Goal: Feedback & Contribution: Contribute content

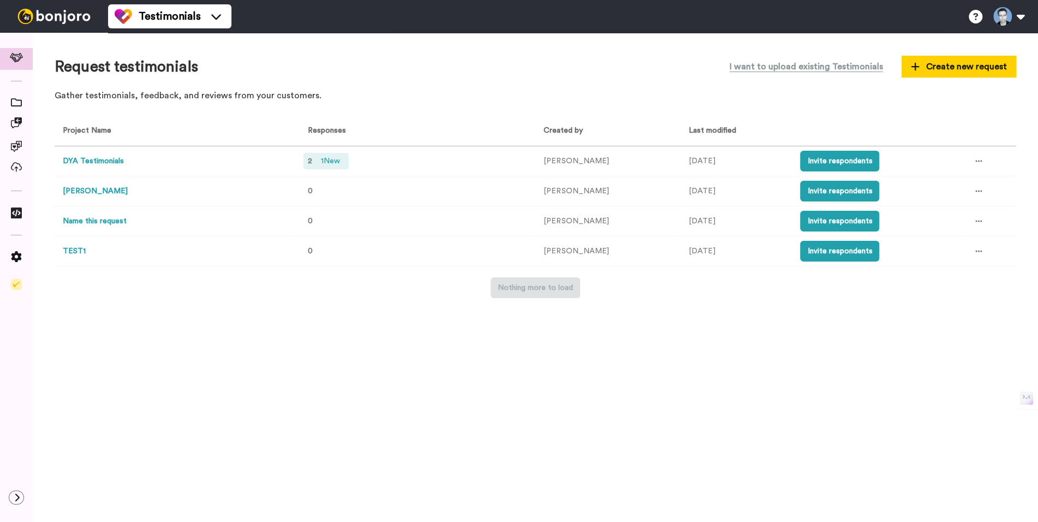
click at [333, 162] on span "1 New" at bounding box center [330, 161] width 28 height 12
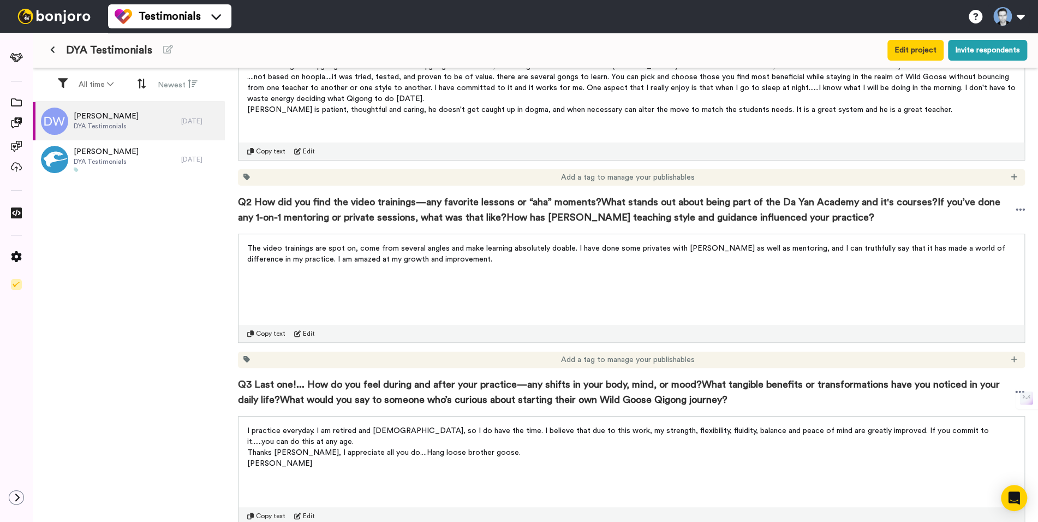
scroll to position [288, 0]
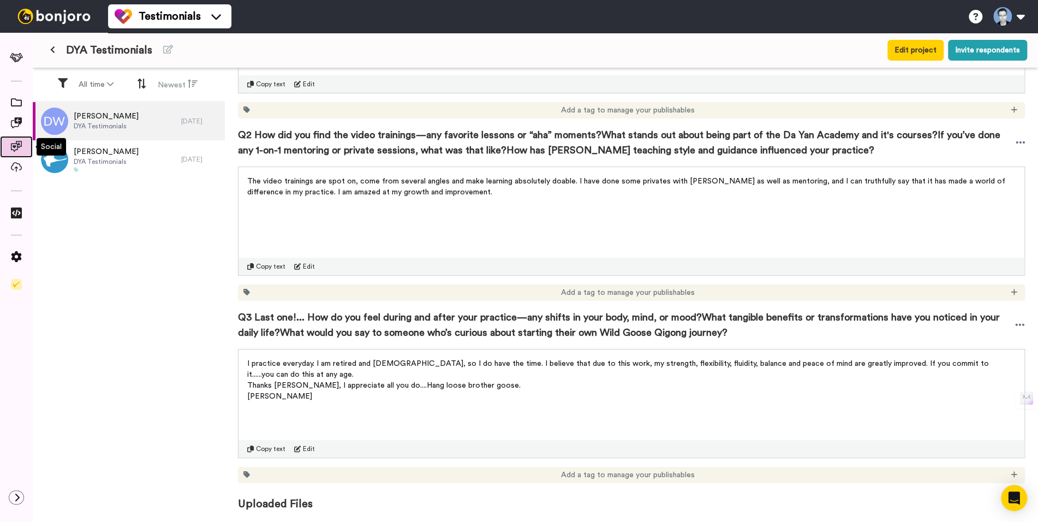
click at [18, 145] on icon at bounding box center [16, 146] width 11 height 11
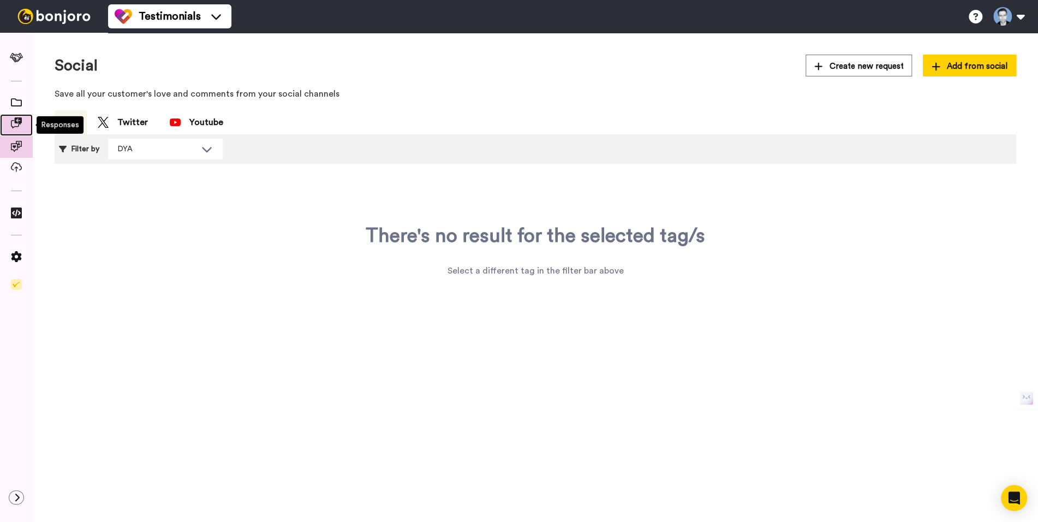
click at [15, 123] on icon at bounding box center [16, 122] width 11 height 11
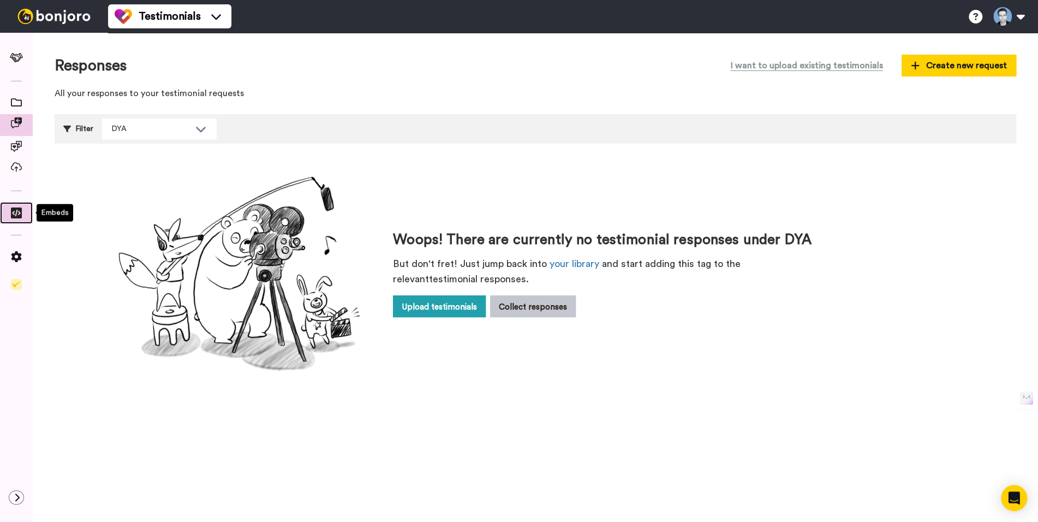
click at [16, 213] on icon at bounding box center [16, 212] width 11 height 11
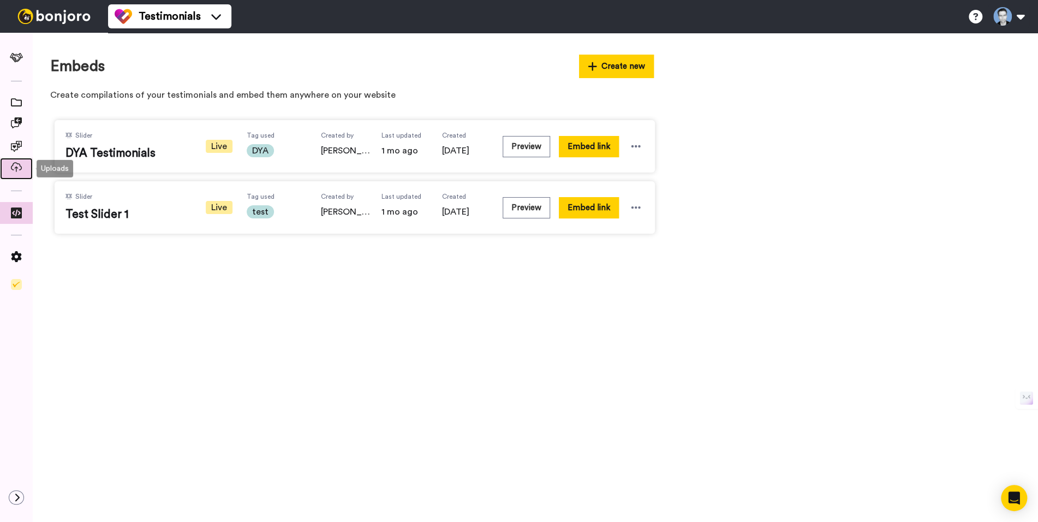
click at [17, 166] on icon at bounding box center [16, 167] width 11 height 10
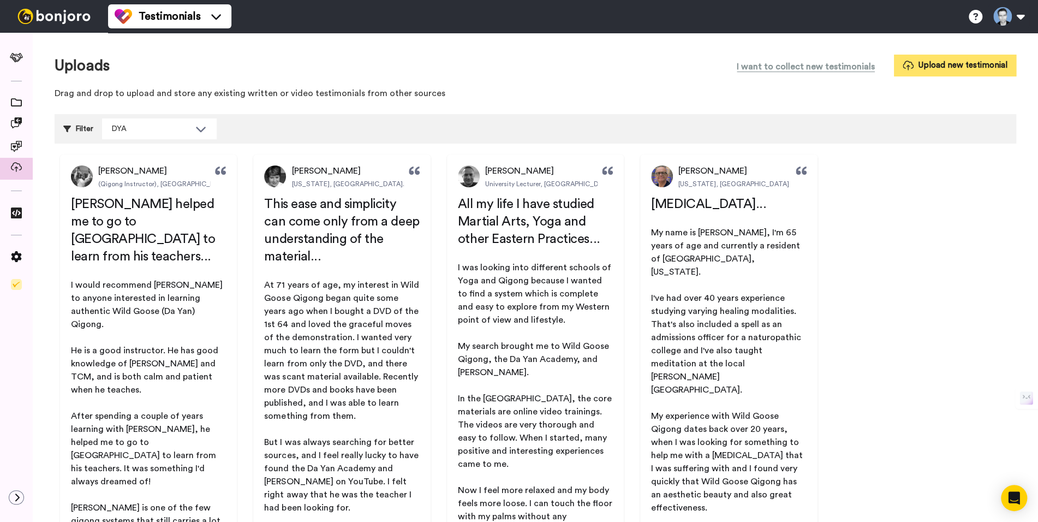
click at [926, 63] on button "Upload new testimonial" at bounding box center [955, 65] width 122 height 21
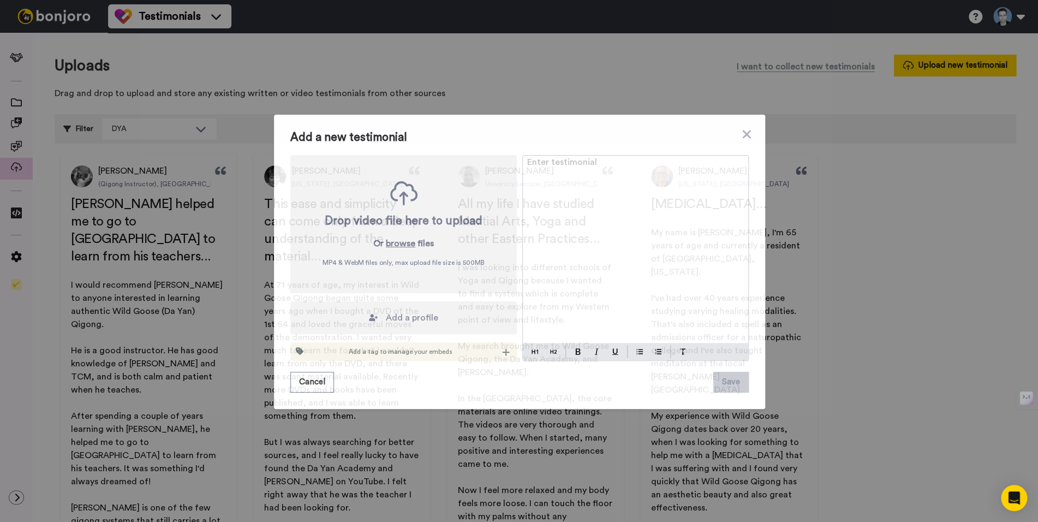
click at [397, 318] on span "Add a profile" at bounding box center [412, 317] width 52 height 13
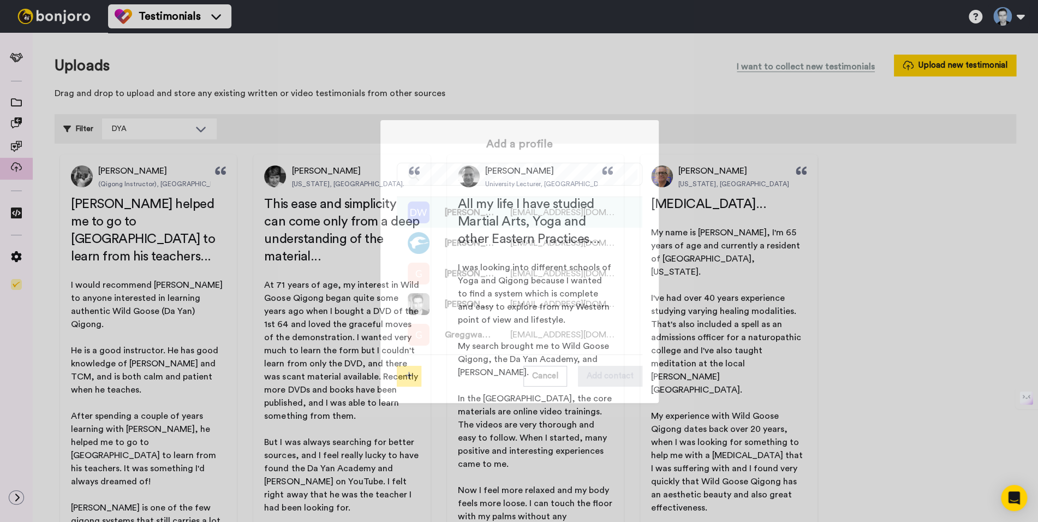
click at [421, 214] on img at bounding box center [419, 212] width 22 height 22
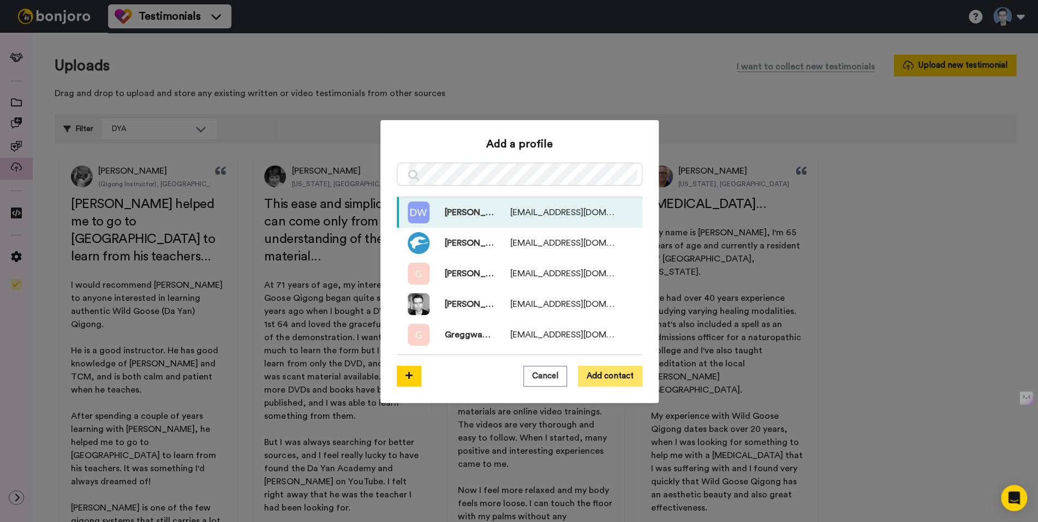
click at [613, 376] on button "Add contact" at bounding box center [610, 376] width 64 height 21
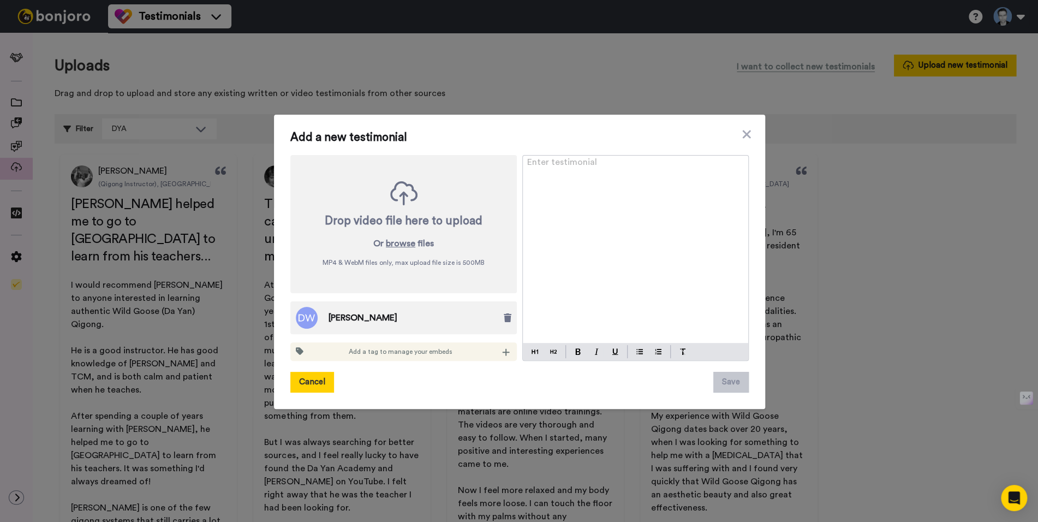
click at [311, 382] on button "Cancel" at bounding box center [312, 382] width 44 height 21
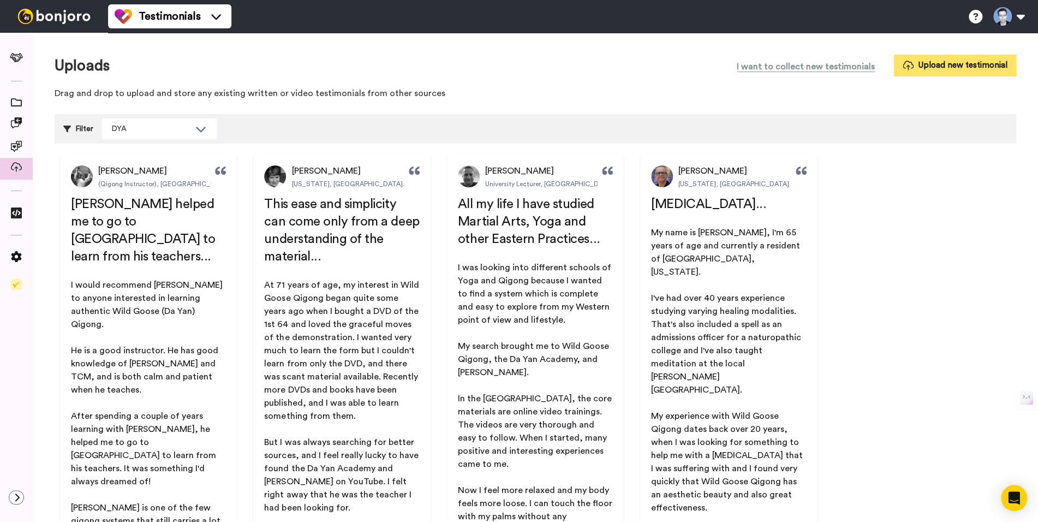
click at [931, 62] on button "Upload new testimonial" at bounding box center [955, 65] width 122 height 21
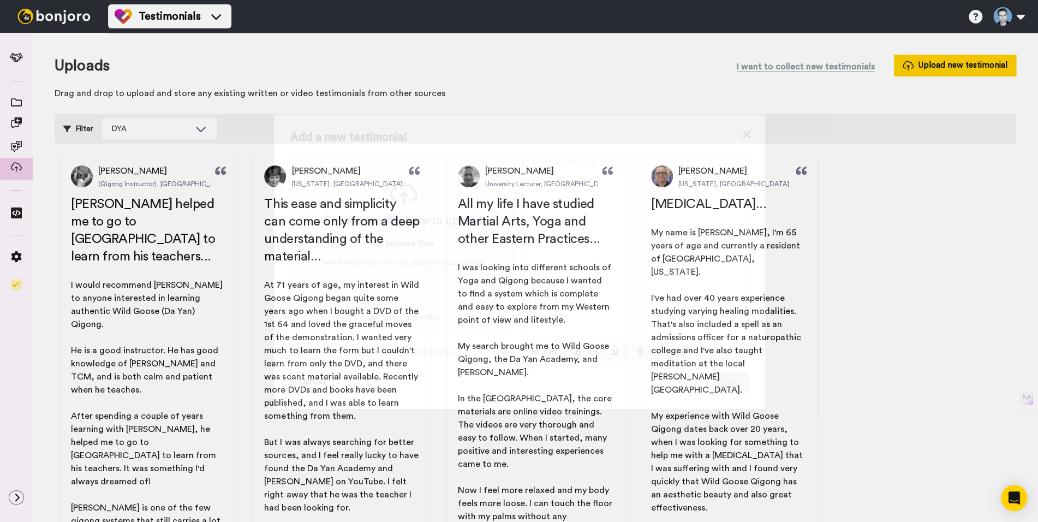
click at [742, 134] on icon at bounding box center [746, 134] width 8 height 8
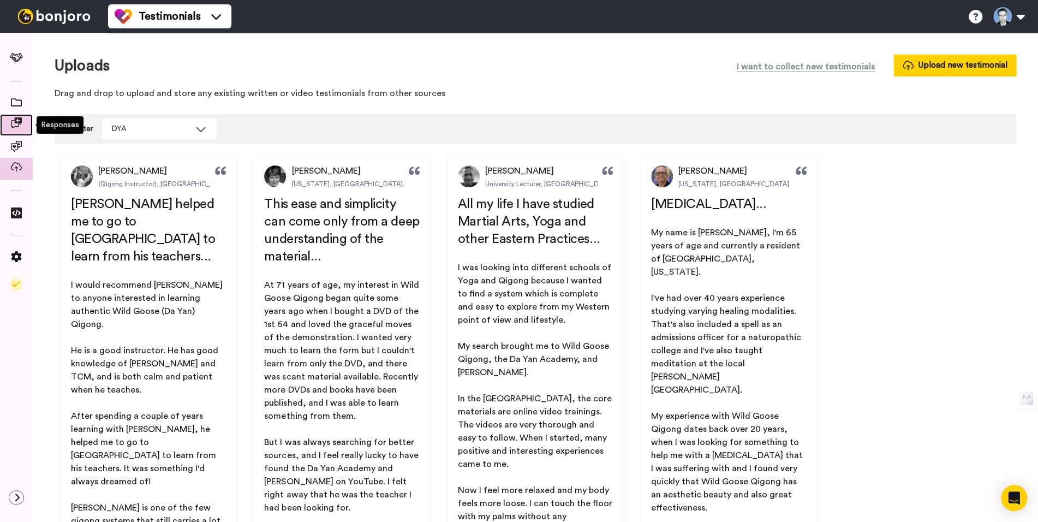
click at [15, 125] on icon at bounding box center [16, 122] width 11 height 11
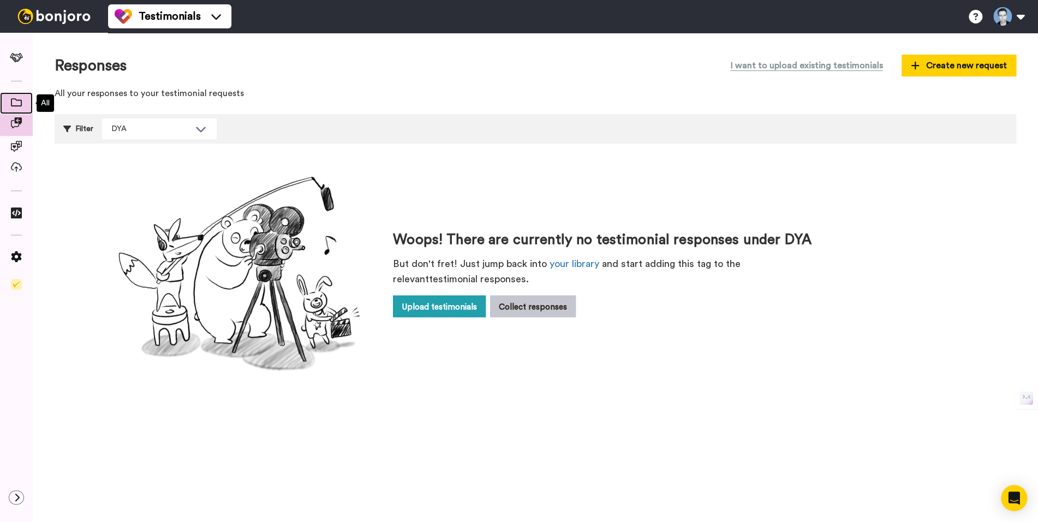
click at [17, 106] on icon at bounding box center [16, 102] width 11 height 8
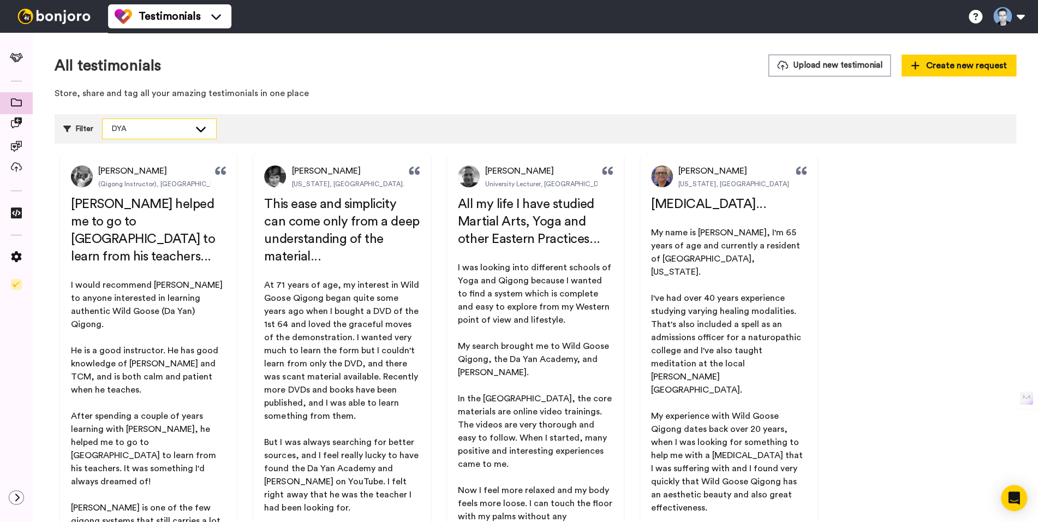
click at [199, 132] on icon at bounding box center [200, 128] width 13 height 11
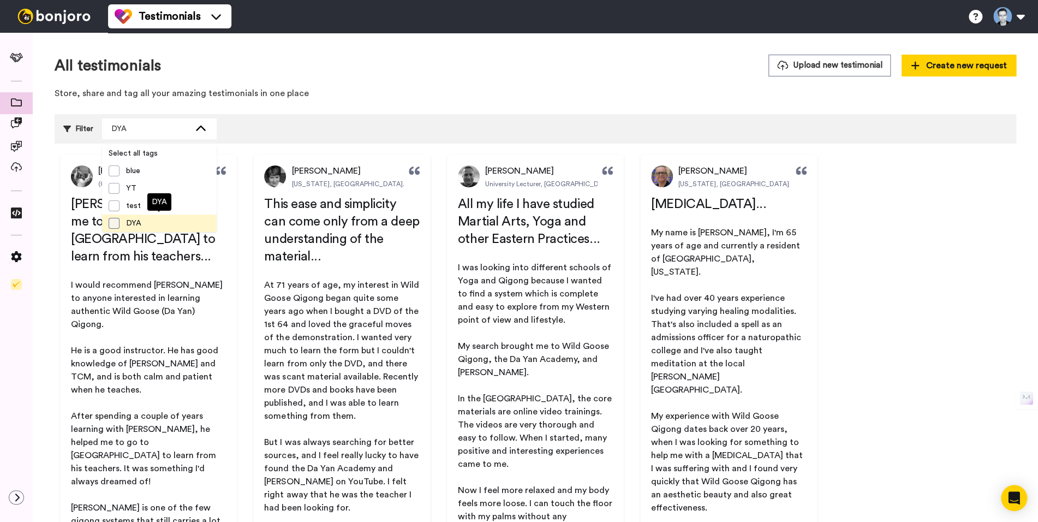
click at [113, 223] on span at bounding box center [114, 223] width 11 height 11
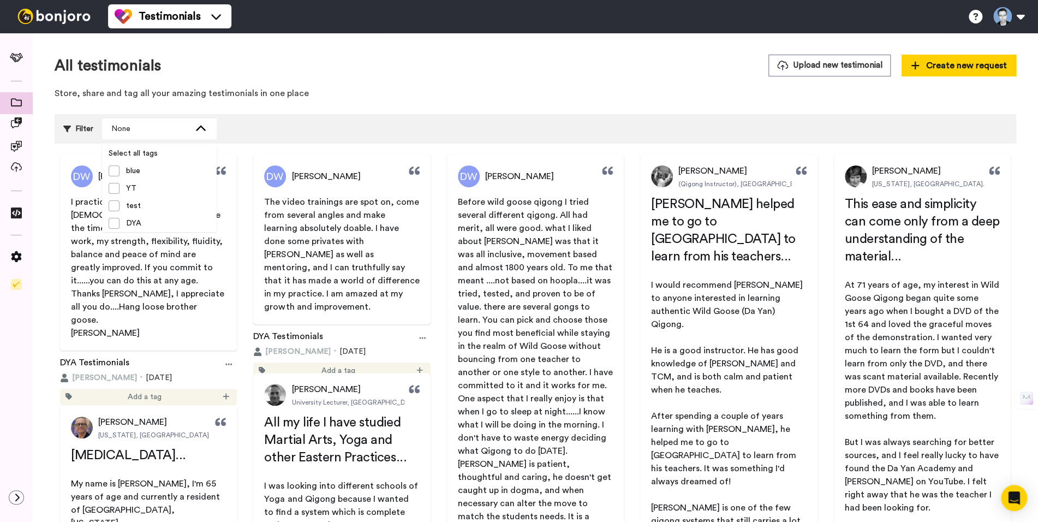
click at [357, 96] on p "Store, share and tag all your amazing testimonials in one place" at bounding box center [535, 93] width 961 height 13
click at [124, 176] on span "[PERSON_NAME]" at bounding box center [132, 176] width 69 height 13
click at [130, 177] on span "[PERSON_NAME]" at bounding box center [132, 176] width 69 height 13
click at [226, 360] on icon at bounding box center [228, 364] width 7 height 8
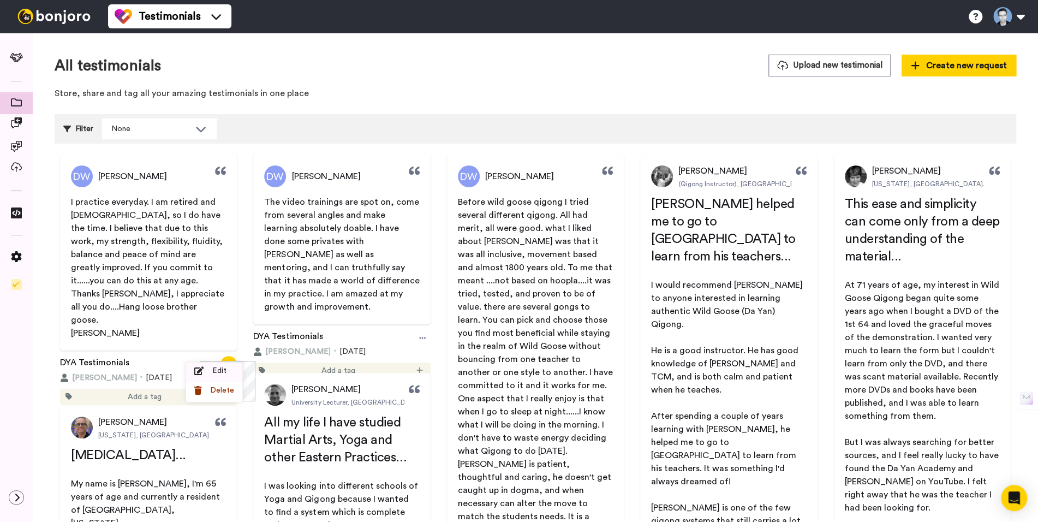
click at [219, 368] on span "Edit" at bounding box center [219, 370] width 14 height 11
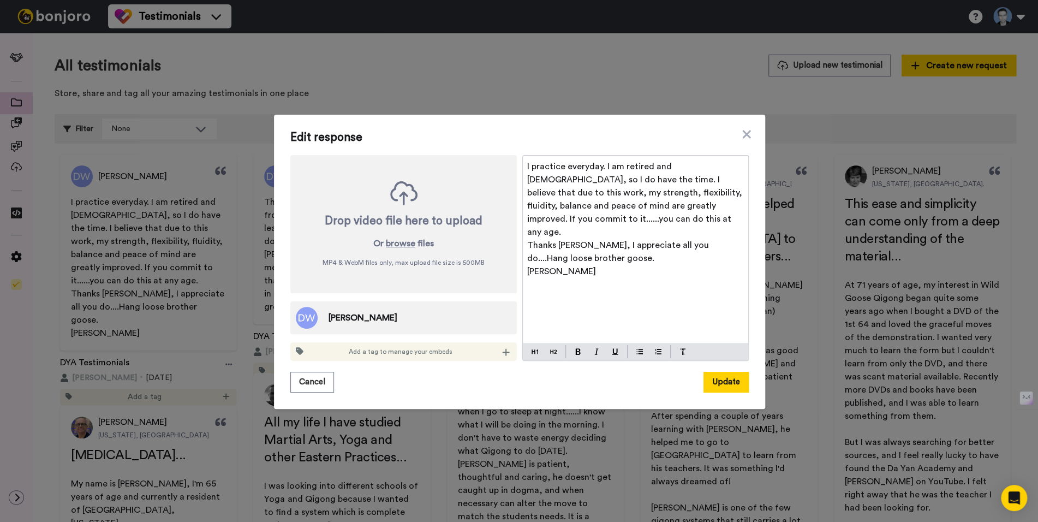
click at [608, 241] on span "Thanks [PERSON_NAME], I appreciate all you do....Hang loose brother goose." at bounding box center [619, 252] width 184 height 22
click at [744, 135] on icon at bounding box center [746, 134] width 8 height 8
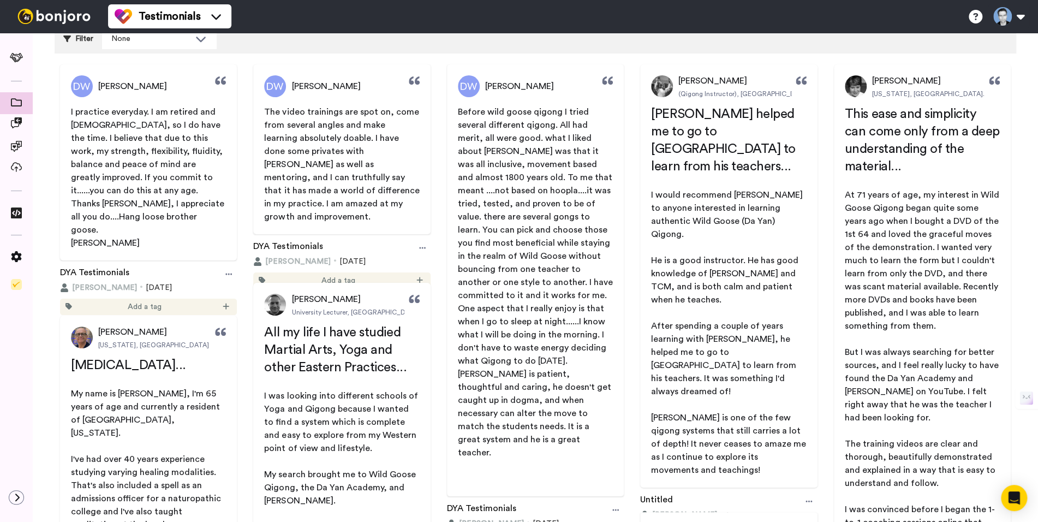
scroll to position [79, 0]
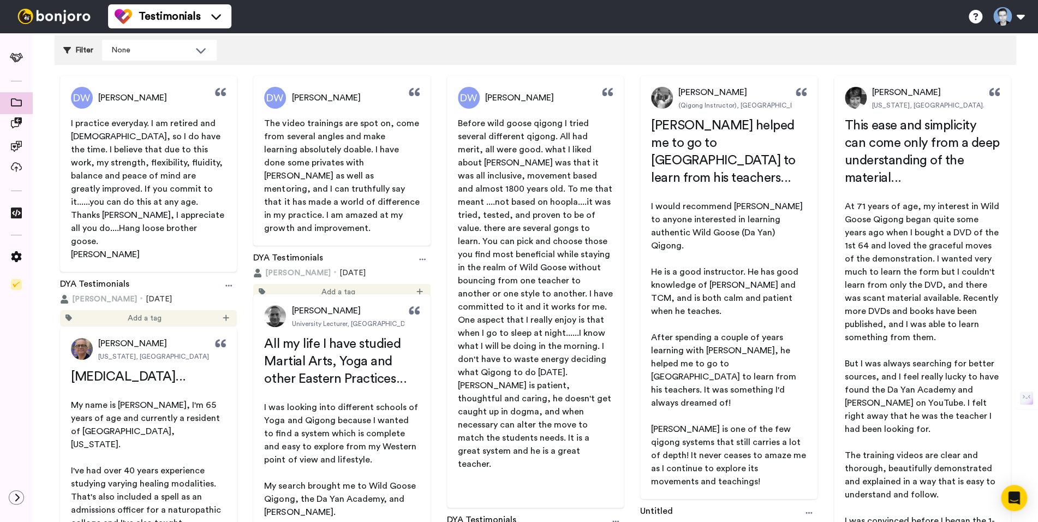
click at [147, 163] on span "I practice everyday. I am retired and 75 years old, so I do have the time. I be…" at bounding box center [148, 162] width 154 height 87
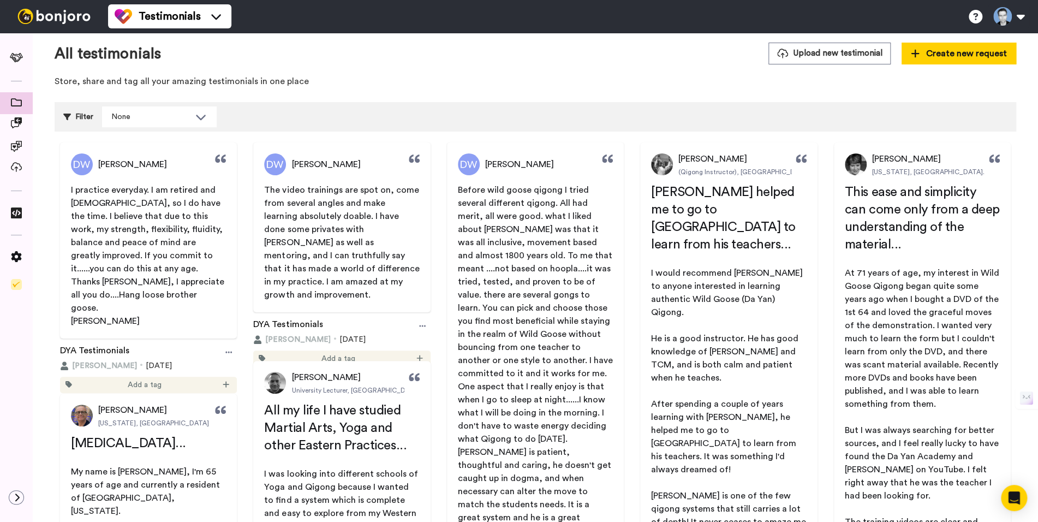
scroll to position [13, 0]
click at [504, 163] on span "[PERSON_NAME]" at bounding box center [519, 163] width 69 height 13
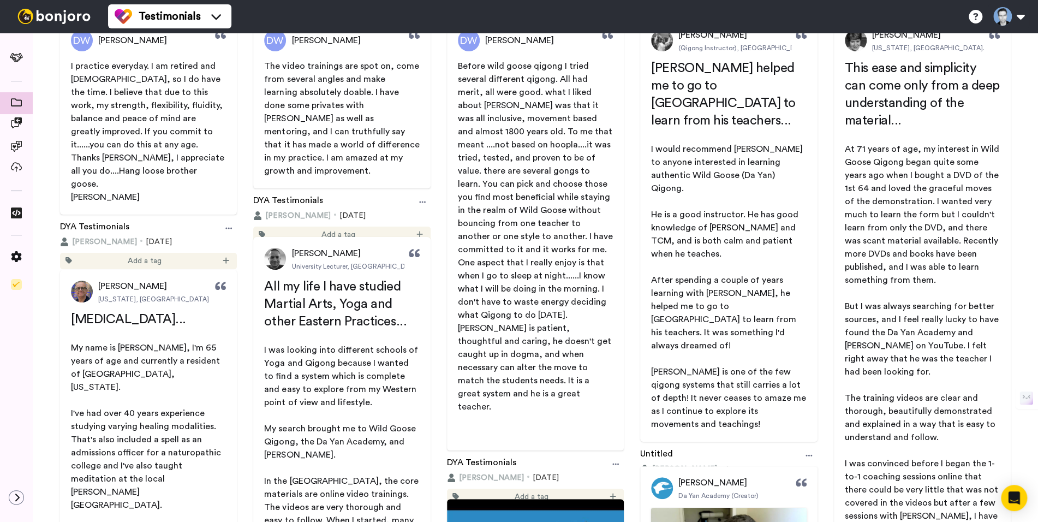
scroll to position [276, 0]
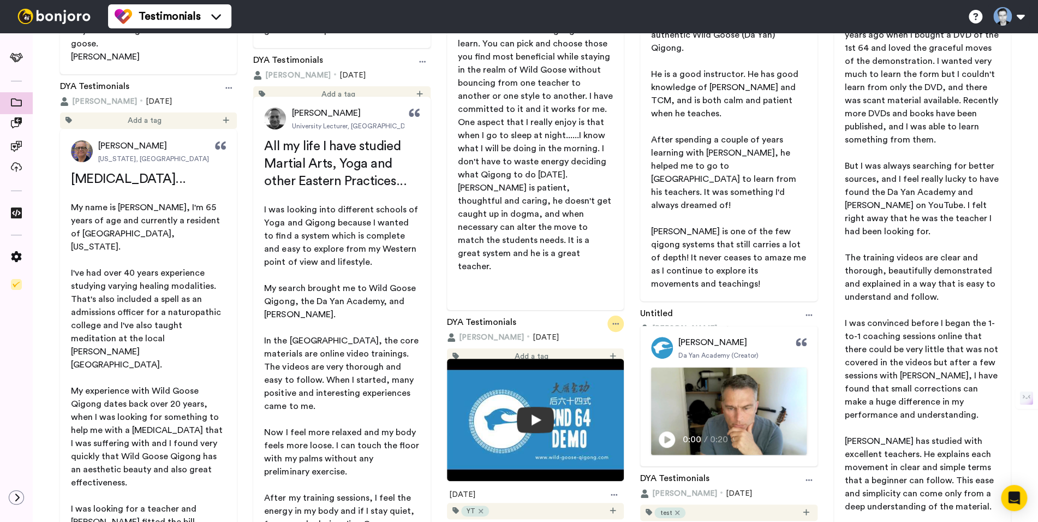
click at [612, 322] on icon at bounding box center [615, 323] width 7 height 2
click at [600, 331] on span "Edit" at bounding box center [603, 330] width 14 height 11
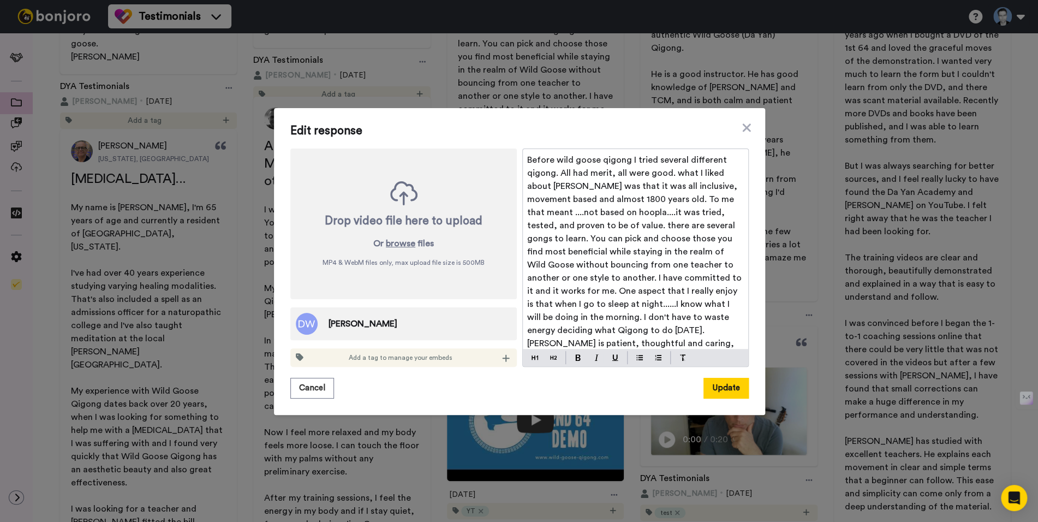
drag, startPoint x: 319, startPoint y: 327, endPoint x: 307, endPoint y: 328, distance: 12.1
click at [318, 327] on div "[PERSON_NAME]" at bounding box center [346, 324] width 101 height 22
click at [299, 328] on img at bounding box center [307, 324] width 22 height 22
click at [360, 325] on span "[PERSON_NAME]" at bounding box center [362, 323] width 69 height 13
click at [743, 127] on icon at bounding box center [746, 127] width 8 height 8
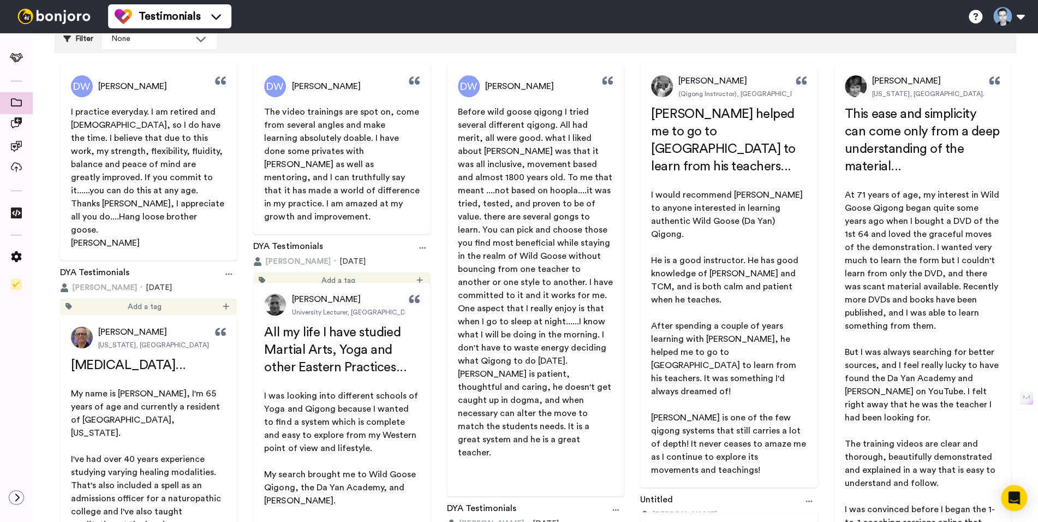
scroll to position [0, 0]
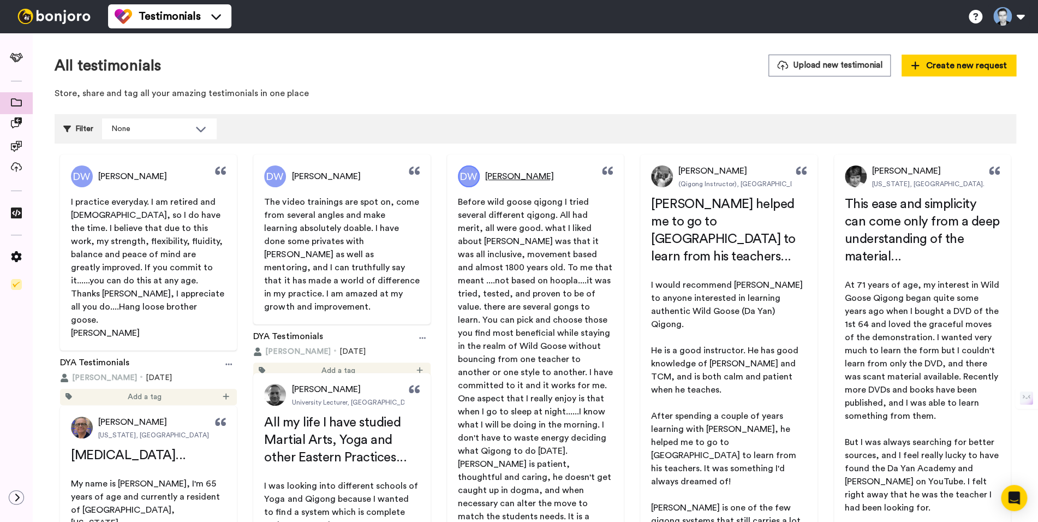
click at [509, 179] on span "[PERSON_NAME]" at bounding box center [519, 176] width 69 height 13
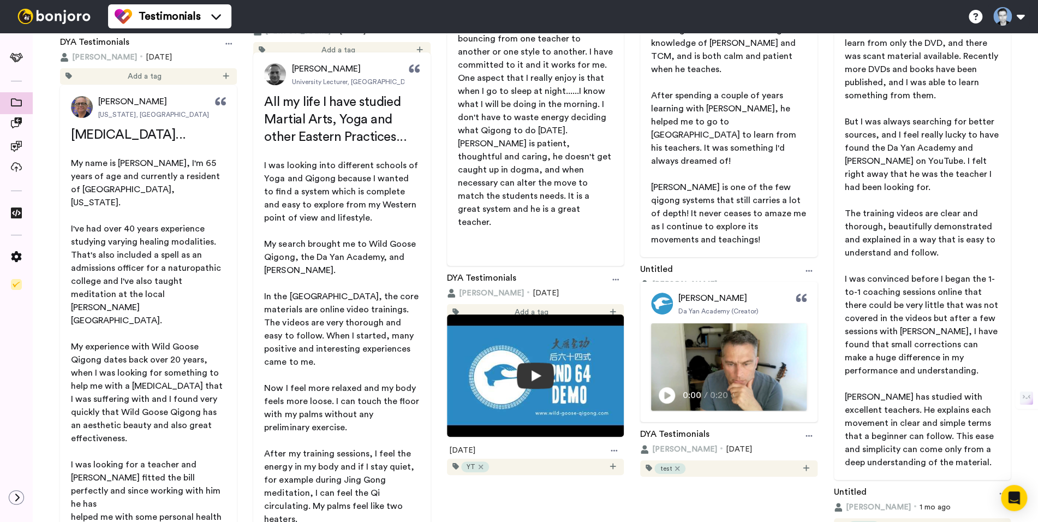
scroll to position [327, 0]
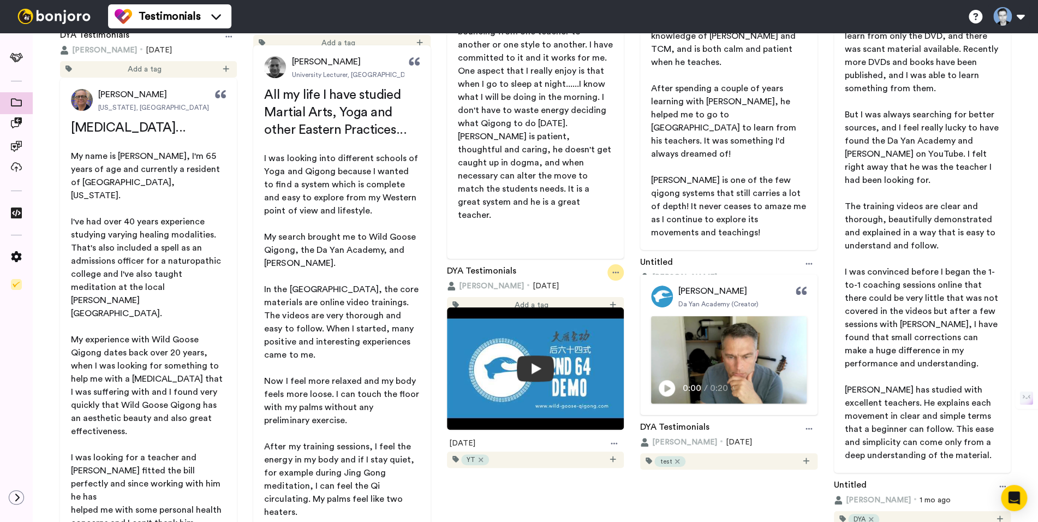
click at [612, 268] on icon at bounding box center [615, 272] width 7 height 8
click at [606, 277] on span "Edit" at bounding box center [603, 278] width 14 height 11
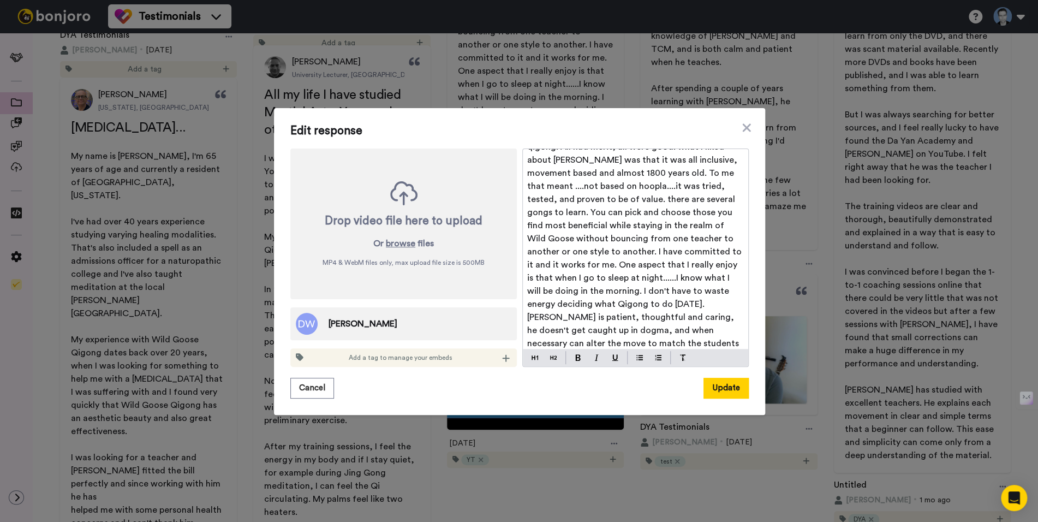
scroll to position [70, 0]
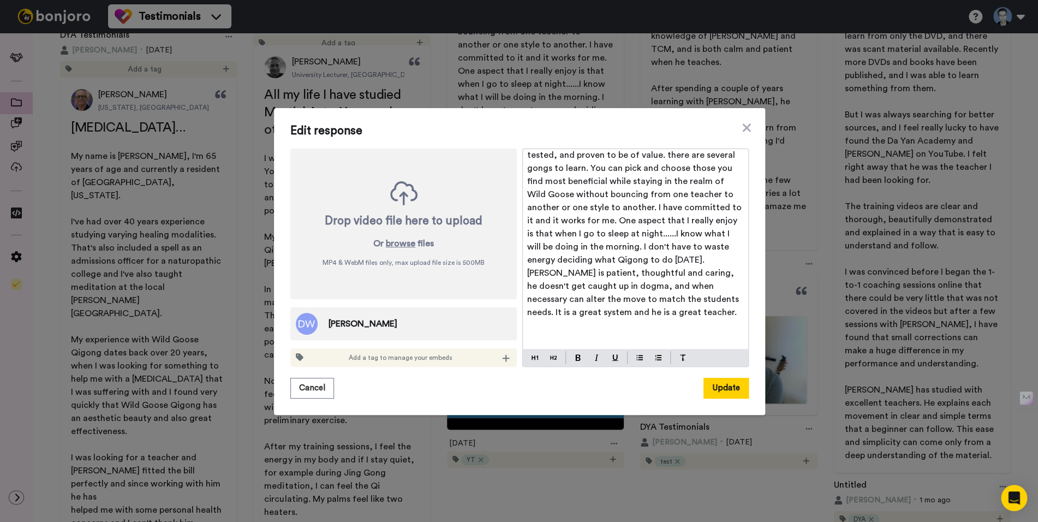
click at [328, 318] on span "[PERSON_NAME]" at bounding box center [362, 323] width 69 height 13
click at [741, 127] on icon at bounding box center [746, 127] width 11 height 13
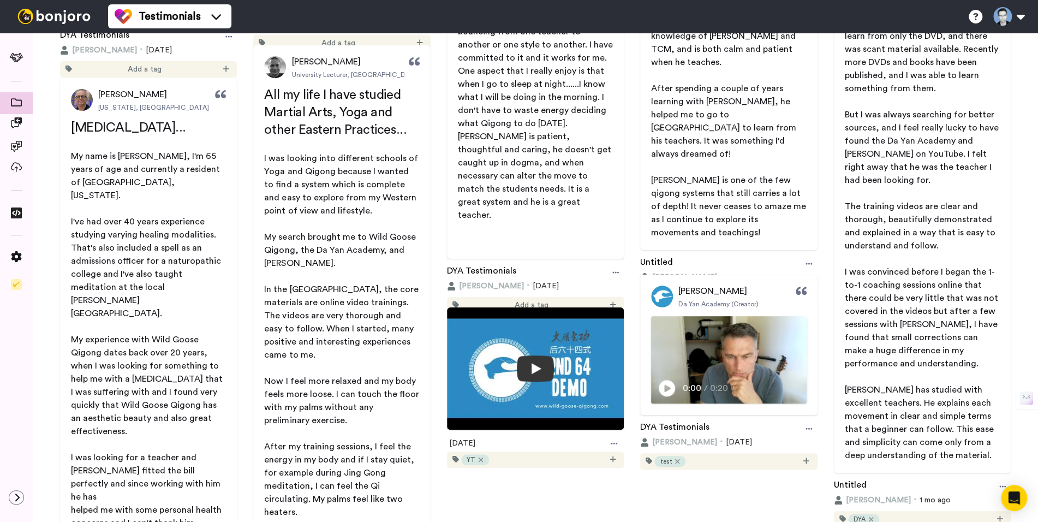
scroll to position [0, 0]
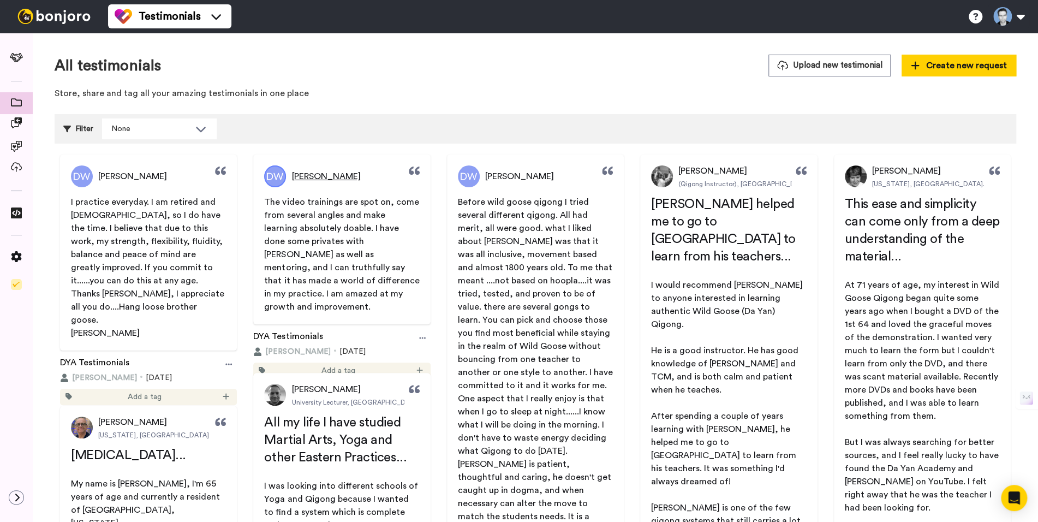
click at [276, 180] on img at bounding box center [275, 176] width 22 height 22
click at [16, 127] on icon at bounding box center [16, 122] width 11 height 11
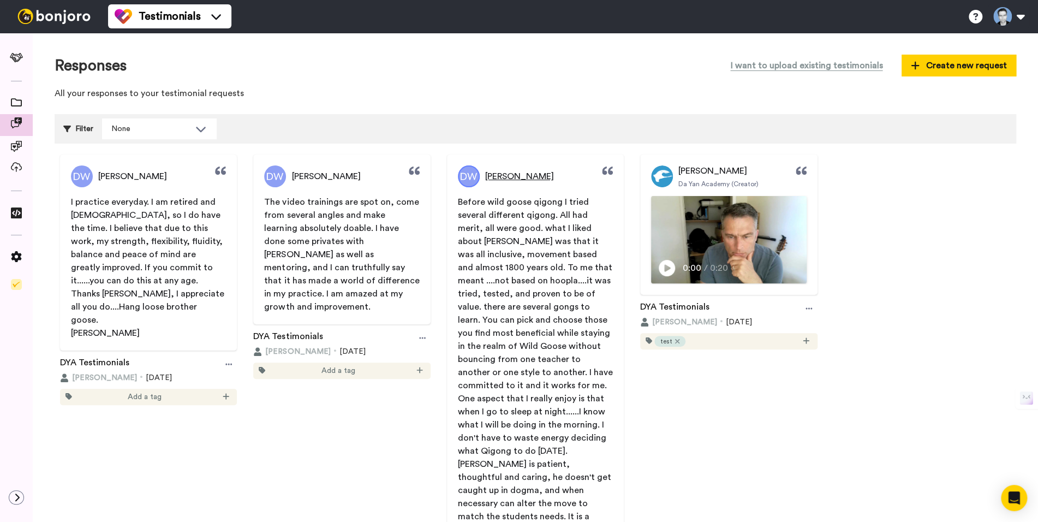
click at [504, 178] on span "[PERSON_NAME]" at bounding box center [519, 176] width 69 height 13
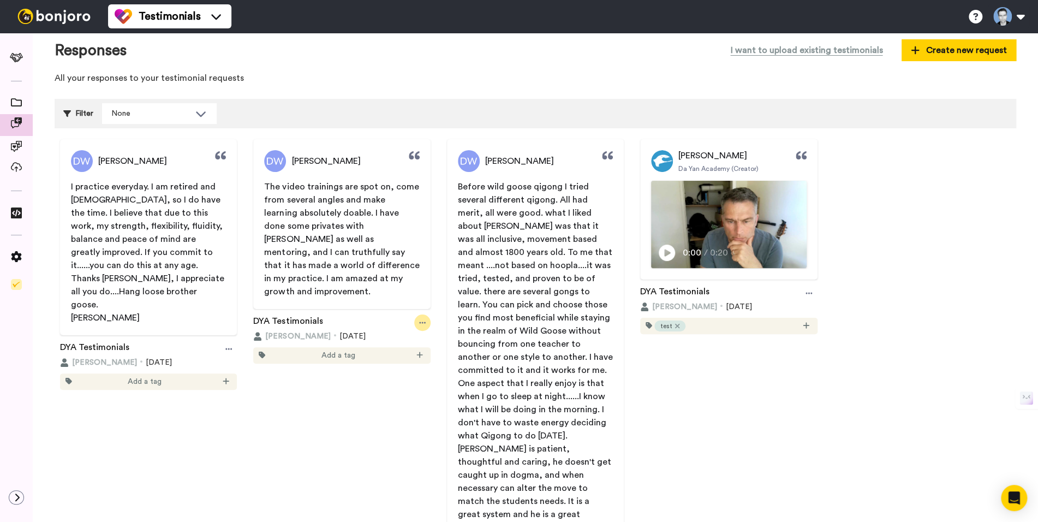
click at [419, 319] on icon at bounding box center [422, 323] width 7 height 8
click at [408, 329] on span "Edit" at bounding box center [411, 329] width 14 height 11
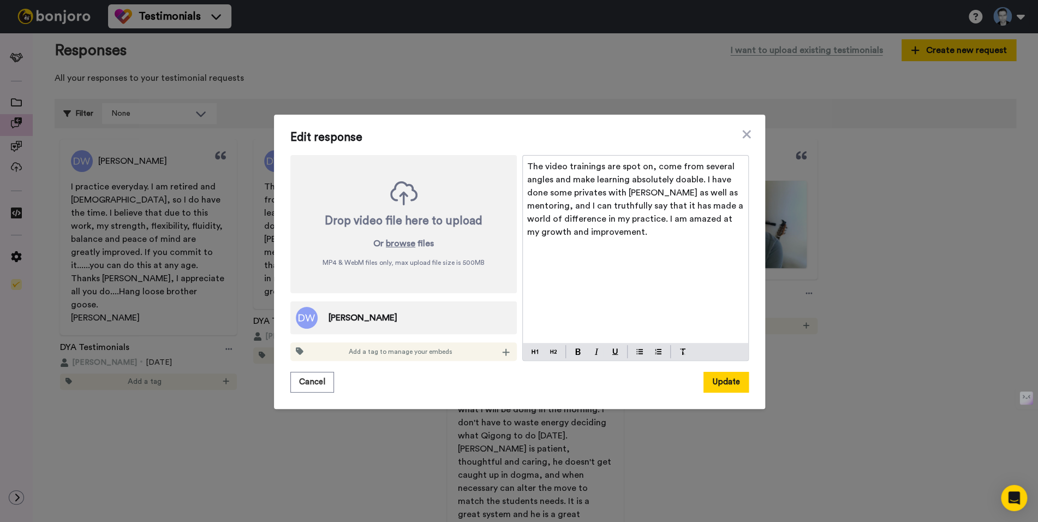
click at [339, 320] on span "[PERSON_NAME]" at bounding box center [362, 317] width 69 height 13
click at [319, 379] on button "Cancel" at bounding box center [312, 382] width 44 height 21
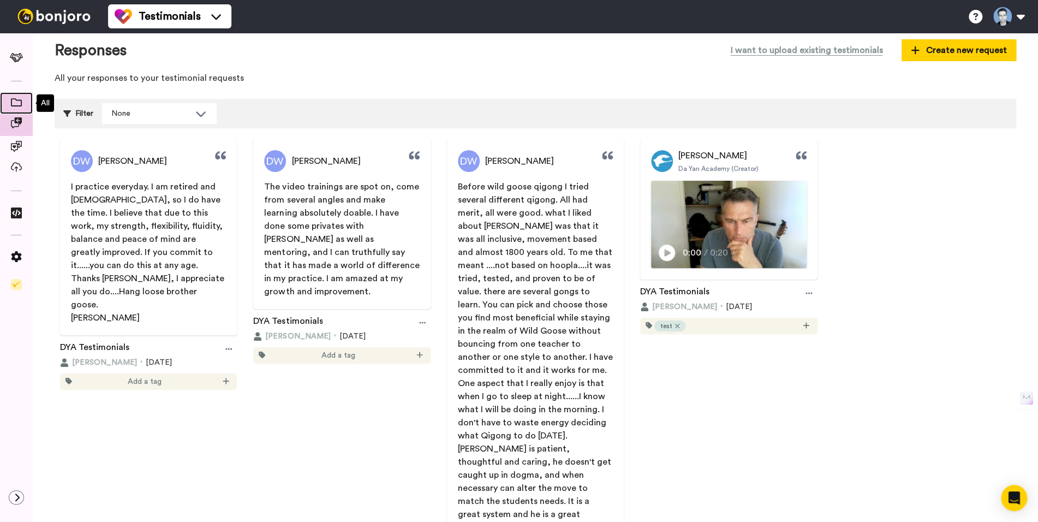
click at [18, 101] on icon at bounding box center [16, 102] width 11 height 8
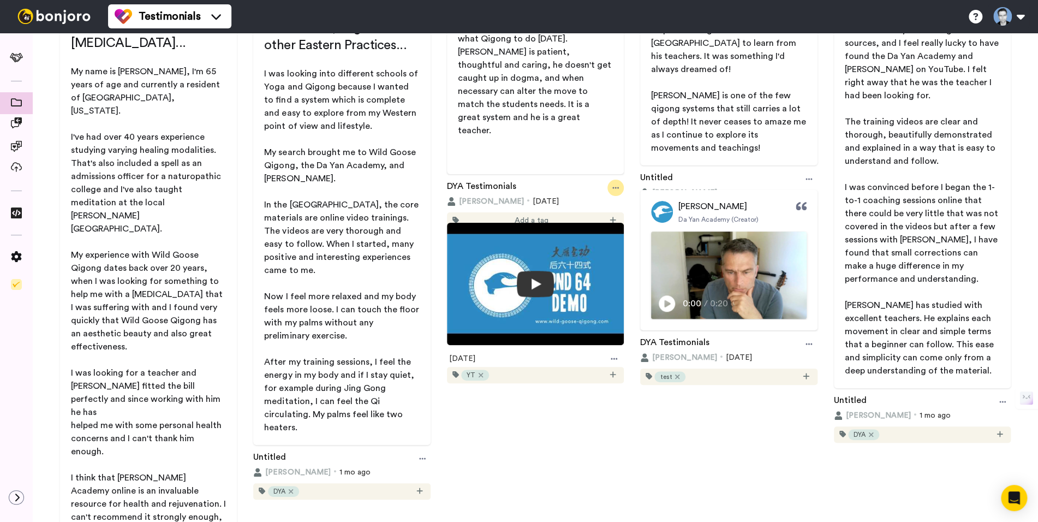
scroll to position [533, 0]
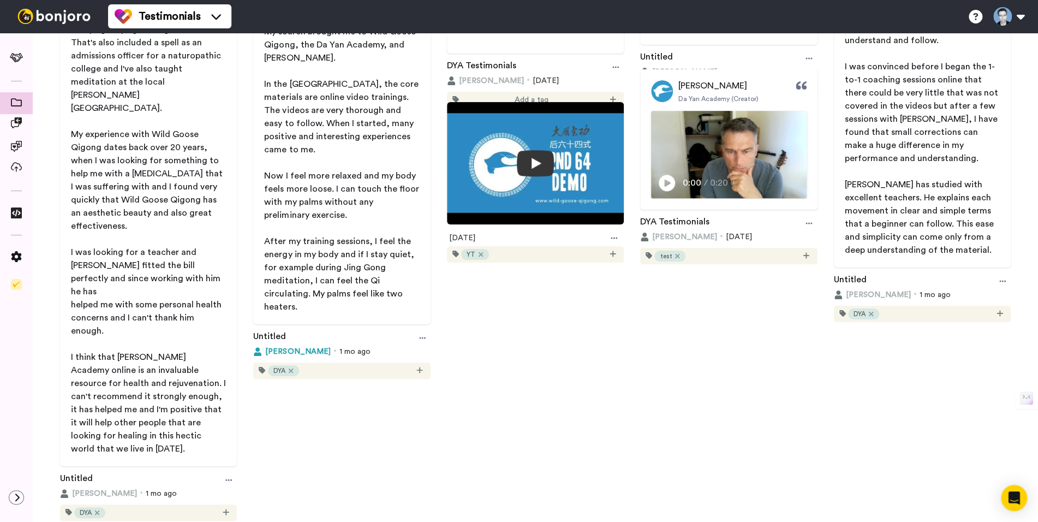
click at [296, 350] on span "[PERSON_NAME]" at bounding box center [297, 351] width 65 height 11
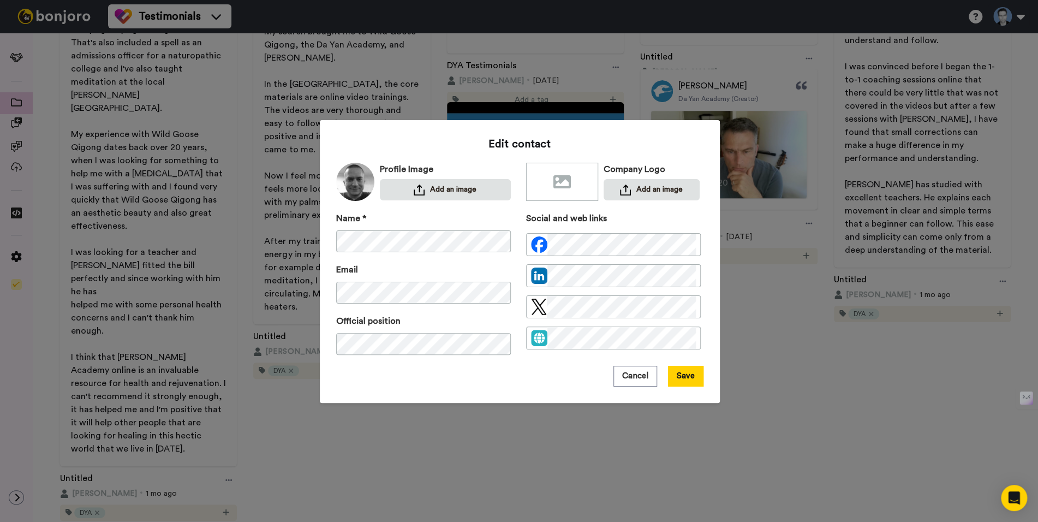
click at [291, 437] on div "Edit contact Profile Image Add an image Company Logo Add an image Name * Email …" at bounding box center [519, 261] width 1038 height 522
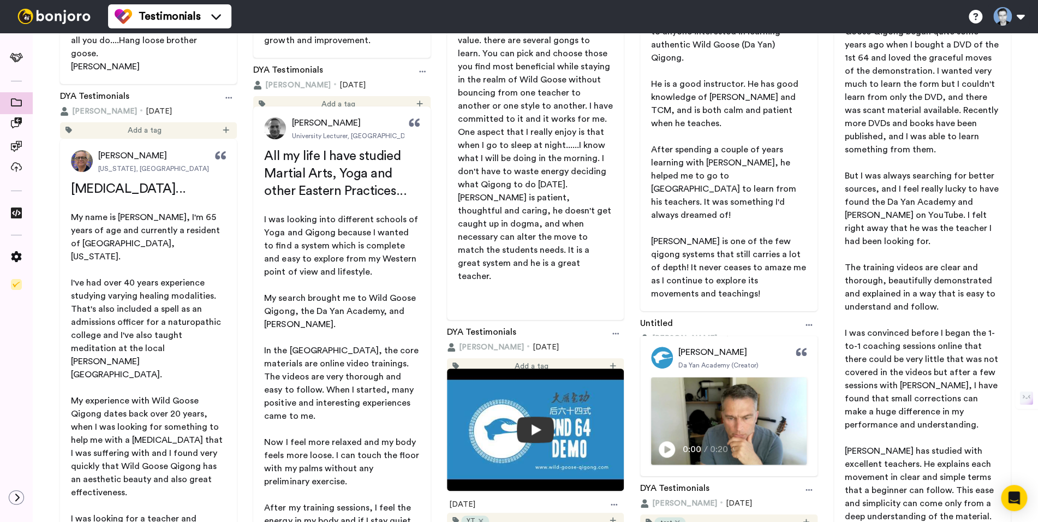
scroll to position [290, 0]
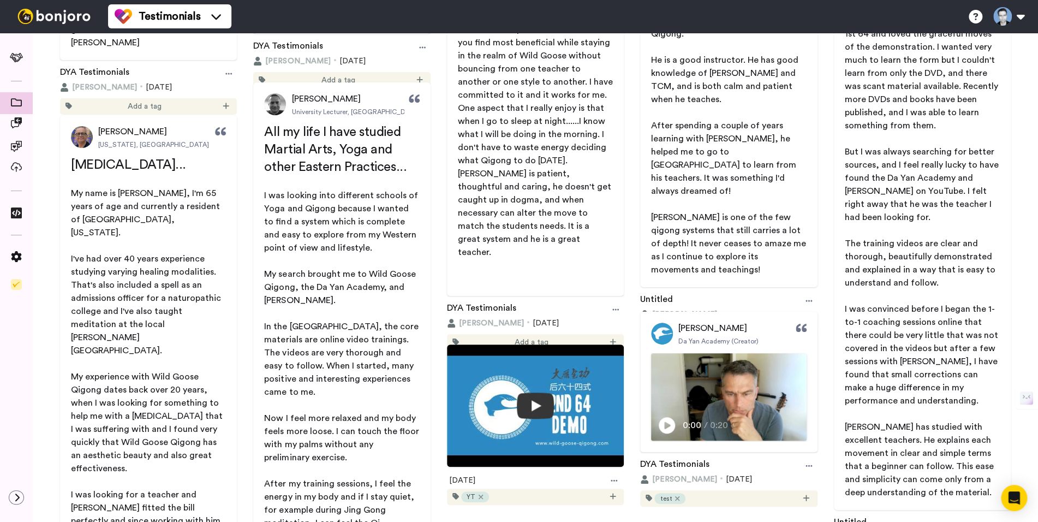
click at [475, 318] on span "[PERSON_NAME]" at bounding box center [491, 323] width 65 height 11
click at [450, 319] on icon at bounding box center [451, 323] width 9 height 9
click at [465, 318] on span "[PERSON_NAME]" at bounding box center [491, 323] width 65 height 11
click at [447, 319] on icon at bounding box center [451, 323] width 9 height 9
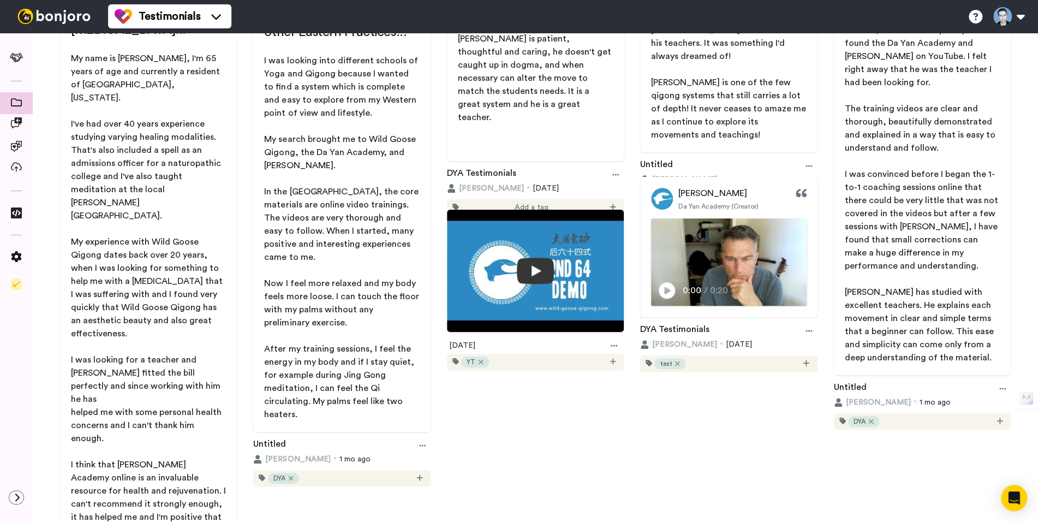
scroll to position [533, 0]
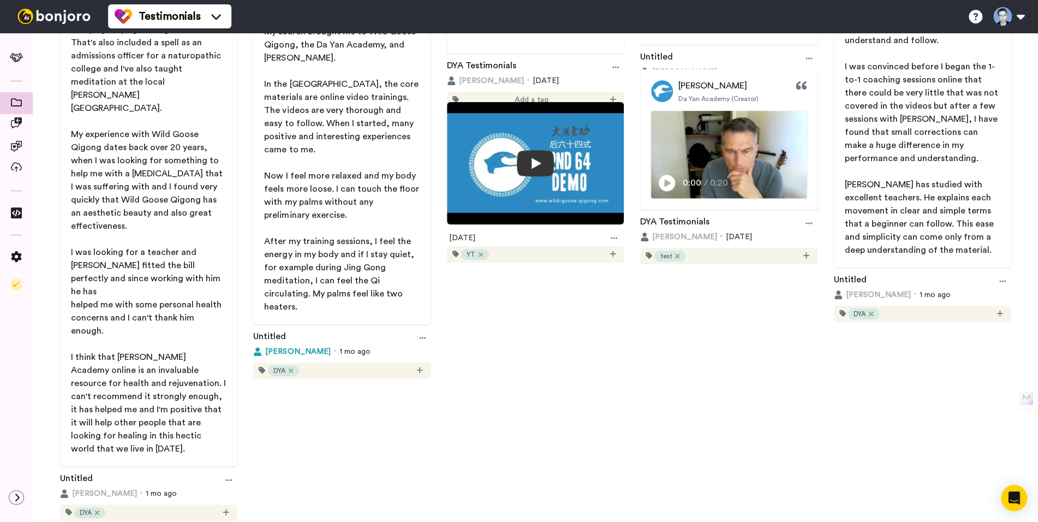
click at [267, 355] on span "Philip Stoyanov" at bounding box center [297, 351] width 65 height 11
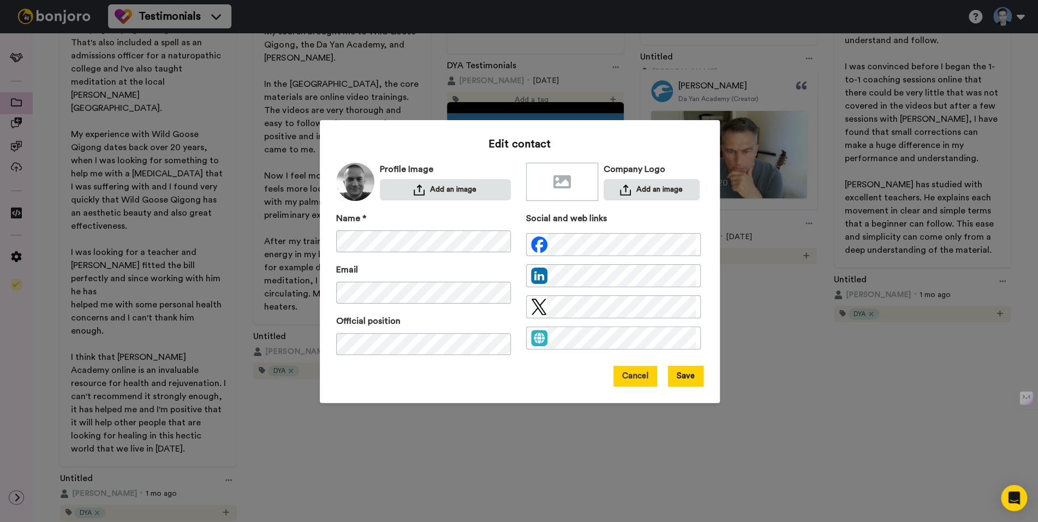
click at [640, 375] on button "Cancel" at bounding box center [635, 376] width 44 height 21
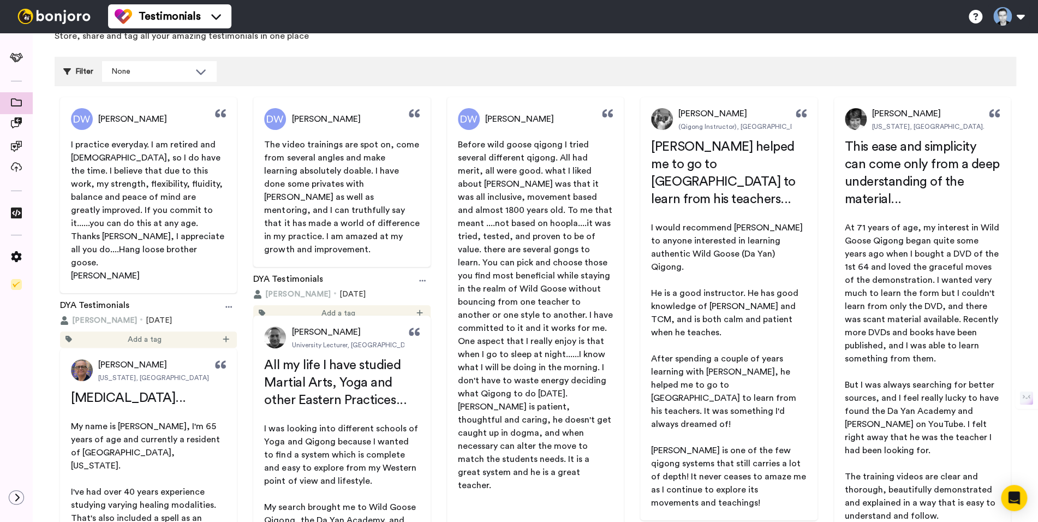
scroll to position [0, 0]
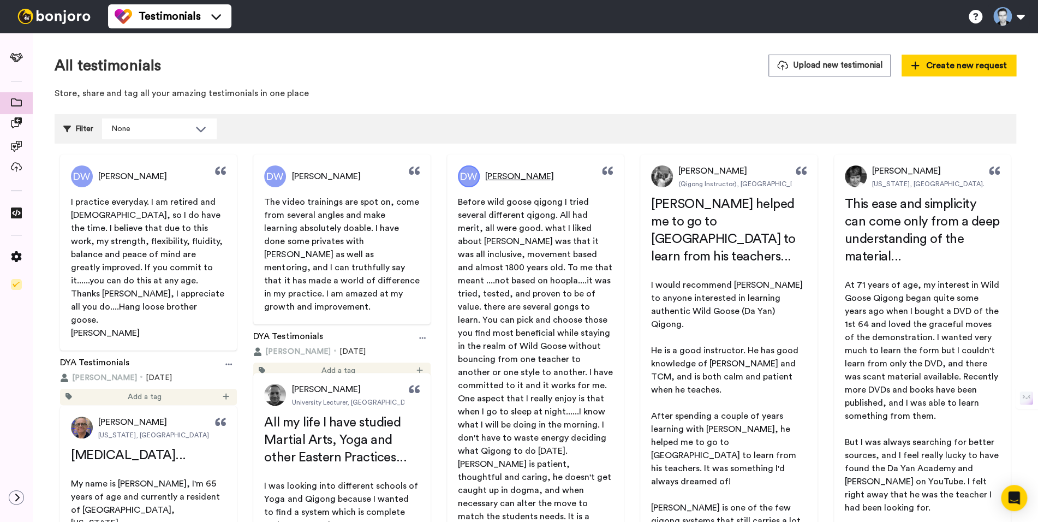
click at [497, 179] on span "[PERSON_NAME]" at bounding box center [519, 176] width 69 height 13
click at [475, 177] on img at bounding box center [469, 176] width 22 height 22
click at [469, 177] on img at bounding box center [469, 176] width 22 height 22
click at [508, 177] on span "[PERSON_NAME]" at bounding box center [519, 176] width 69 height 13
click at [849, 66] on button "Upload new testimonial" at bounding box center [829, 65] width 122 height 21
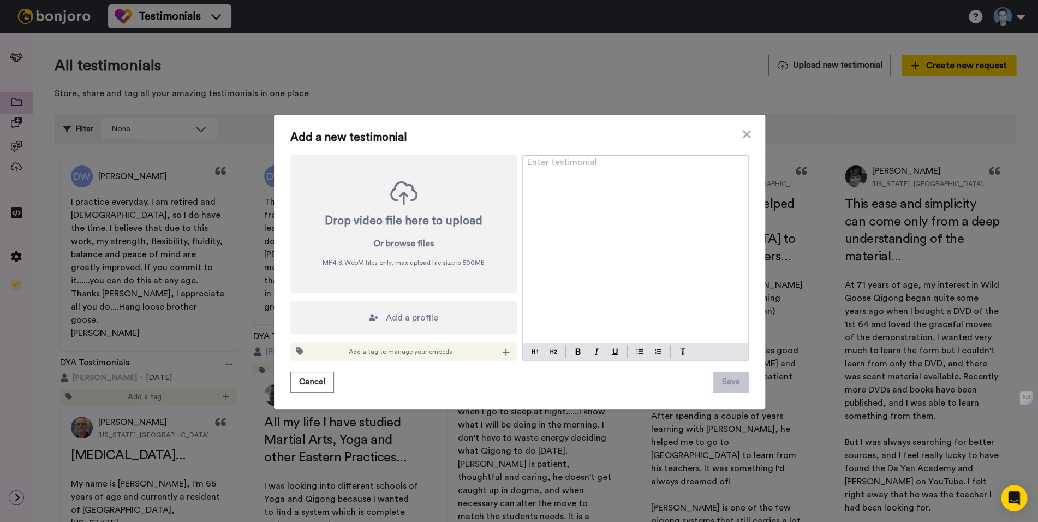
click at [421, 321] on span "Add a profile" at bounding box center [412, 317] width 52 height 13
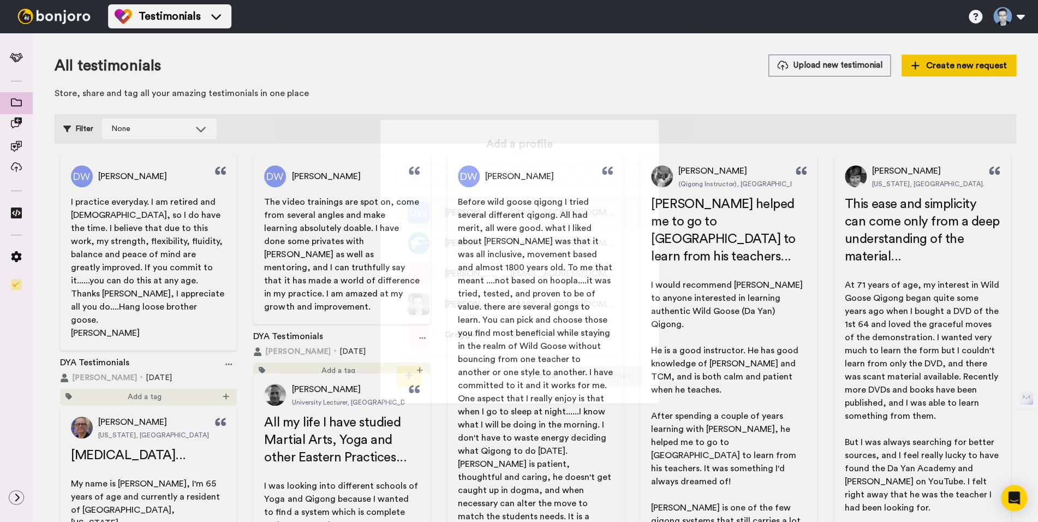
click at [453, 216] on span "[PERSON_NAME]" at bounding box center [461, 212] width 65 height 13
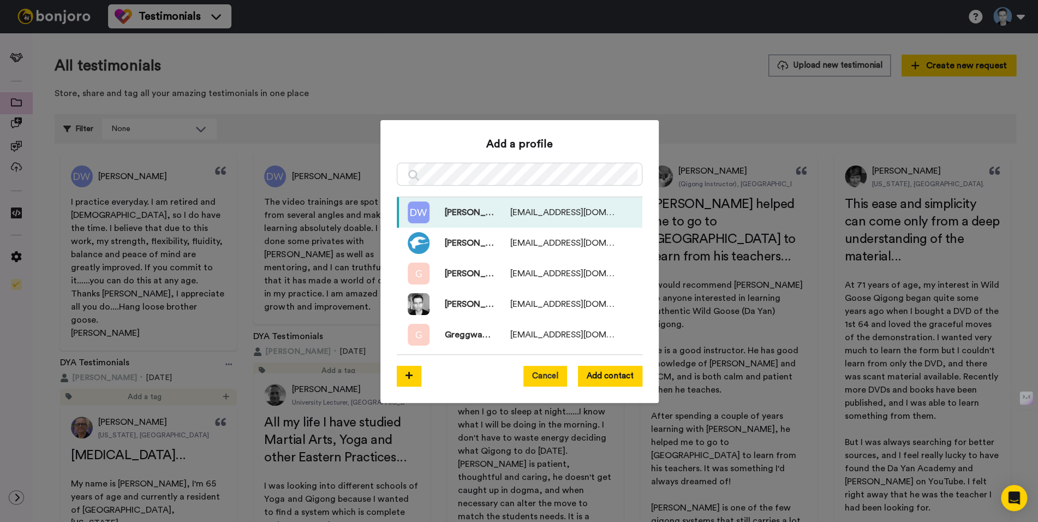
click at [541, 377] on button "Cancel" at bounding box center [545, 376] width 44 height 21
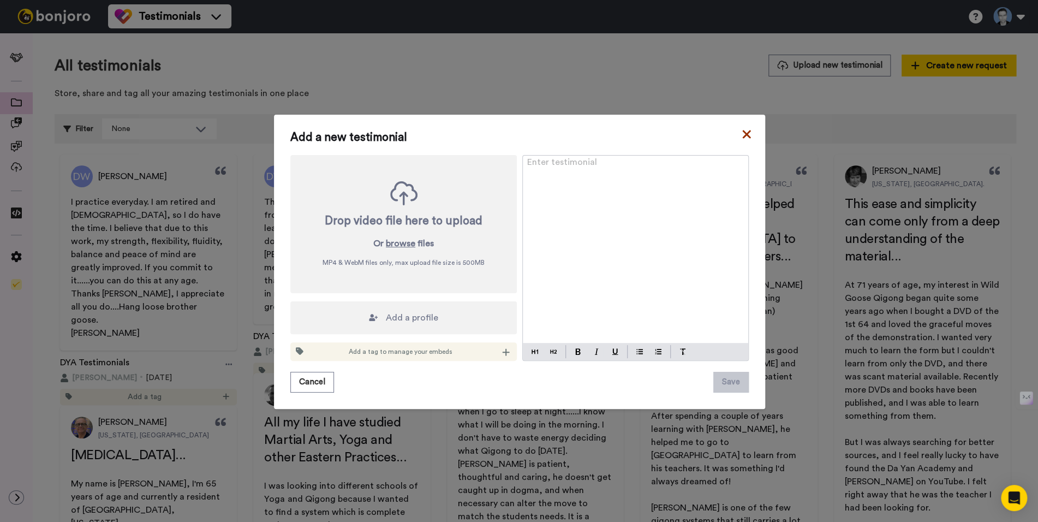
click at [743, 134] on icon at bounding box center [746, 134] width 8 height 8
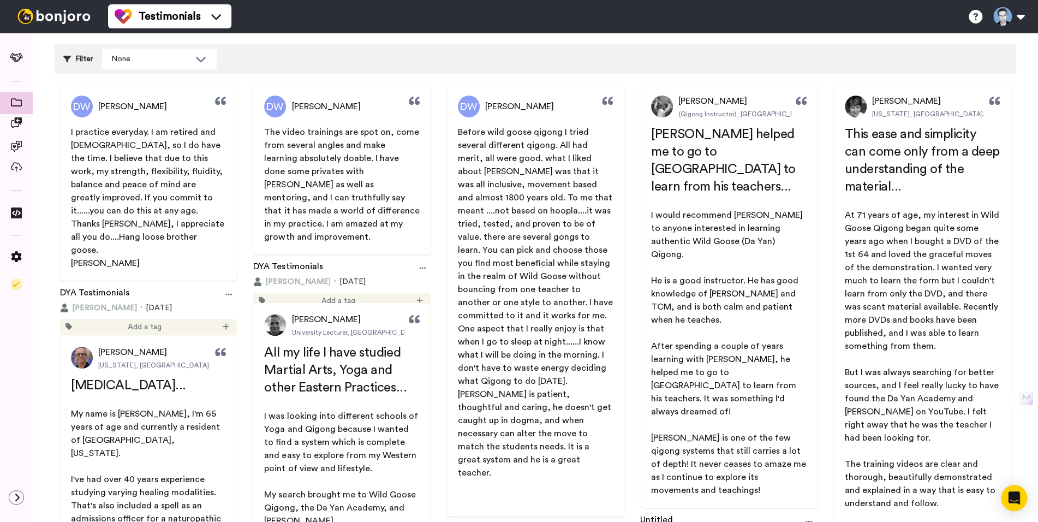
scroll to position [70, 0]
click at [231, 286] on div at bounding box center [228, 294] width 16 height 16
click at [223, 325] on span "Delete" at bounding box center [222, 320] width 24 height 11
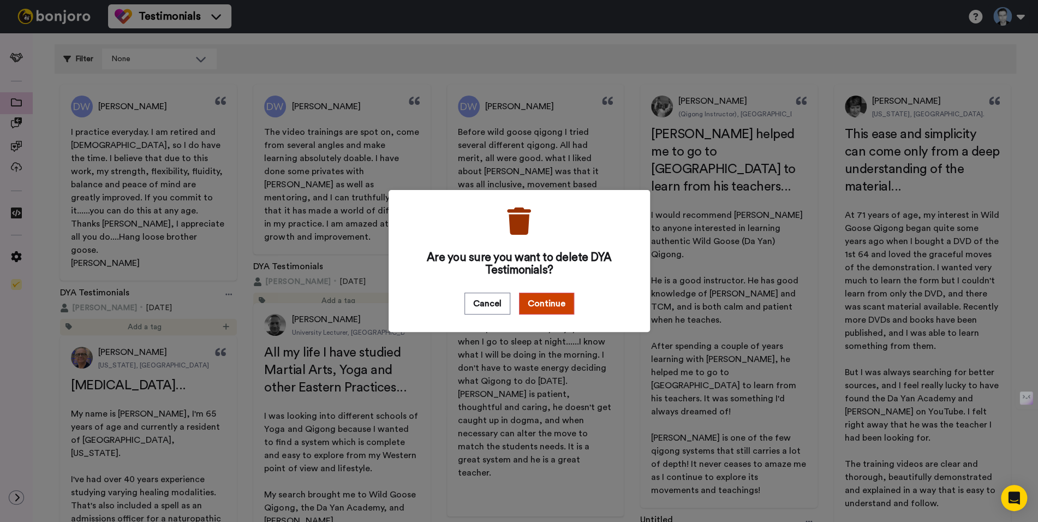
click at [549, 314] on div "Are you sure you want to delete DYA Testimonials? Cancel Continue" at bounding box center [518, 261] width 261 height 142
click at [534, 306] on button "Continue" at bounding box center [546, 303] width 55 height 22
click at [553, 303] on button "Continue" at bounding box center [546, 303] width 55 height 22
click at [487, 307] on button "Cancel" at bounding box center [487, 303] width 46 height 22
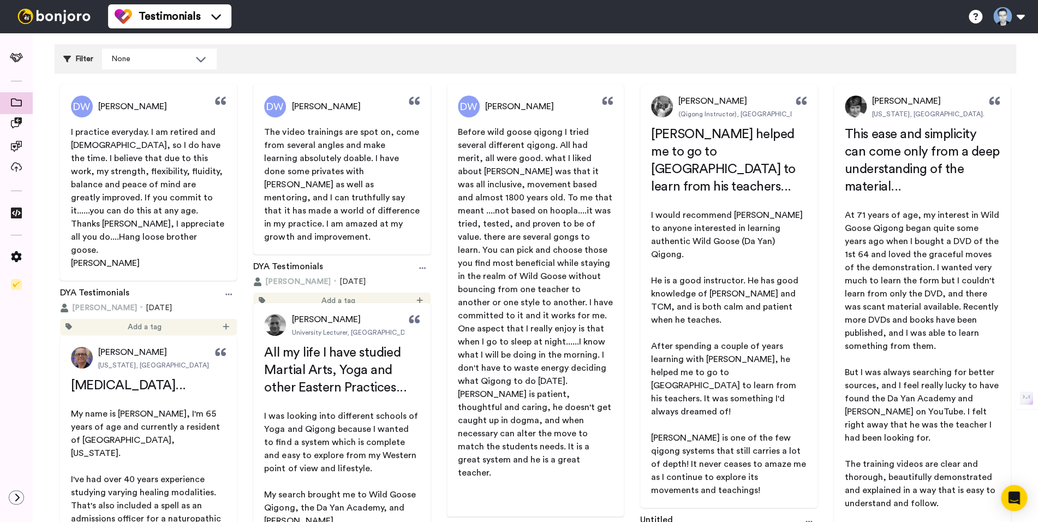
scroll to position [0, 0]
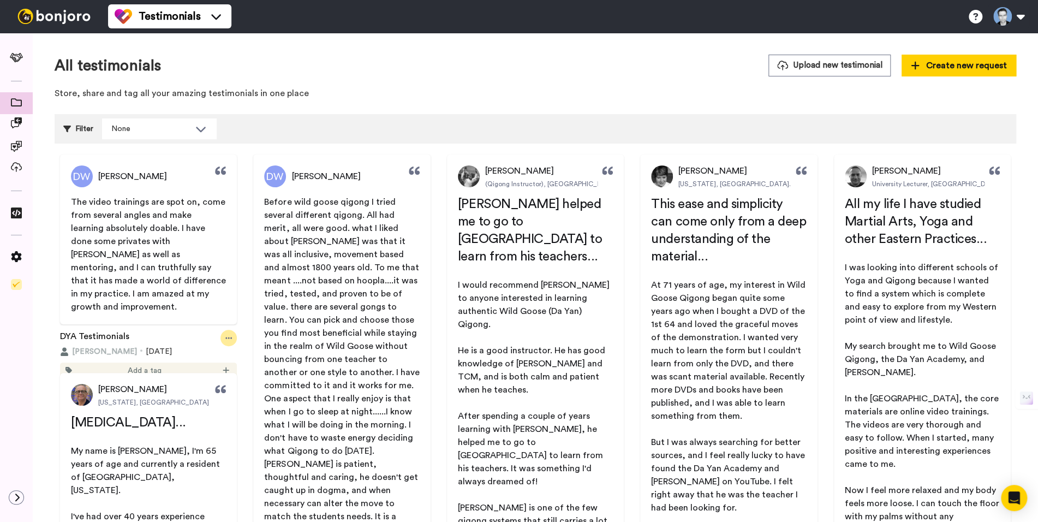
click at [228, 334] on icon at bounding box center [228, 338] width 7 height 8
click at [234, 365] on li "Delete" at bounding box center [214, 366] width 56 height 20
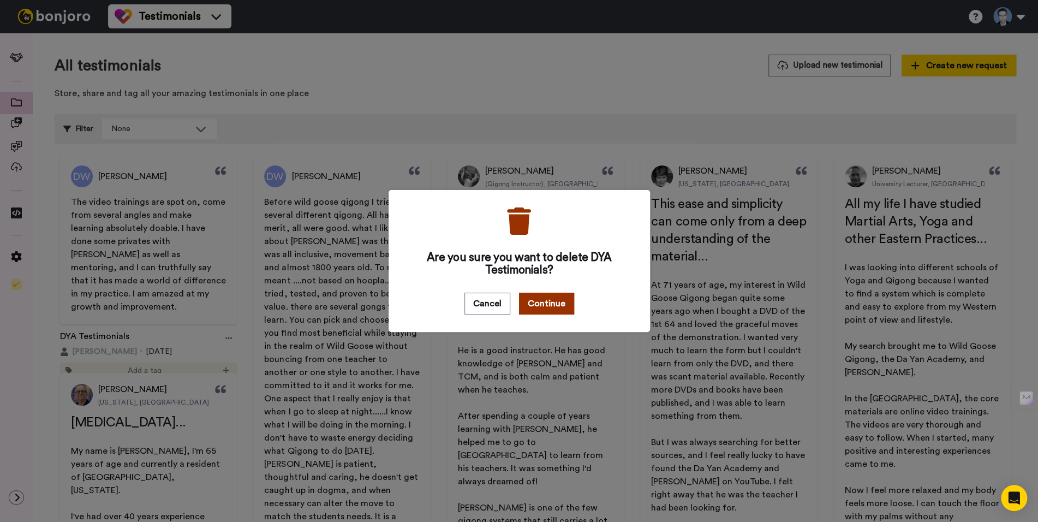
click at [537, 305] on button "Continue" at bounding box center [546, 303] width 55 height 22
click at [486, 301] on button "Cancel" at bounding box center [487, 303] width 46 height 22
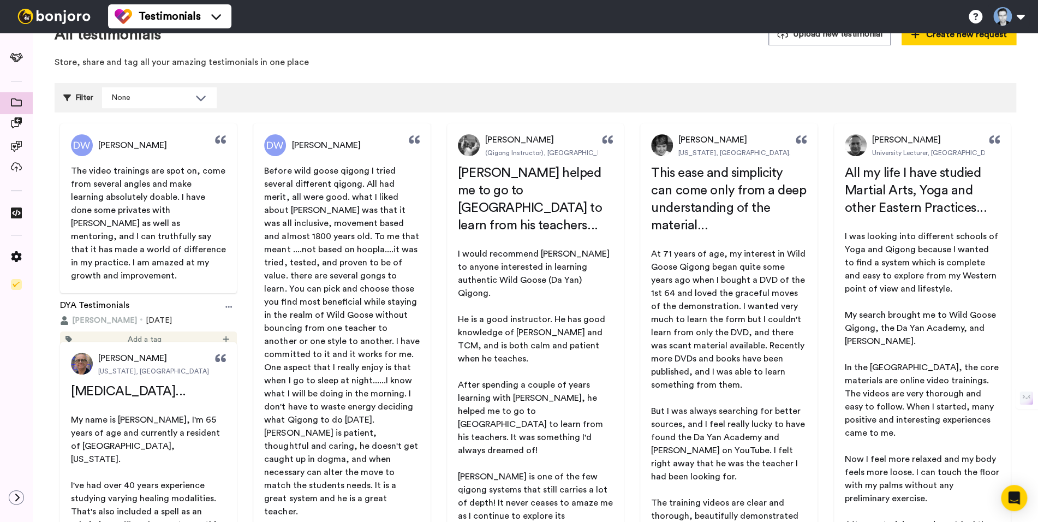
scroll to position [41, 0]
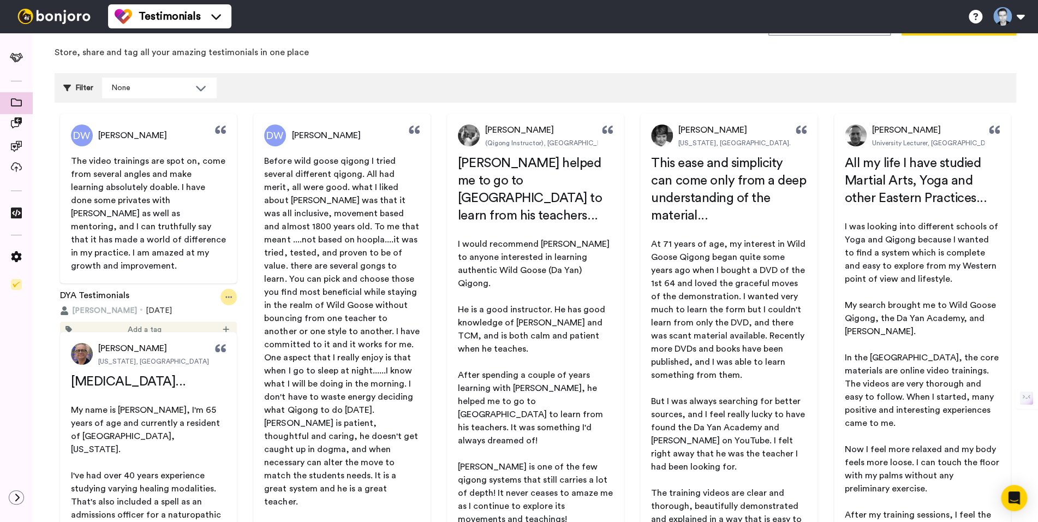
click at [224, 289] on div at bounding box center [228, 297] width 16 height 16
click at [175, 204] on span "The video trainings are spot on, come from several angles and make learning abs…" at bounding box center [149, 213] width 157 height 113
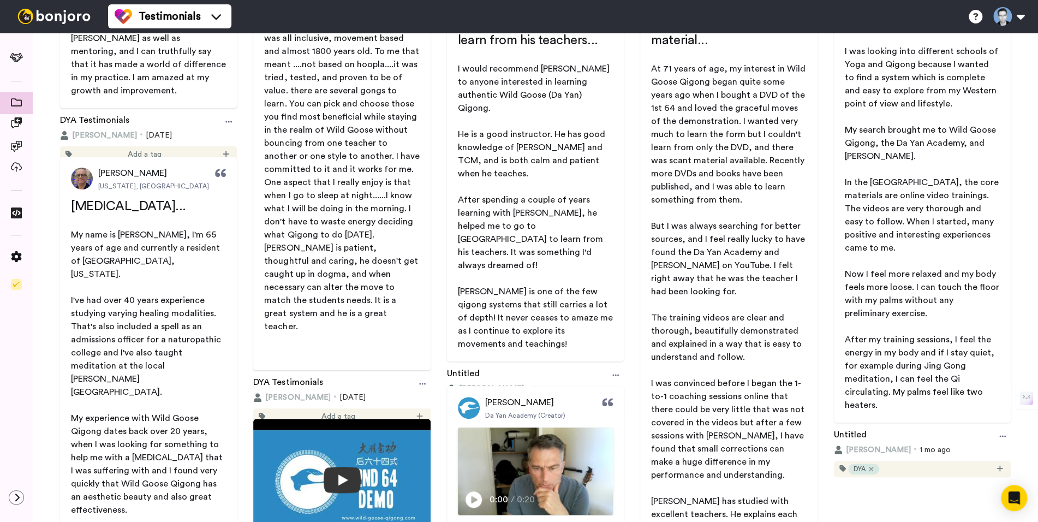
scroll to position [261, 0]
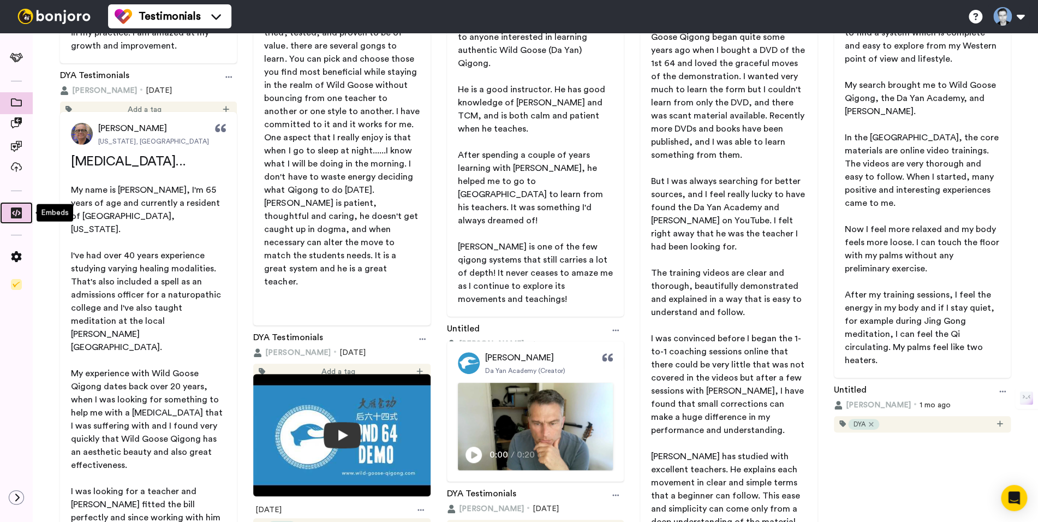
click at [15, 218] on span at bounding box center [16, 215] width 33 height 11
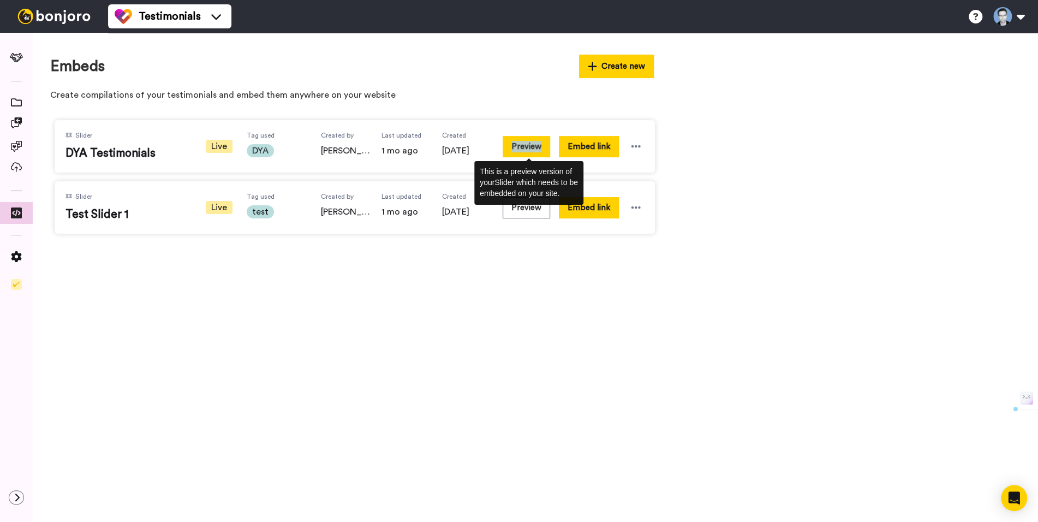
click at [528, 148] on button "Preview" at bounding box center [526, 146] width 47 height 21
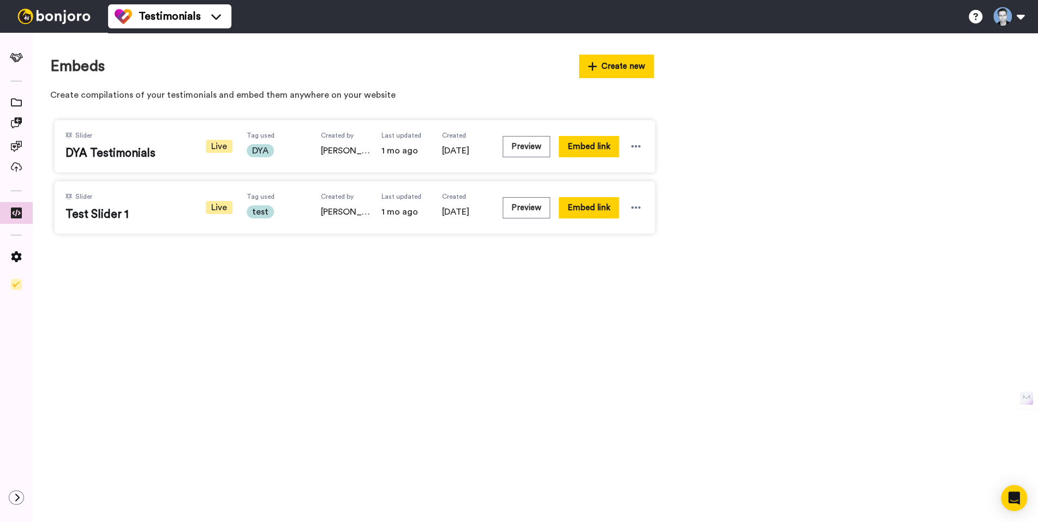
click at [483, 129] on div "Slider DYA Testimonials Live Tag used DYA Created by Gregg Wagstaff Last update…" at bounding box center [355, 146] width 600 height 52
click at [14, 493] on icon at bounding box center [17, 497] width 7 height 9
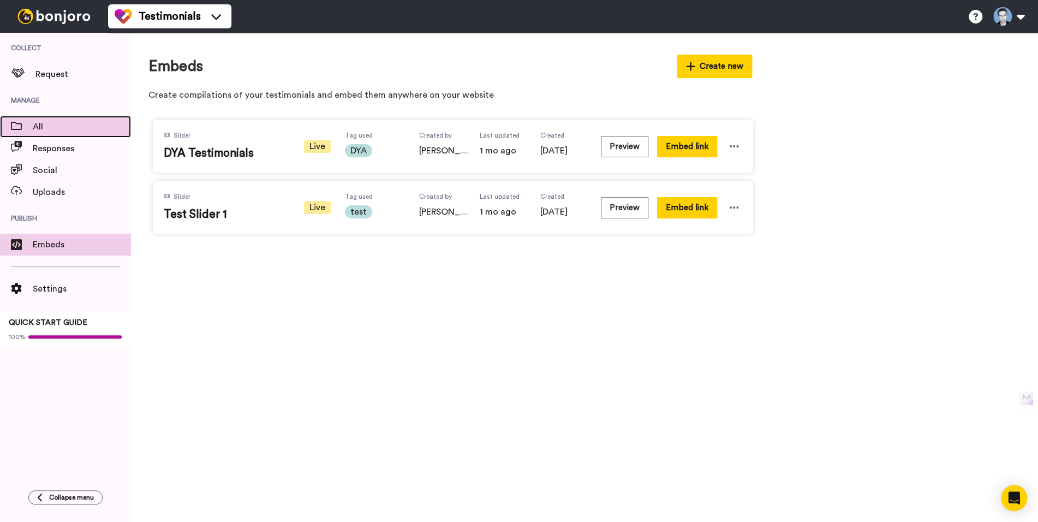
click at [47, 127] on span "All" at bounding box center [82, 126] width 98 height 13
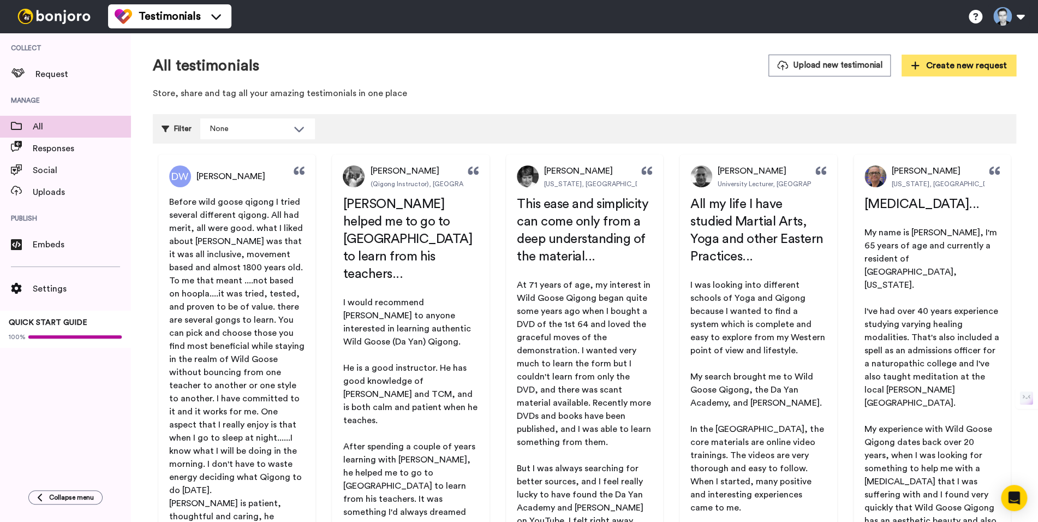
click at [978, 63] on span "Create new request" at bounding box center [959, 65] width 96 height 13
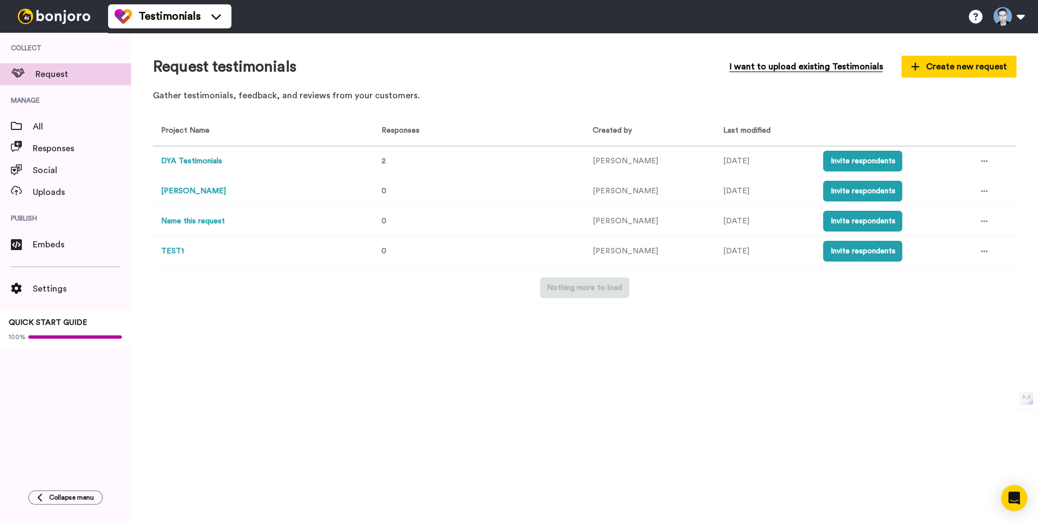
click at [815, 70] on span "I want to upload existing Testimonials" at bounding box center [805, 66] width 153 height 13
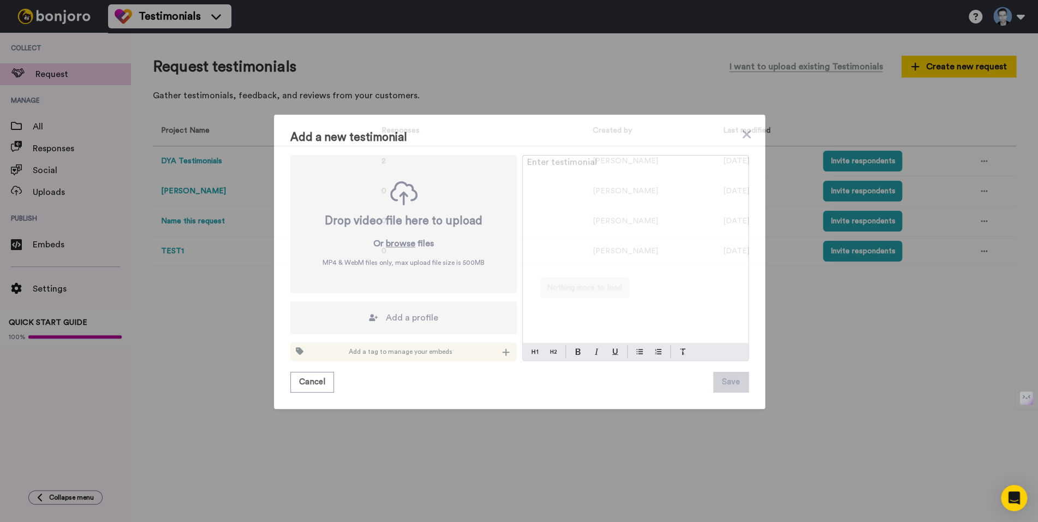
click at [406, 320] on span "Add a profile" at bounding box center [412, 317] width 52 height 13
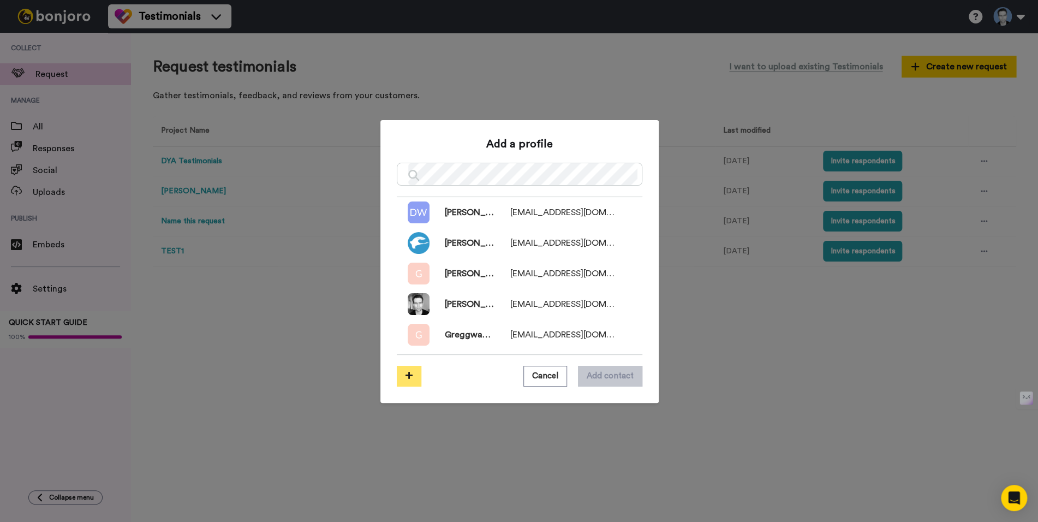
click at [411, 374] on button at bounding box center [409, 376] width 25 height 21
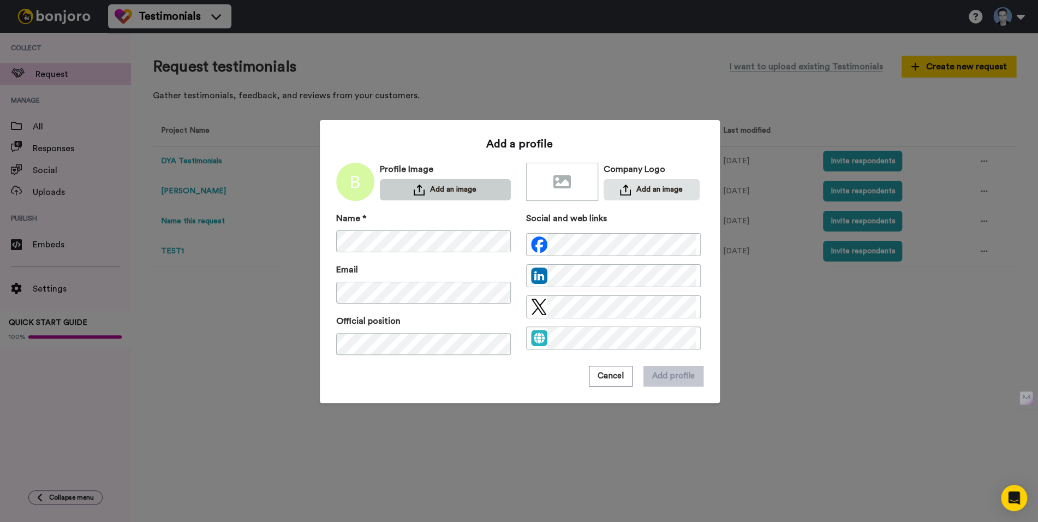
click at [433, 188] on button "Add an image" at bounding box center [445, 189] width 131 height 21
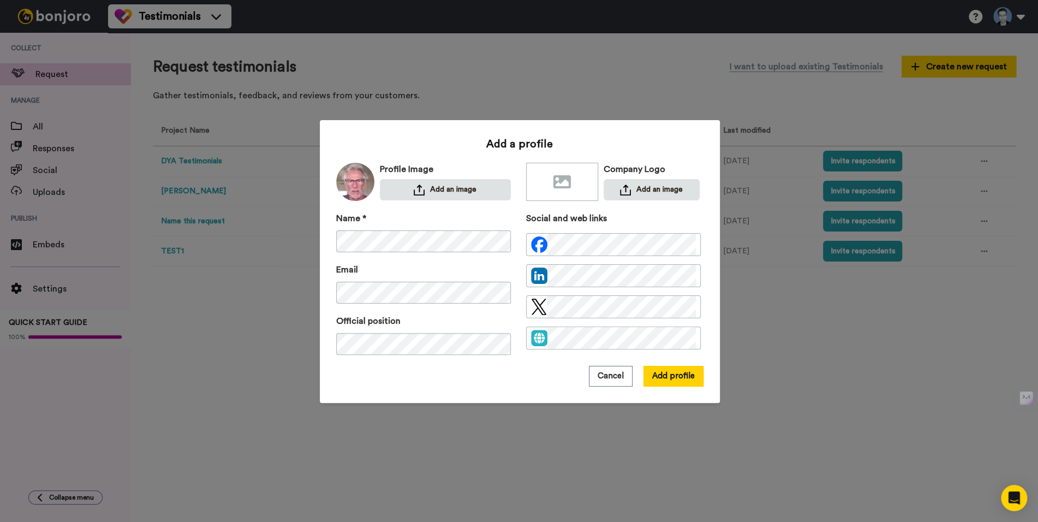
click at [471, 324] on div "Official position" at bounding box center [423, 334] width 175 height 40
click at [667, 375] on button "Add profile" at bounding box center [673, 376] width 60 height 21
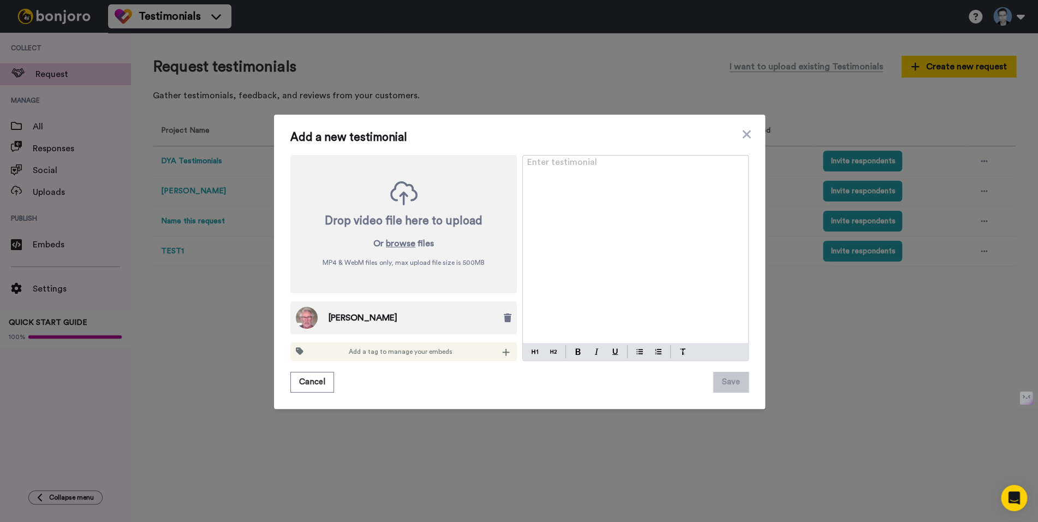
click at [546, 172] on p "Enter testimonial ﻿" at bounding box center [635, 166] width 217 height 13
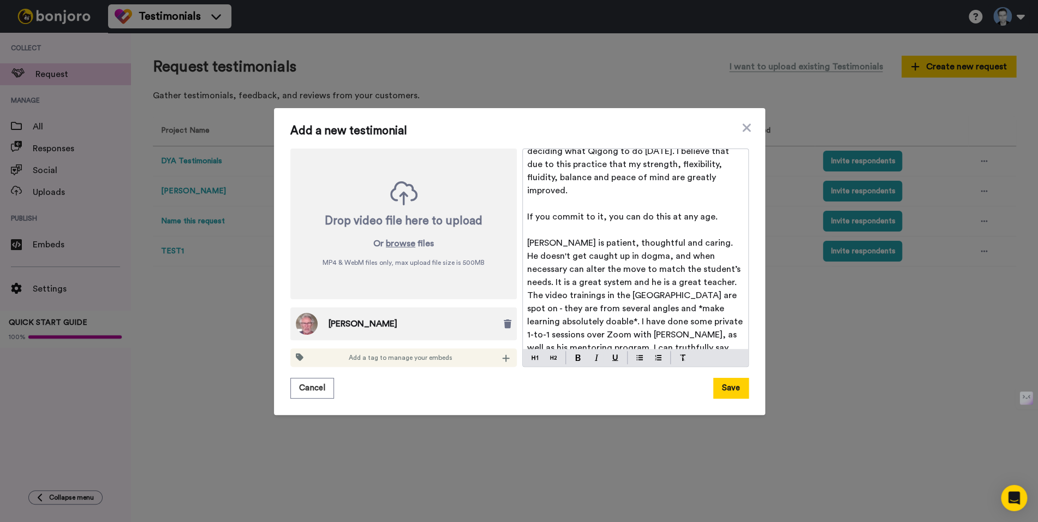
scroll to position [190, 0]
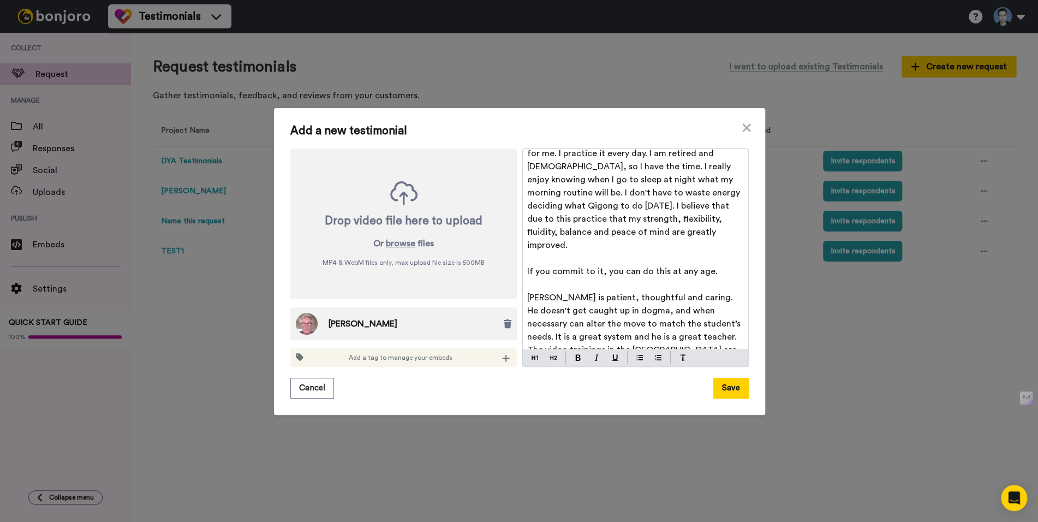
click at [558, 267] on span "If you commit to it, you can do this at any age." at bounding box center [622, 271] width 190 height 9
click at [576, 353] on button at bounding box center [577, 357] width 13 height 13
click at [715, 237] on p "I have committed to Wild Goose Qigong and it works for me. I practice it every …" at bounding box center [635, 193] width 217 height 118
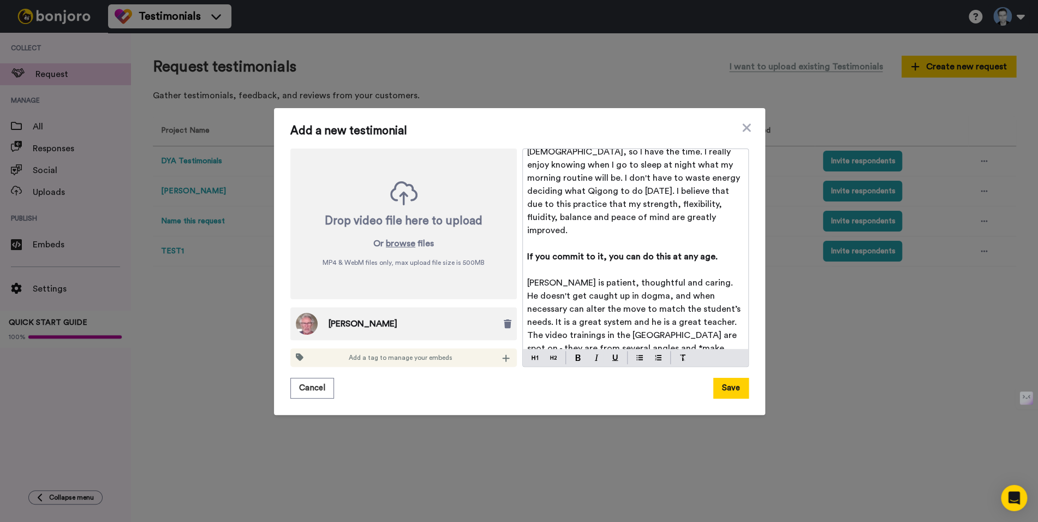
scroll to position [252, 0]
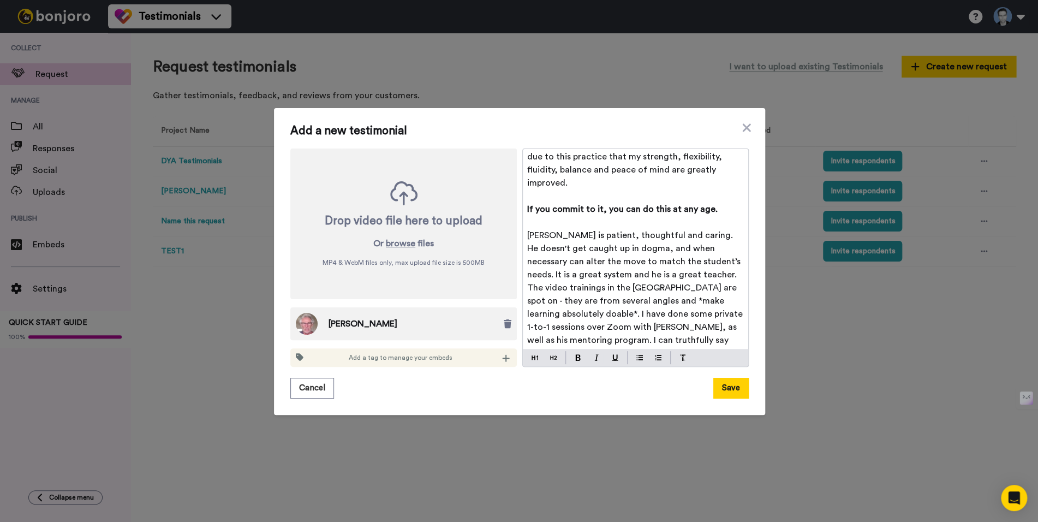
click at [621, 288] on span "Gregg is patient, thoughtful and caring. He doesn't get caught up in dogma, and…" at bounding box center [636, 307] width 218 height 153
drag, startPoint x: 620, startPoint y: 288, endPoint x: 551, endPoint y: 303, distance: 70.8
click at [551, 303] on span "Gregg is patient, thoughtful and caring. He doesn't get caught up in dogma, and…" at bounding box center [636, 307] width 218 height 153
click at [594, 360] on img at bounding box center [596, 357] width 4 height 7
click at [554, 309] on span "*. I have done some private 1-to-1 sessions over Zoom with Gregg, as well as hi…" at bounding box center [633, 346] width 213 height 74
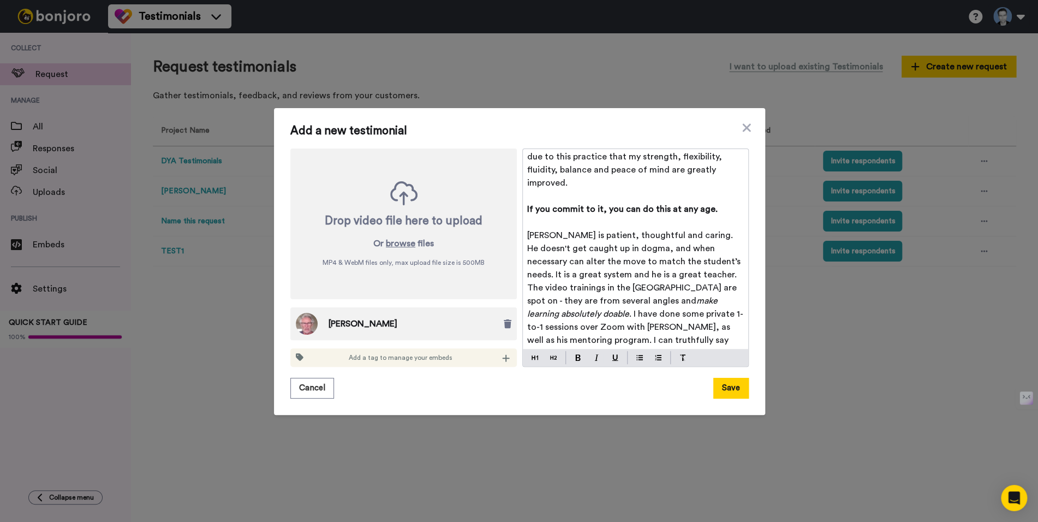
click at [555, 309] on span ". I have done some private 1-to-1 sessions over Zoom with Gregg, as well as his…" at bounding box center [635, 346] width 216 height 74
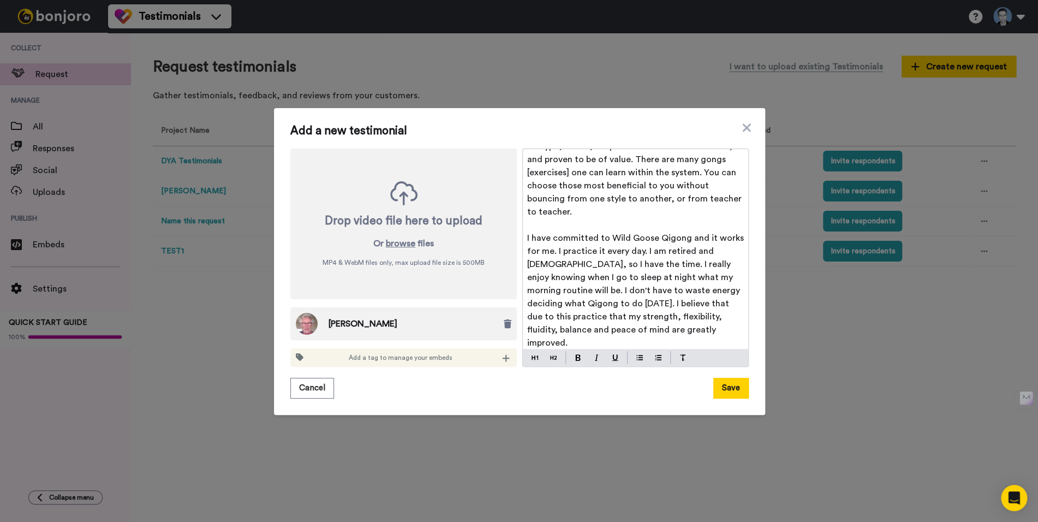
scroll to position [91, 0]
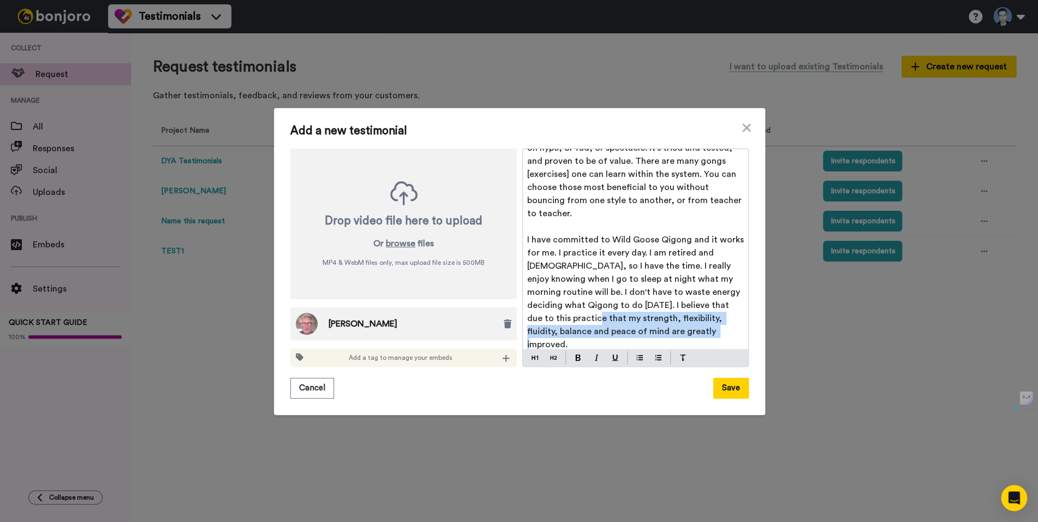
drag, startPoint x: 544, startPoint y: 319, endPoint x: 663, endPoint y: 334, distance: 120.0
click at [663, 334] on span "I have committed to Wild Goose Qigong and it works for me. I practice it every …" at bounding box center [636, 291] width 219 height 113
click at [571, 357] on button at bounding box center [577, 357] width 13 height 13
click at [631, 286] on span "I have committed to Wild Goose Qigong and it works for me. I practice it every …" at bounding box center [636, 278] width 219 height 87
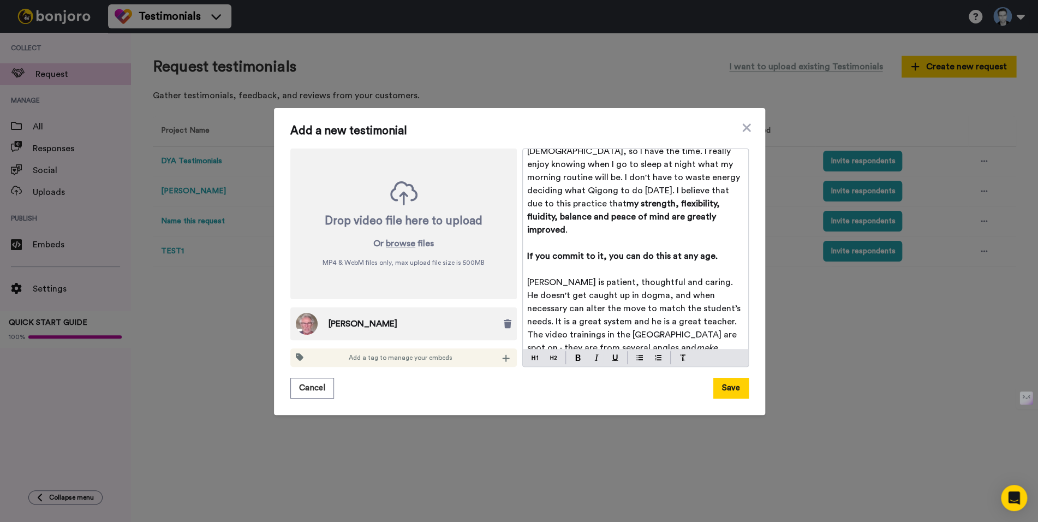
scroll to position [210, 0]
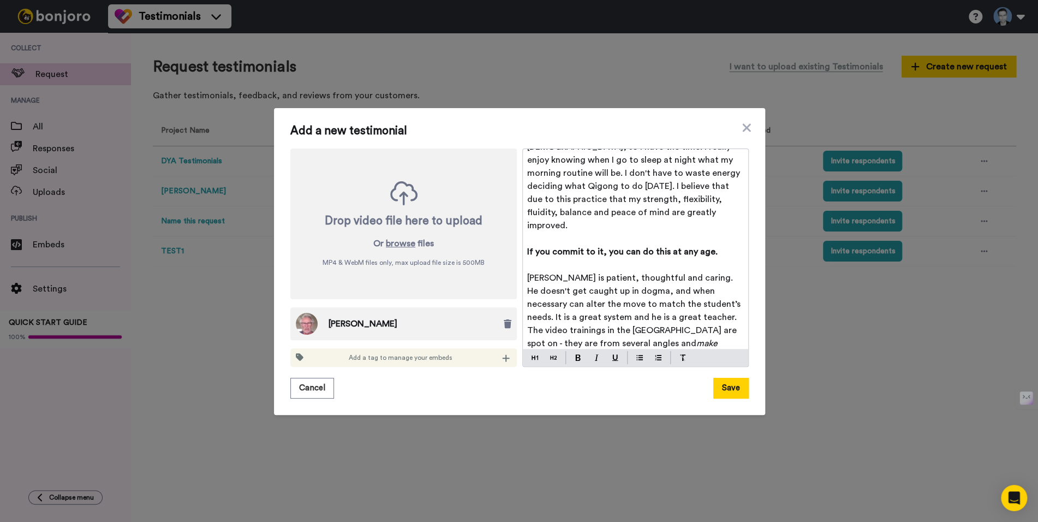
click at [700, 208] on p "I have committed to Wild Goose Qigong and it works for me. I practice it every …" at bounding box center [635, 173] width 217 height 118
click at [579, 247] on span "If you commit to it, you can do this at any age." at bounding box center [622, 251] width 190 height 9
click at [578, 247] on span "If you commit to it, you can do this at any age." at bounding box center [622, 251] width 190 height 9
click at [621, 232] on p "﻿" at bounding box center [635, 238] width 217 height 13
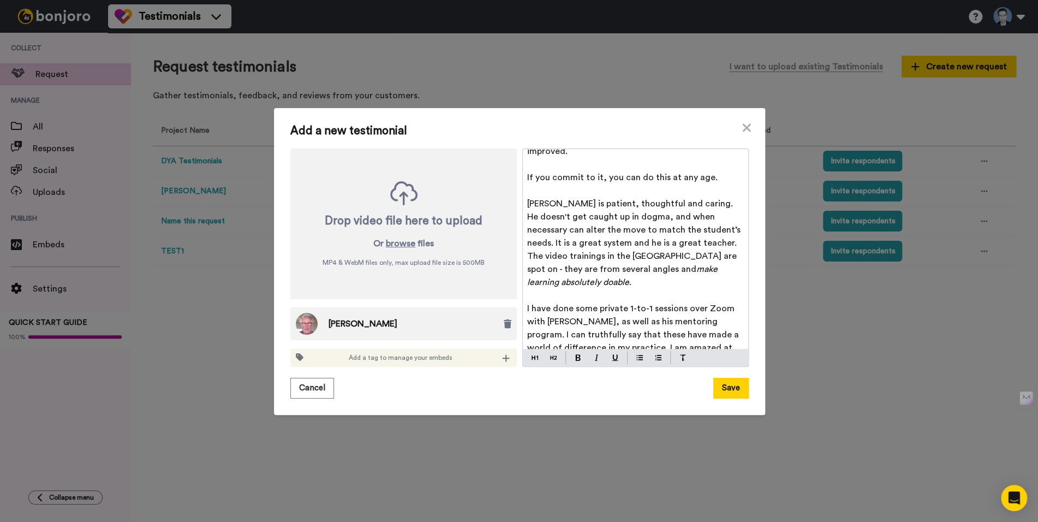
scroll to position [293, 0]
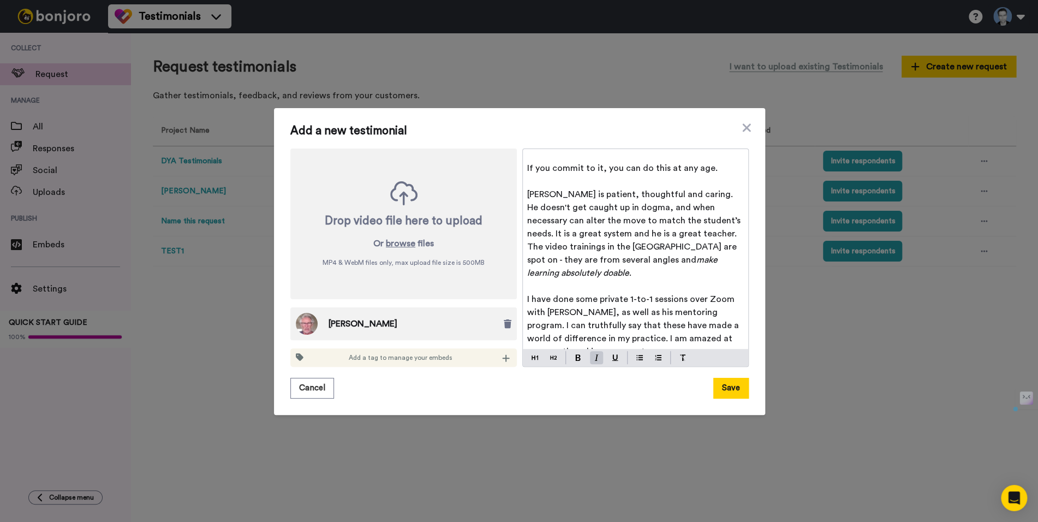
drag, startPoint x: 619, startPoint y: 248, endPoint x: 627, endPoint y: 257, distance: 12.7
click at [627, 257] on p "Gregg is patient, thoughtful and caring. He doesn't get caught up in dogma, and…" at bounding box center [635, 234] width 217 height 92
click at [594, 355] on img at bounding box center [596, 357] width 4 height 7
click at [575, 358] on img at bounding box center [577, 357] width 5 height 7
click at [631, 279] on p "﻿" at bounding box center [635, 285] width 217 height 13
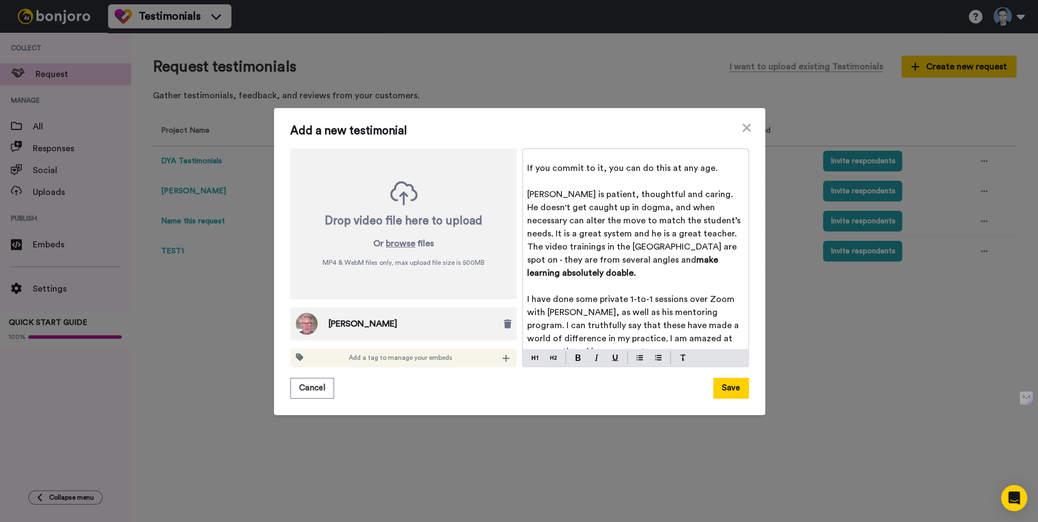
click at [619, 279] on p "﻿" at bounding box center [635, 285] width 217 height 13
click at [731, 388] on button "Save" at bounding box center [730, 388] width 35 height 21
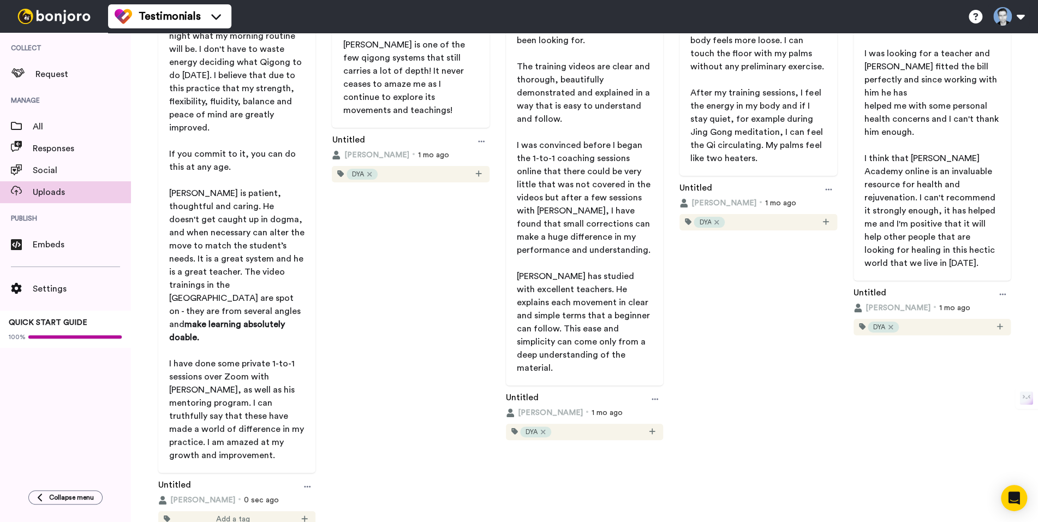
scroll to position [511, 0]
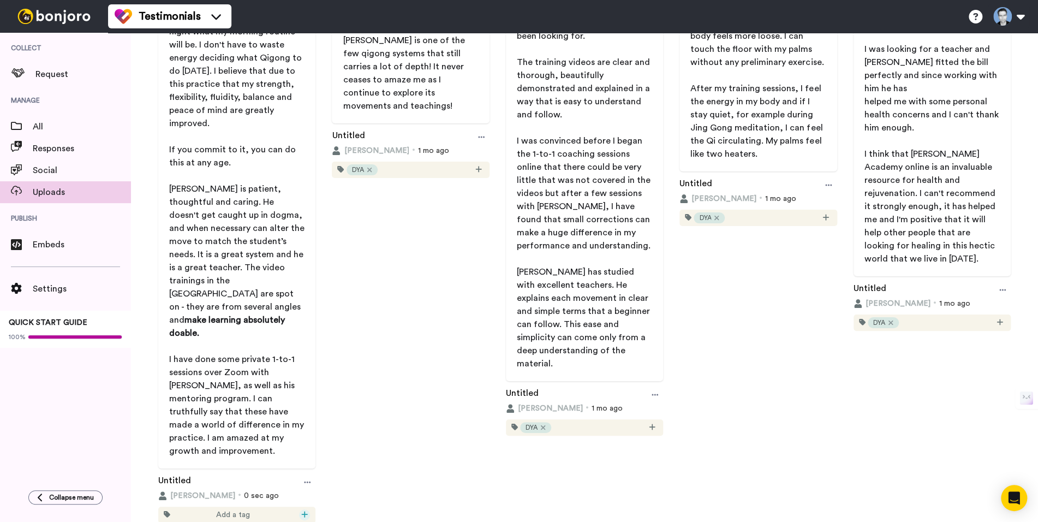
click at [302, 510] on icon at bounding box center [304, 514] width 7 height 8
click at [263, 375] on span "DYA" at bounding box center [261, 378] width 12 height 9
click at [305, 478] on icon at bounding box center [307, 482] width 7 height 8
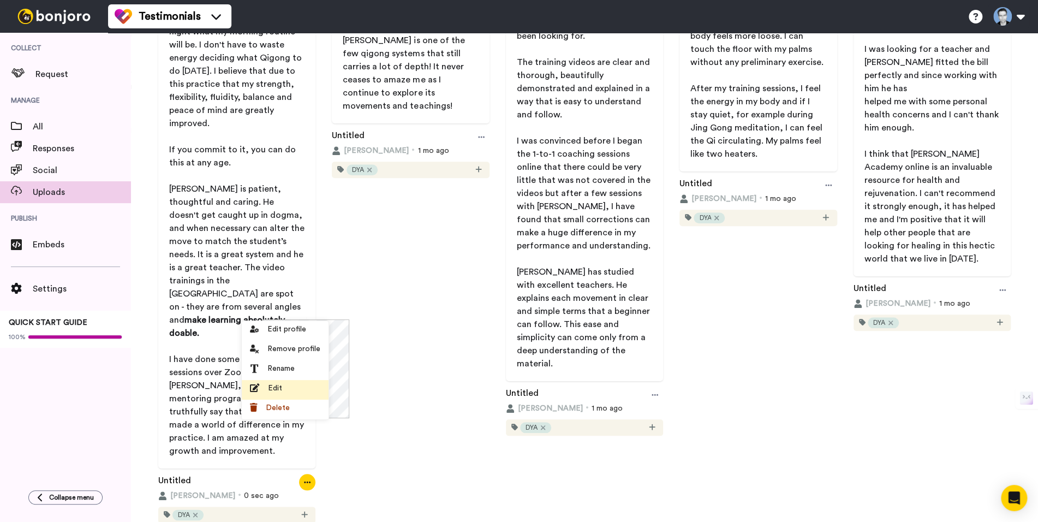
click at [284, 388] on div "Edit" at bounding box center [285, 387] width 70 height 11
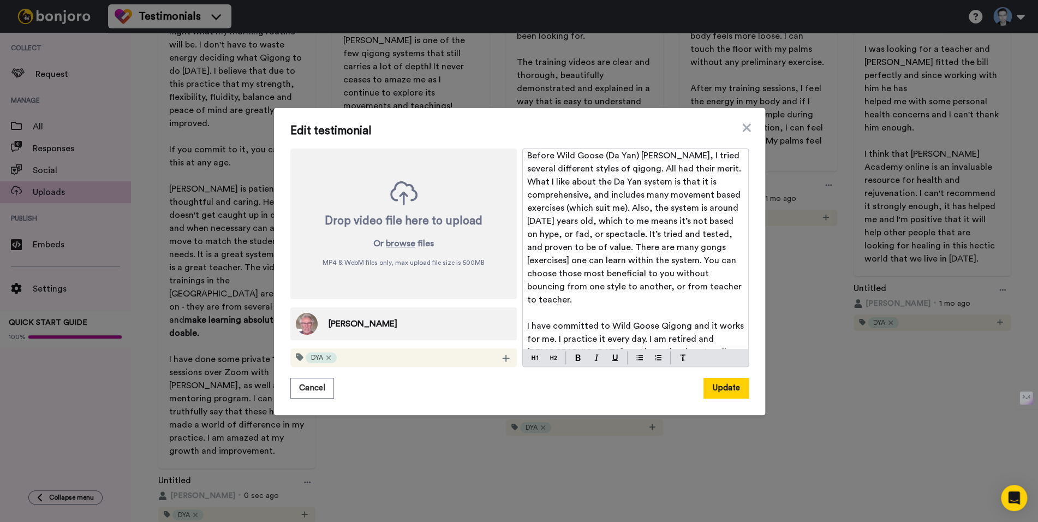
scroll to position [293, 0]
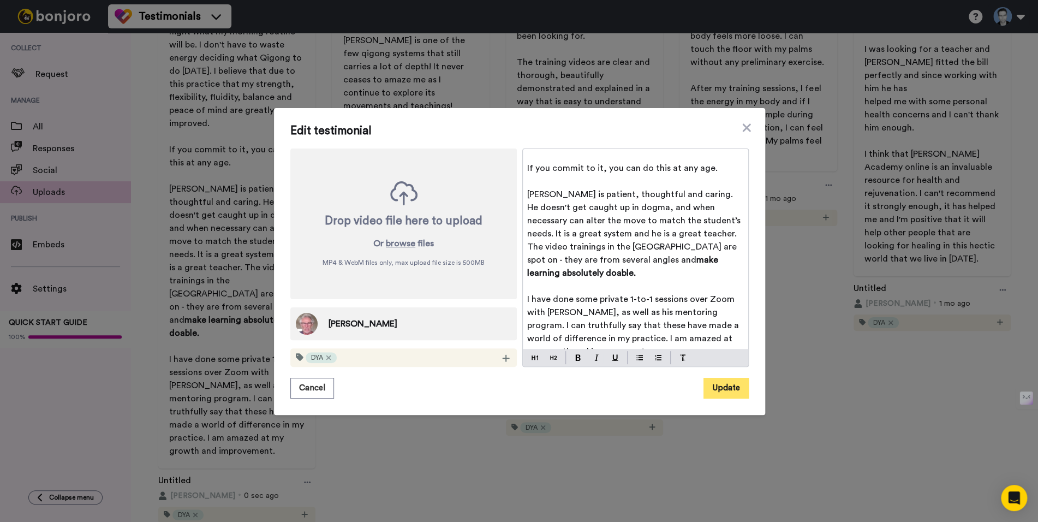
click at [722, 390] on button "Update" at bounding box center [725, 388] width 45 height 21
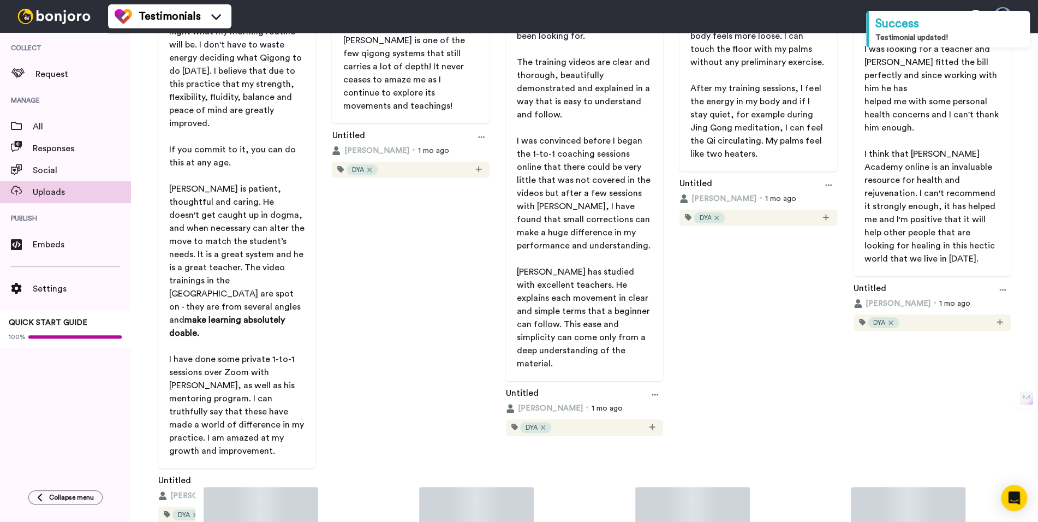
scroll to position [0, 0]
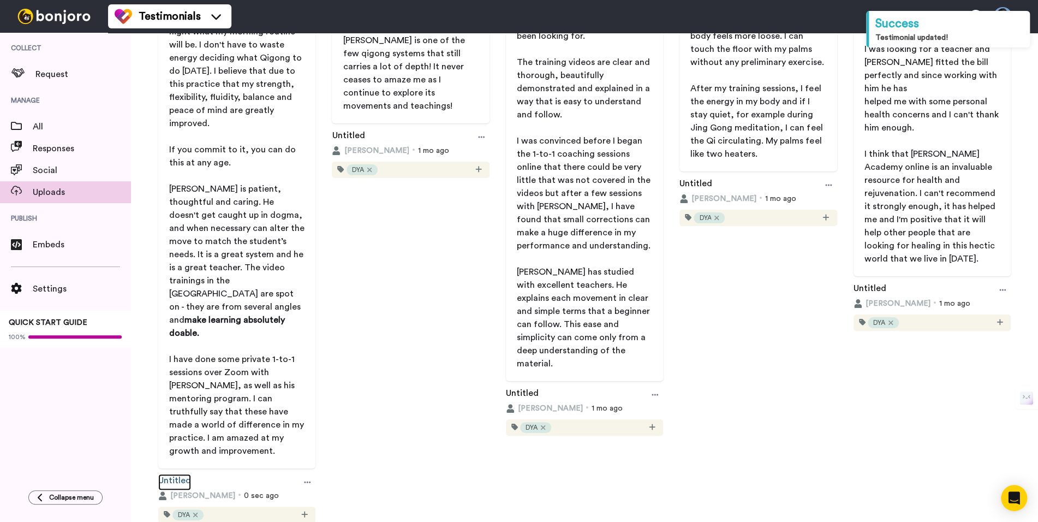
click at [182, 474] on link "Untitled" at bounding box center [174, 482] width 33 height 16
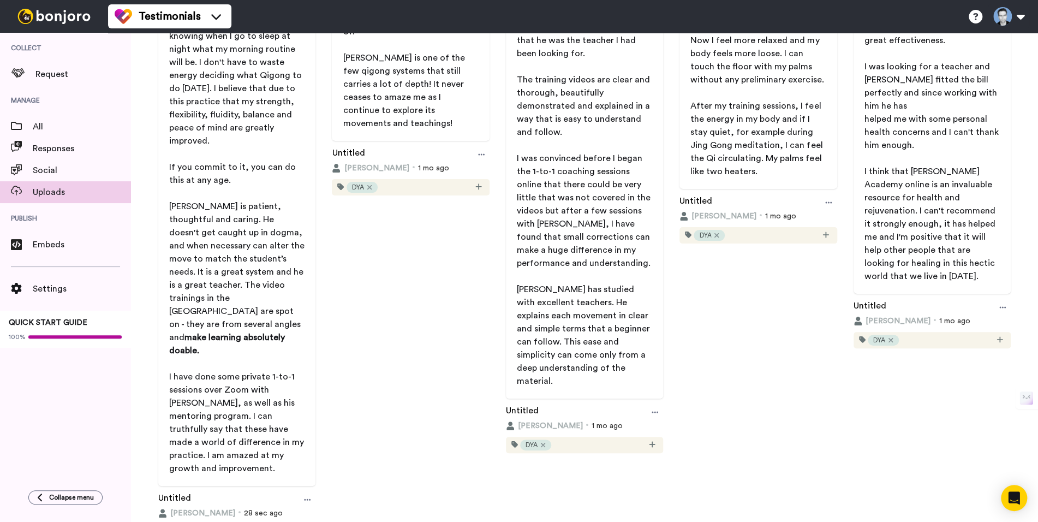
scroll to position [488, 0]
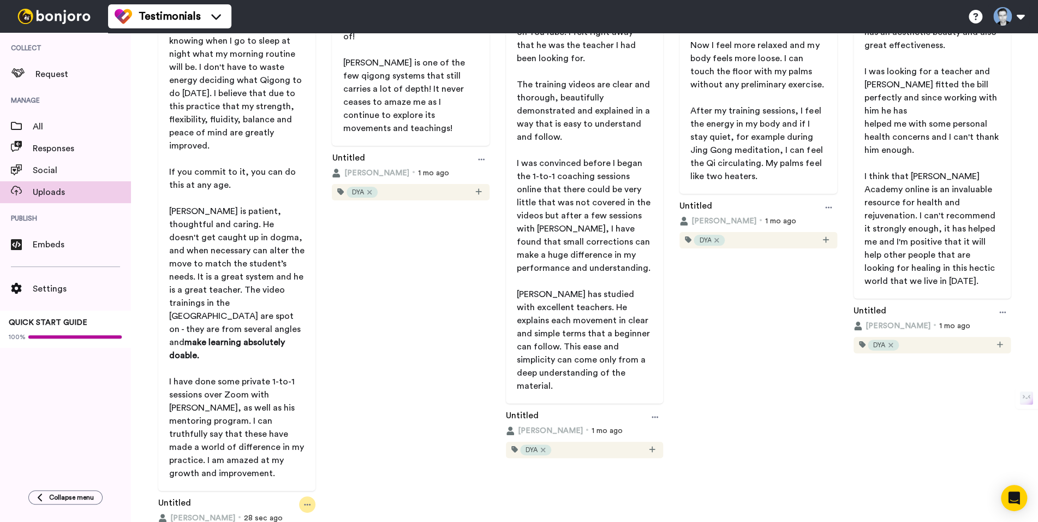
click at [308, 503] on icon at bounding box center [307, 504] width 7 height 2
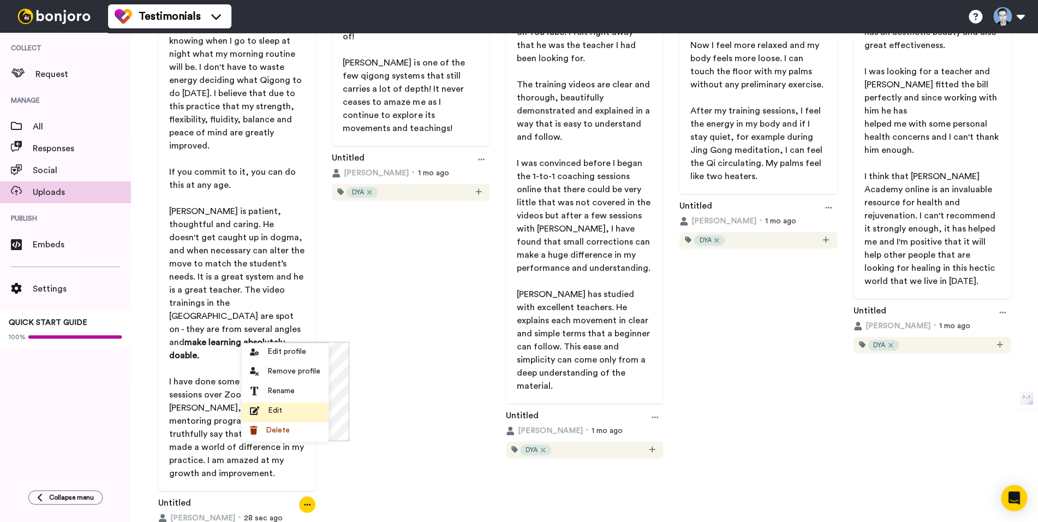
click at [276, 414] on span "Edit" at bounding box center [275, 410] width 14 height 11
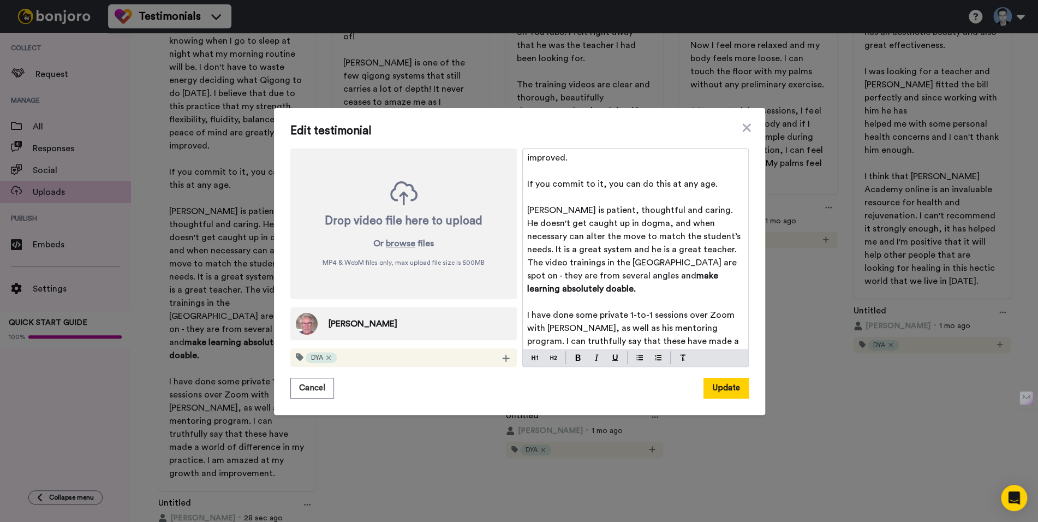
scroll to position [265, 0]
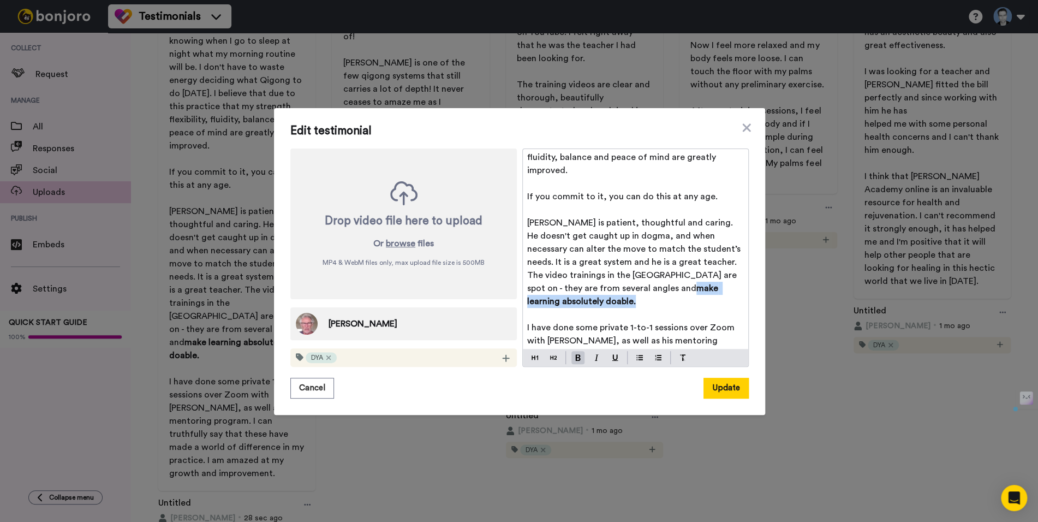
drag, startPoint x: 619, startPoint y: 275, endPoint x: 637, endPoint y: 294, distance: 26.2
click at [637, 294] on div "Before Wild Goose (Da Yan) Qigong, I tried several different styles of qigong. …" at bounding box center [635, 249] width 225 height 200
click at [631, 294] on p "Gregg is patient, thoughtful and caring. He doesn't get caught up in dogma, and…" at bounding box center [635, 262] width 217 height 92
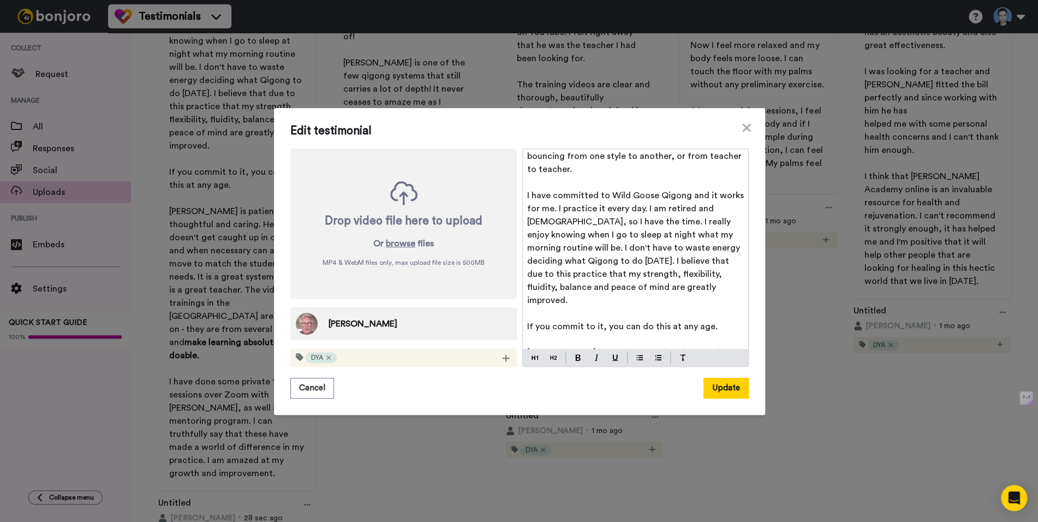
scroll to position [219, 0]
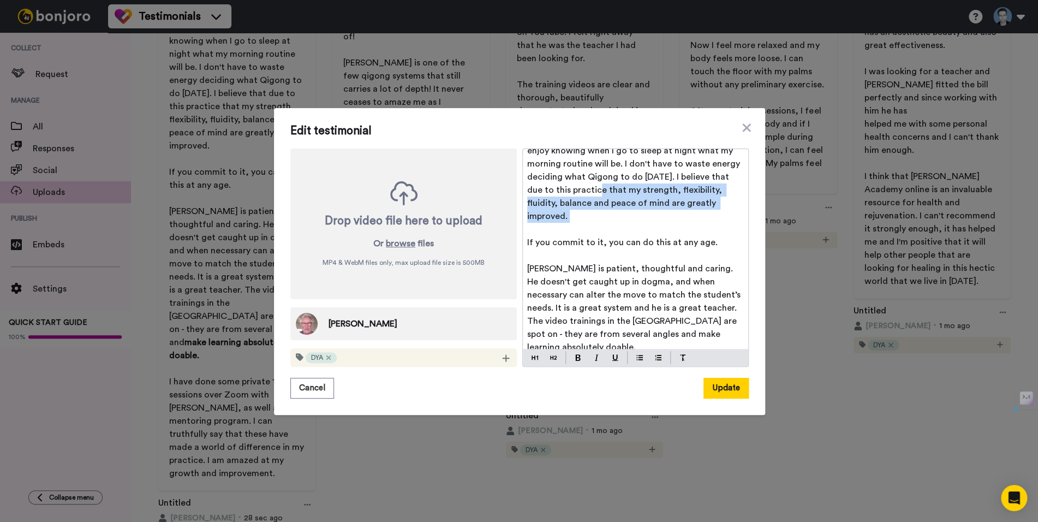
drag, startPoint x: 542, startPoint y: 192, endPoint x: 693, endPoint y: 209, distance: 152.1
click at [694, 210] on div "Before Wild Goose (Da Yan) Qigong, I tried several different styles of qigong. …" at bounding box center [635, 249] width 225 height 200
copy div "my strength, flexibility, fluidity, balance and peace of mind are greatly impro…"
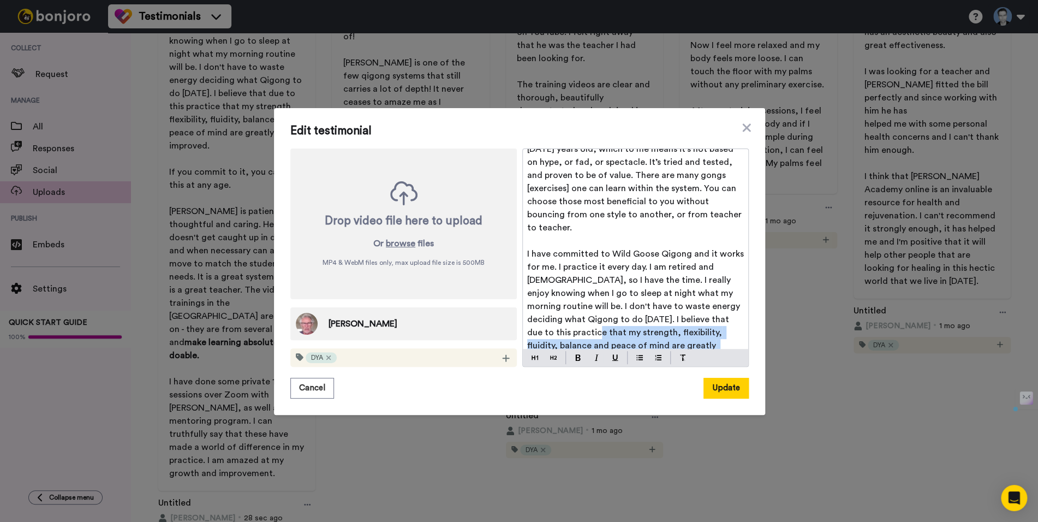
scroll to position [0, 0]
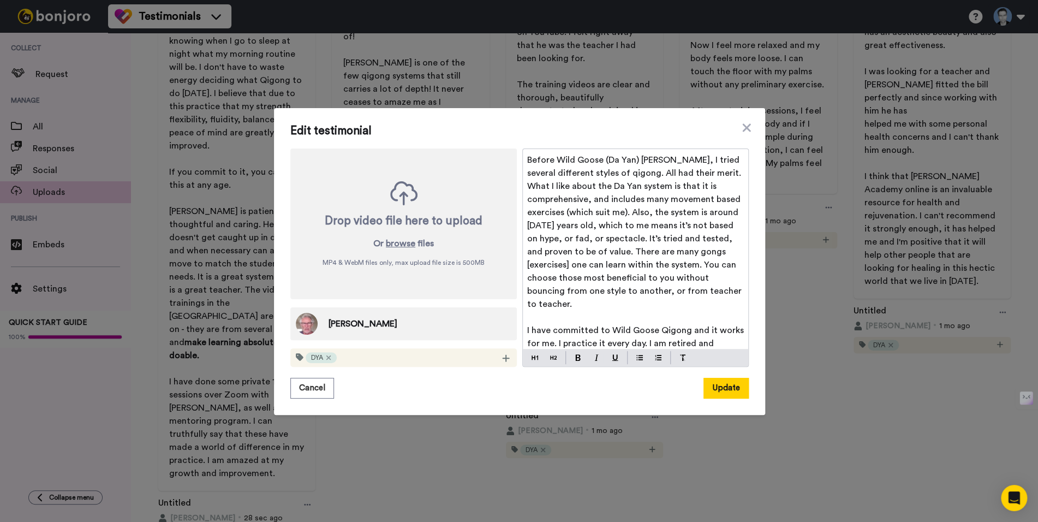
click at [527, 163] on span "Before Wild Goose (Da Yan) Qigong, I tried several different styles of qigong. …" at bounding box center [635, 232] width 217 height 153
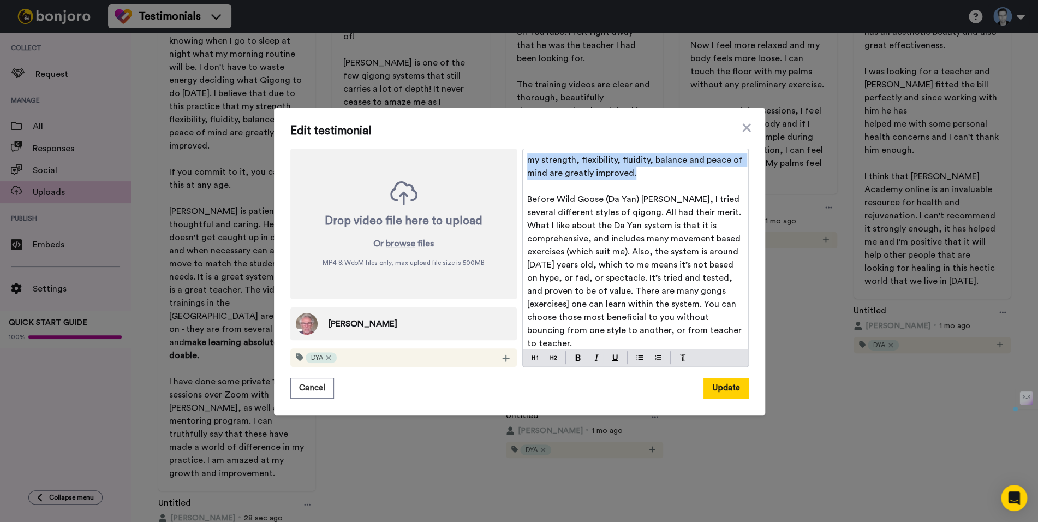
drag, startPoint x: 589, startPoint y: 173, endPoint x: 506, endPoint y: 156, distance: 84.8
click at [506, 156] on div "Drop video file here to upload Or browse files MP4 & WebM files only, max uploa…" at bounding box center [519, 257] width 458 height 218
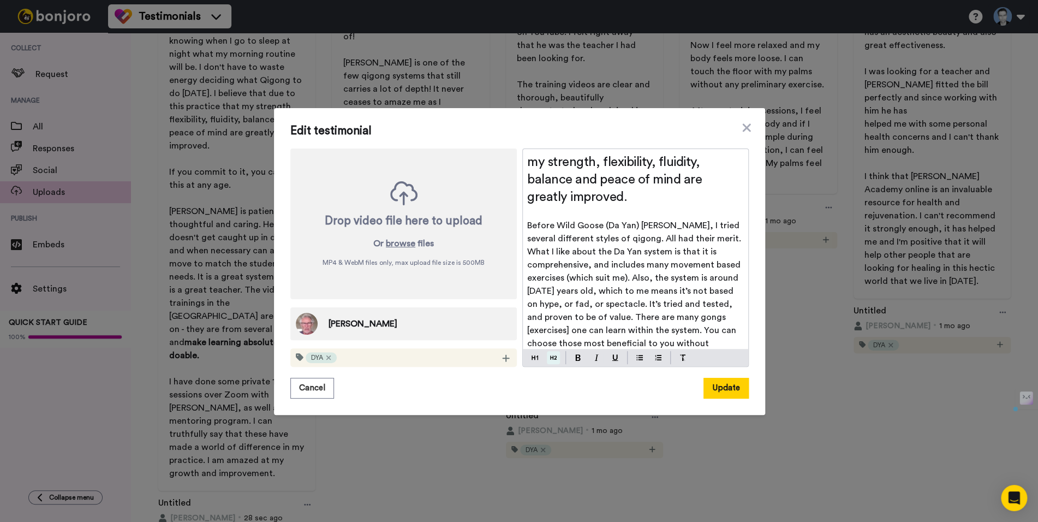
click at [551, 358] on img at bounding box center [553, 357] width 7 height 9
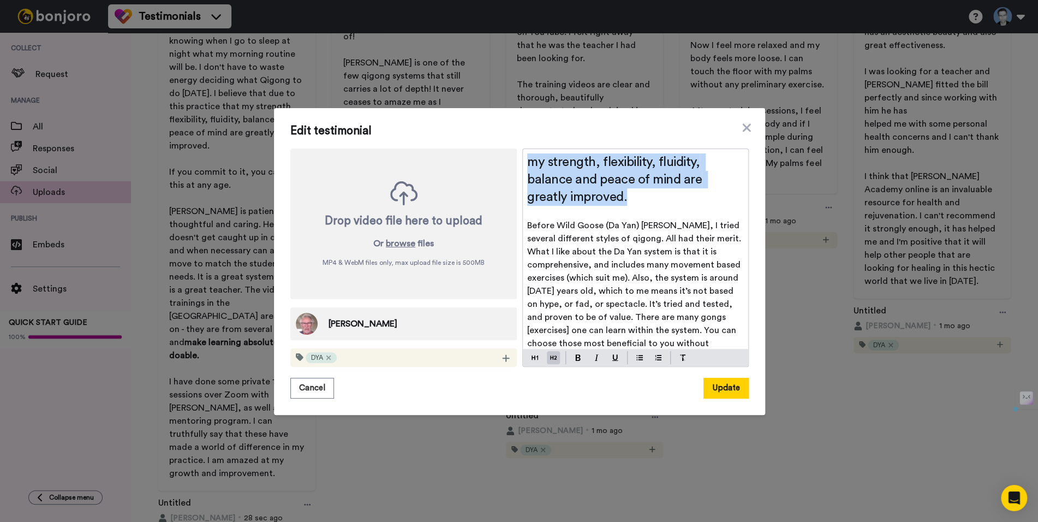
click at [663, 192] on h2 "my strength, flexibility, fluidity, balance and peace of mind are greatly impro…" at bounding box center [635, 179] width 217 height 52
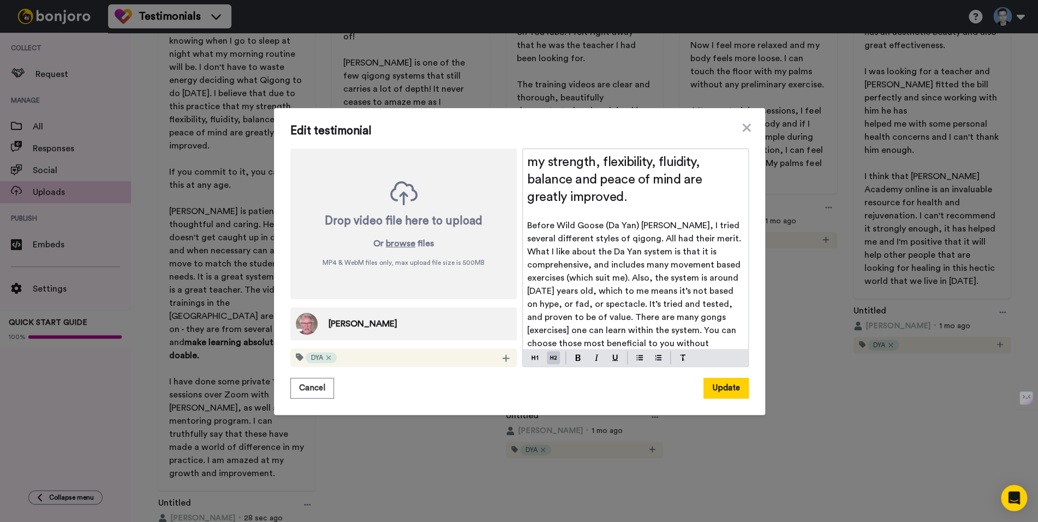
click at [534, 165] on span "my strength, flexibility, fluidity, balance and peace of mind are greatly impro…" at bounding box center [616, 180] width 178 height 48
click at [643, 194] on h2 "My strength, flexibility, fluidity, balance and peace of mind are greatly impro…" at bounding box center [635, 179] width 217 height 52
click at [700, 221] on span "Before Wild Goose (Da Yan) Qigong, I tried several different styles of qigong. …" at bounding box center [635, 297] width 217 height 153
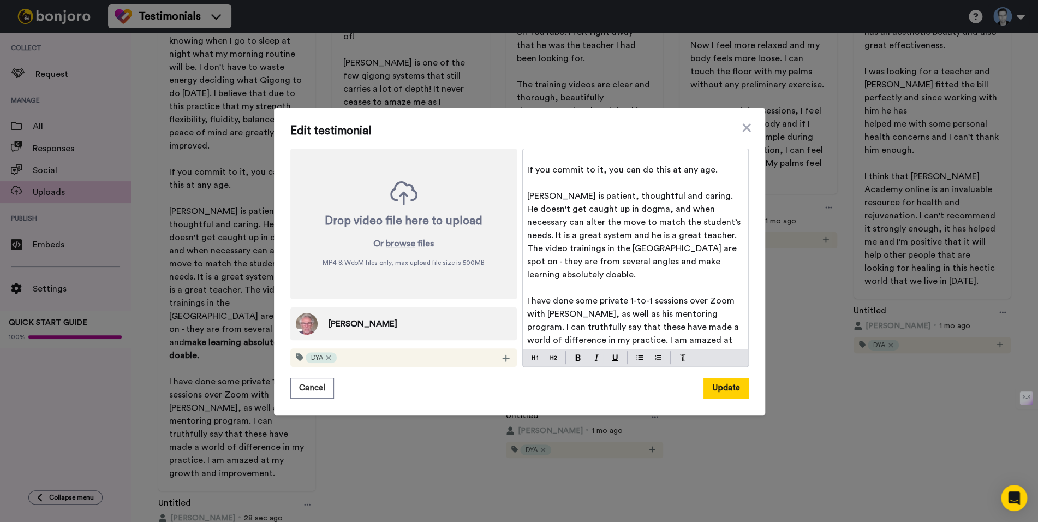
scroll to position [358, 0]
drag, startPoint x: 629, startPoint y: 326, endPoint x: 638, endPoint y: 336, distance: 12.7
click at [638, 336] on p "I have done some private 1-to-1 sessions over Zoom with Gregg, as well as his m…" at bounding box center [635, 324] width 217 height 65
click at [577, 358] on img at bounding box center [577, 357] width 5 height 7
click at [629, 295] on span "I have done some private 1-to-1 sessions over Zoom with [PERSON_NAME], as well …" at bounding box center [634, 319] width 214 height 48
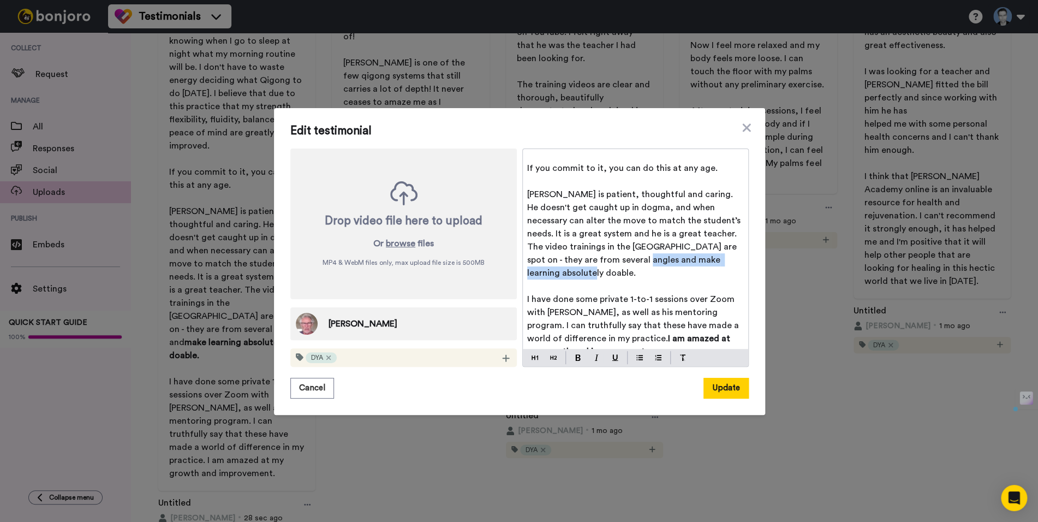
drag, startPoint x: 619, startPoint y: 247, endPoint x: 647, endPoint y: 259, distance: 30.3
click at [647, 259] on p "Gregg is patient, thoughtful and caring. He doesn't get caught up in dogma, and…" at bounding box center [635, 234] width 217 height 92
drag, startPoint x: 626, startPoint y: 256, endPoint x: 631, endPoint y: 265, distance: 10.3
click at [631, 265] on p "Gregg is patient, thoughtful and caring. He doesn't get caught up in dogma, and…" at bounding box center [635, 234] width 217 height 92
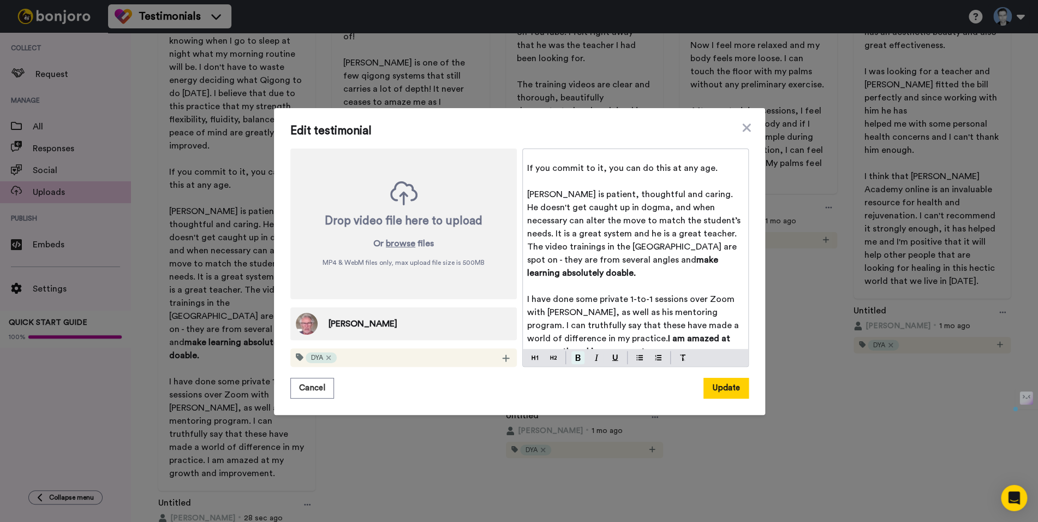
click at [575, 359] on img at bounding box center [577, 357] width 5 height 7
click at [638, 295] on span "I have done some private 1-to-1 sessions over Zoom with [PERSON_NAME], as well …" at bounding box center [634, 319] width 214 height 48
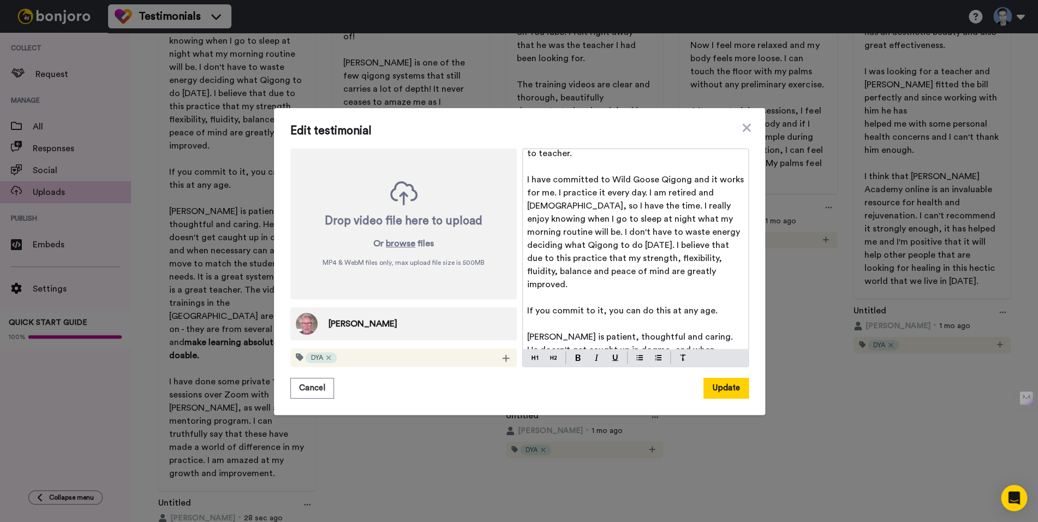
scroll to position [233, 0]
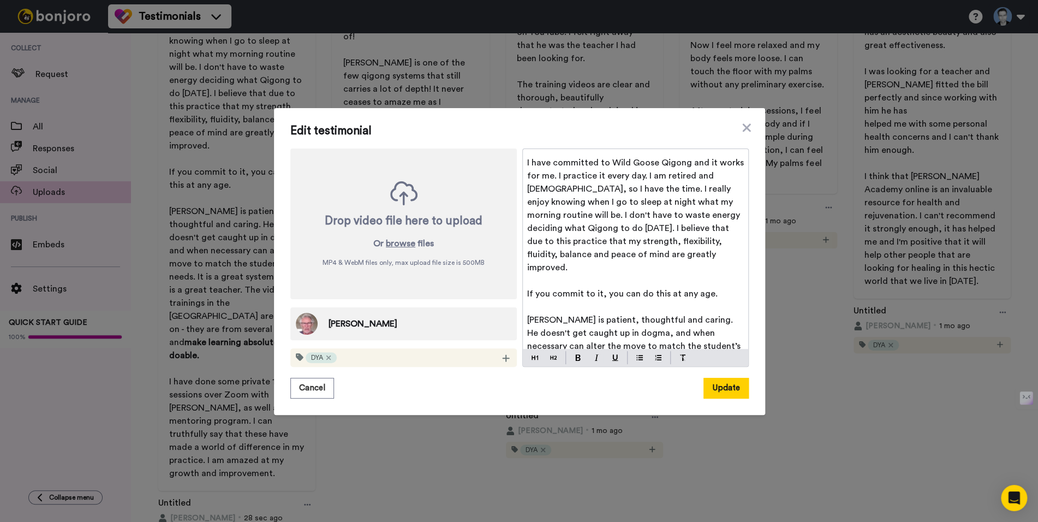
click at [599, 289] on span "If you commit to it, you can do this at any age." at bounding box center [622, 293] width 190 height 9
click at [666, 259] on p "I have committed to Wild Goose Qigong and it works for me. I practice it every …" at bounding box center [635, 215] width 217 height 118
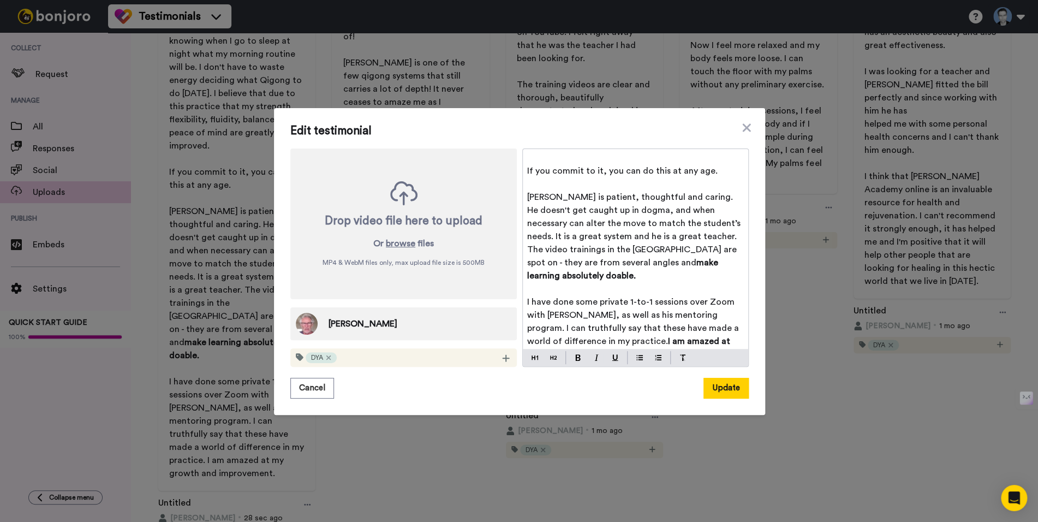
scroll to position [358, 0]
click at [725, 386] on button "Update" at bounding box center [725, 388] width 45 height 21
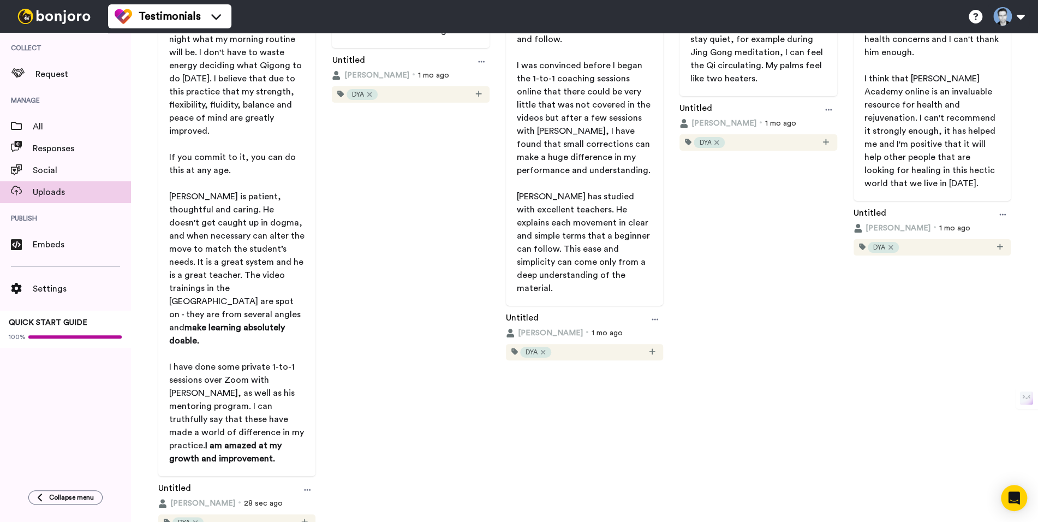
scroll to position [587, 0]
click at [306, 485] on icon at bounding box center [307, 489] width 7 height 8
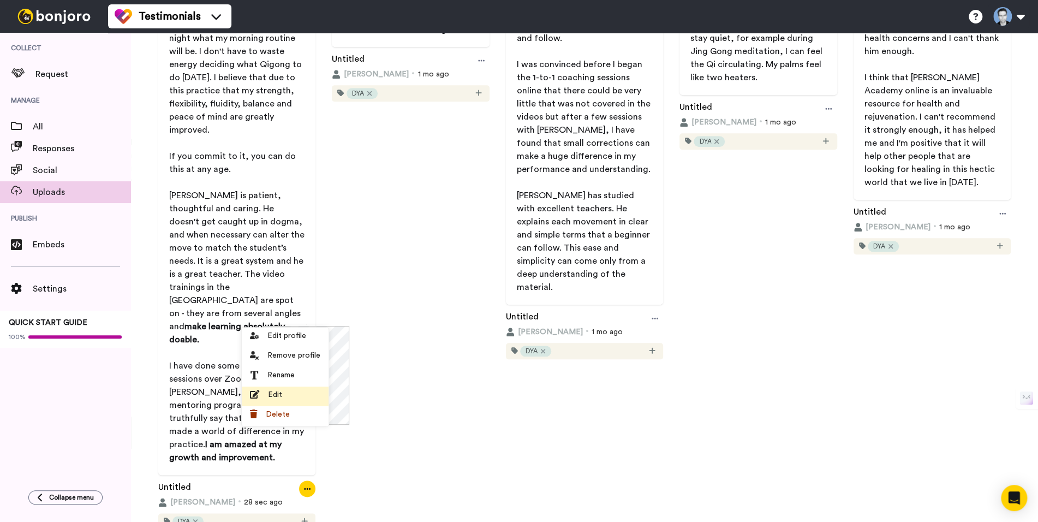
click at [280, 396] on span "Edit" at bounding box center [275, 394] width 14 height 11
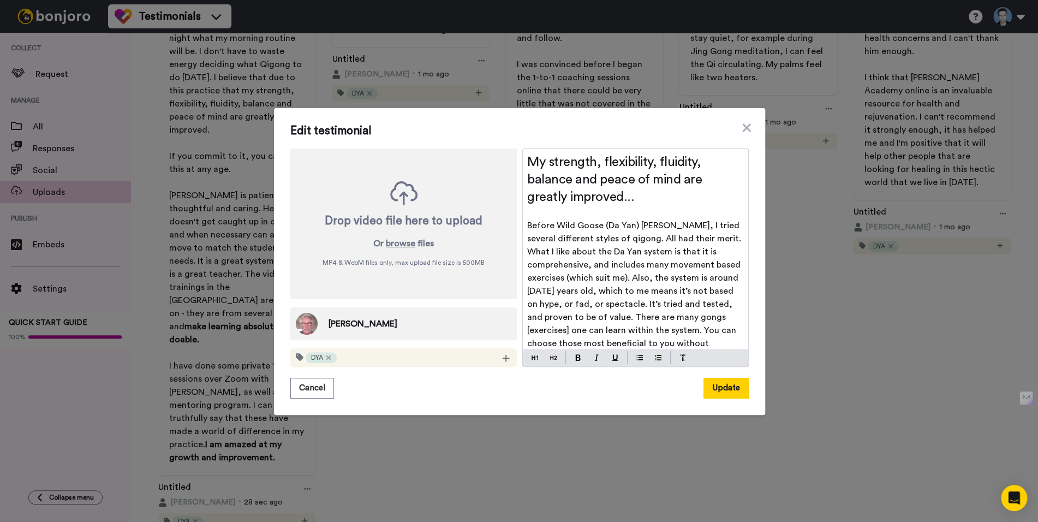
click at [629, 278] on span "Before Wild Goose (Da Yan) Qigong, I tried several different styles of qigong. …" at bounding box center [635, 297] width 217 height 153
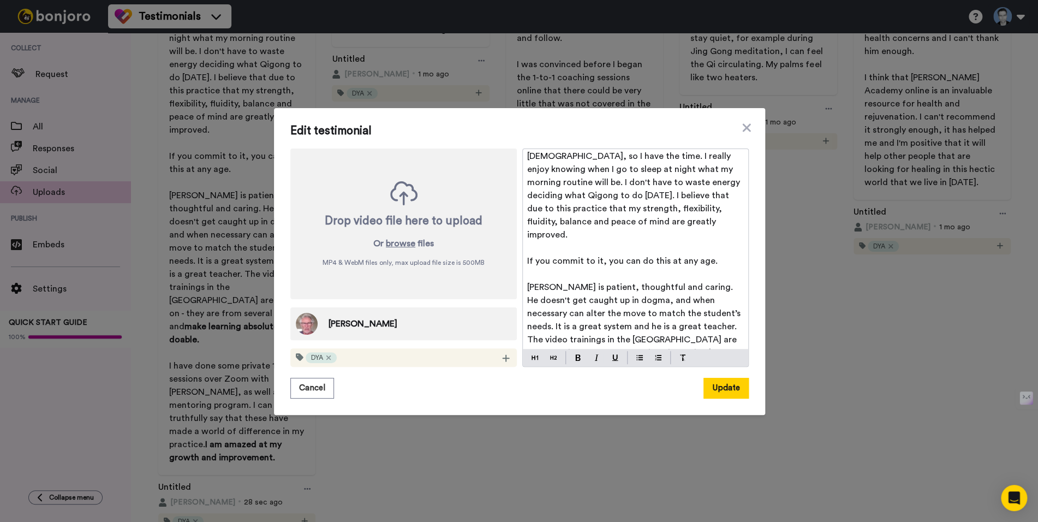
scroll to position [345, 0]
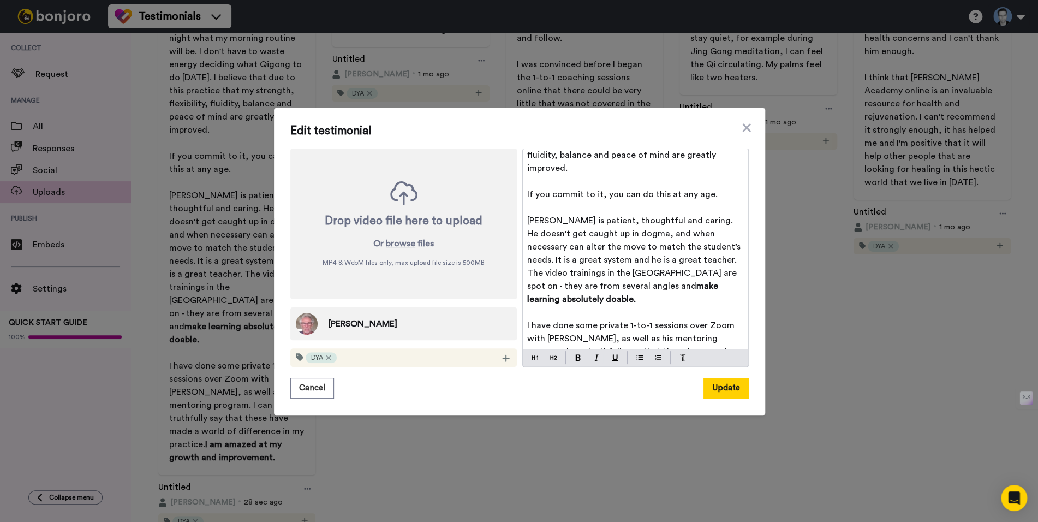
click at [569, 190] on span "If you commit to it, you can do this at any age." at bounding box center [622, 194] width 190 height 9
click at [649, 190] on span "If you commit to it, you can do this at any age." at bounding box center [622, 194] width 190 height 9
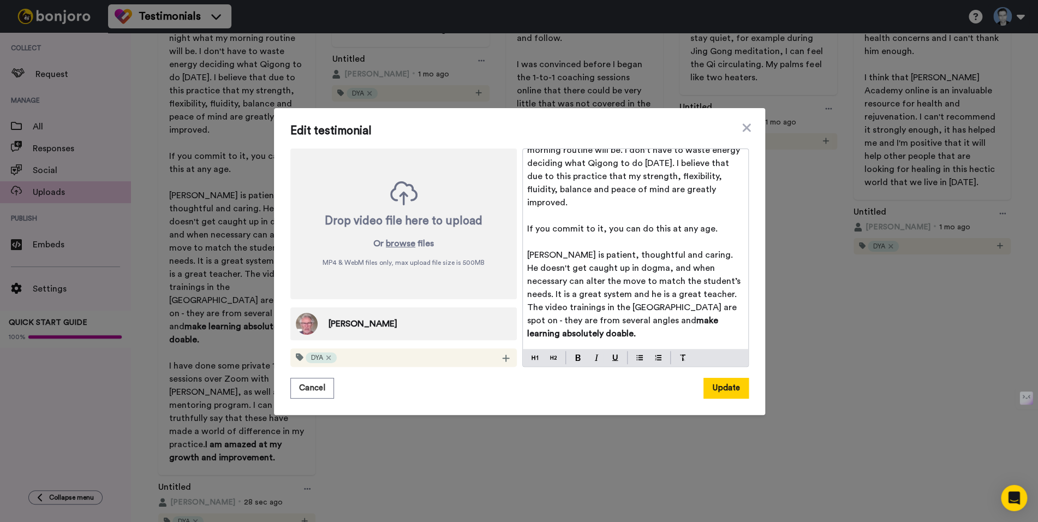
scroll to position [304, 0]
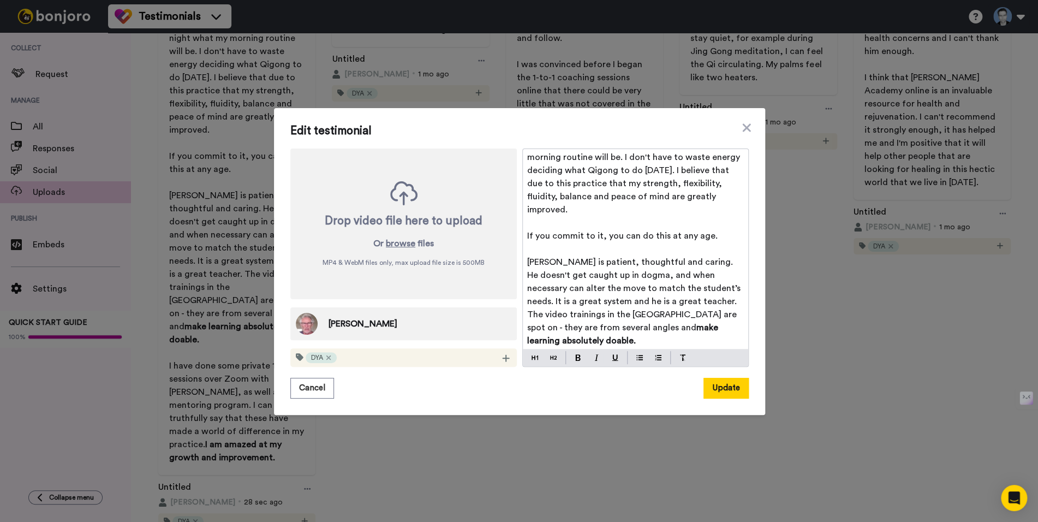
click at [560, 231] on span "If you commit to it, you can do this at any age." at bounding box center [622, 235] width 190 height 9
click at [571, 360] on button at bounding box center [577, 357] width 13 height 13
click at [628, 285] on span "[PERSON_NAME] is patient, thoughtful and caring. He doesn't get caught up in do…" at bounding box center [635, 295] width 216 height 74
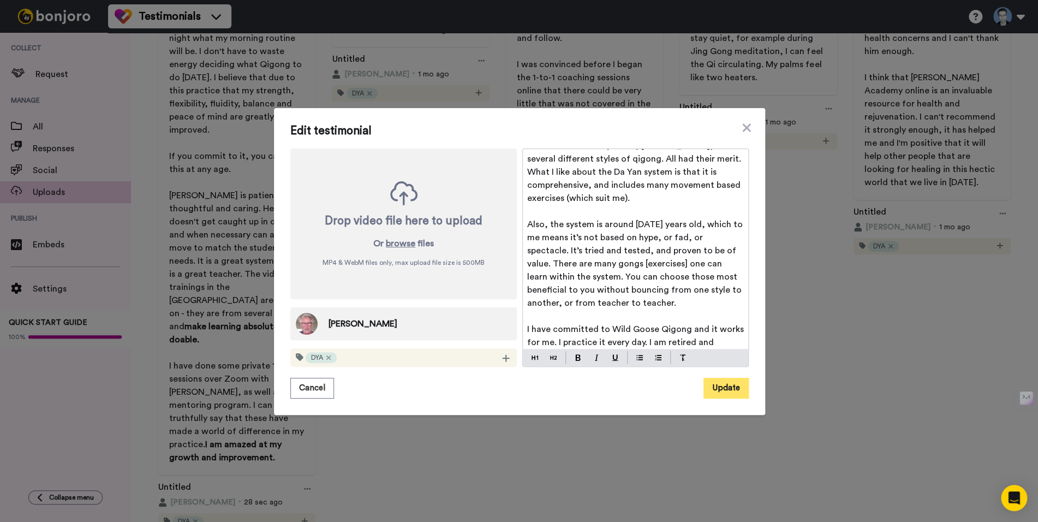
scroll to position [174, 0]
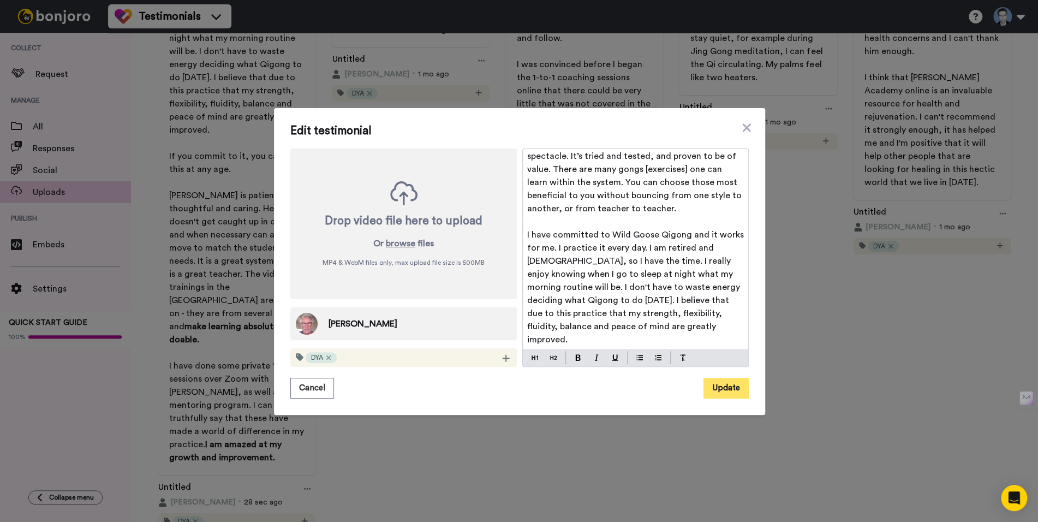
click at [730, 391] on button "Update" at bounding box center [725, 388] width 45 height 21
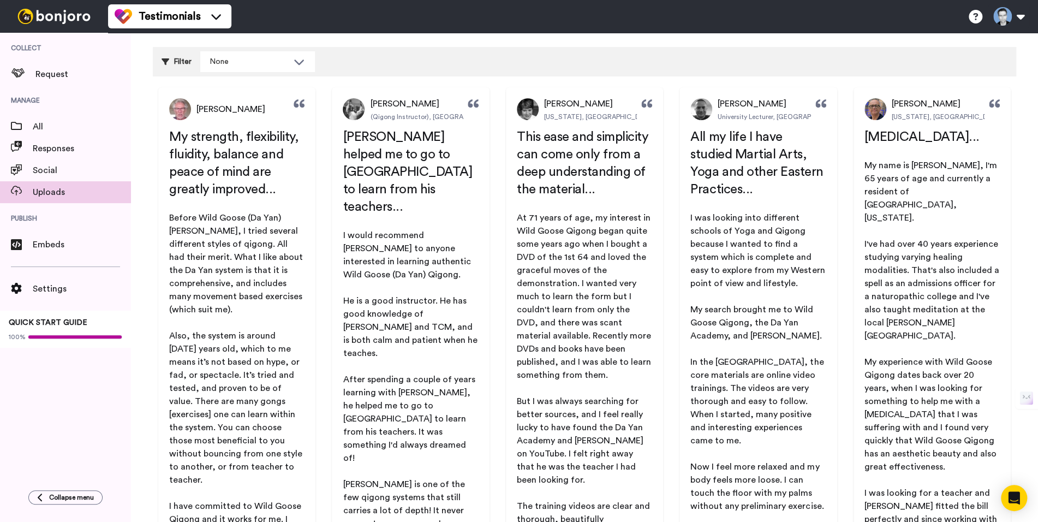
scroll to position [75, 0]
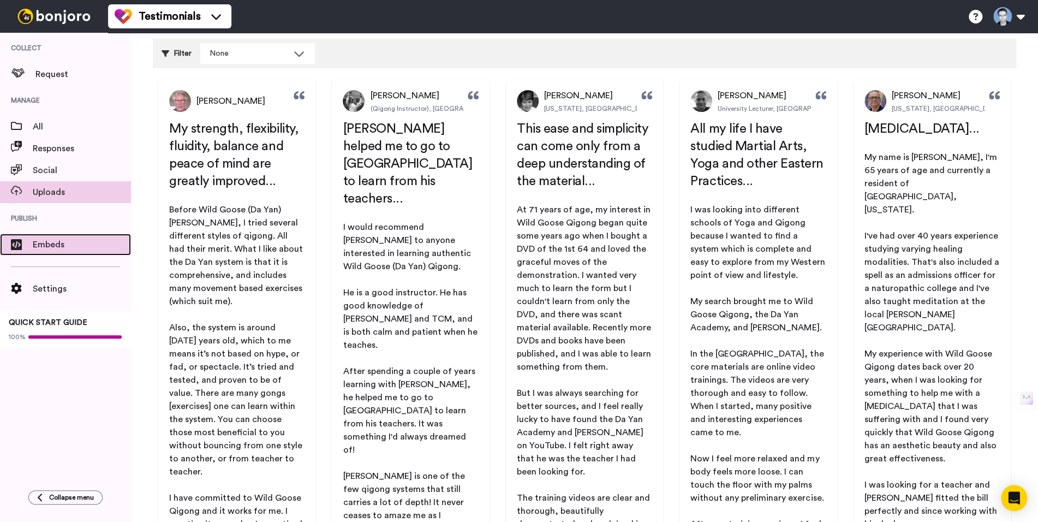
click at [31, 244] on span at bounding box center [16, 246] width 33 height 11
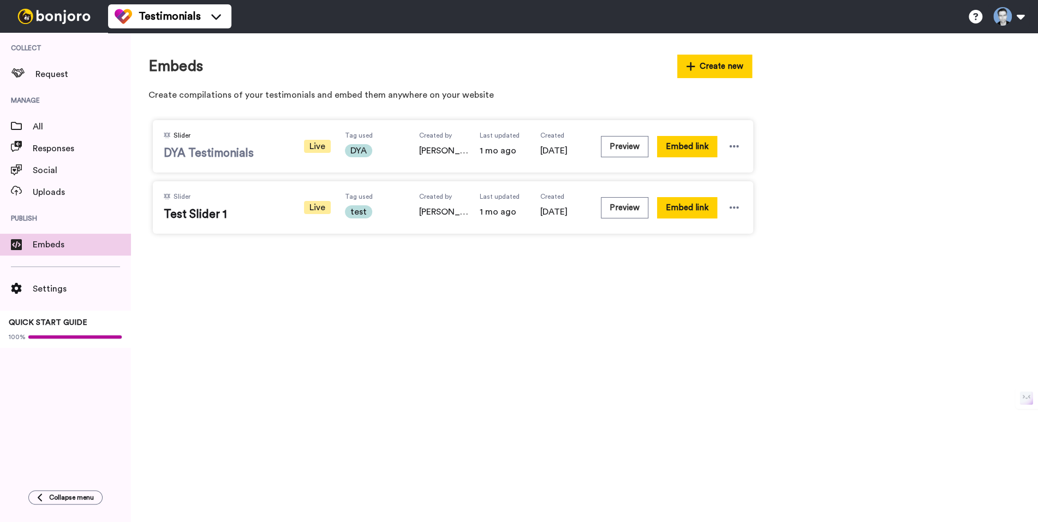
click at [229, 151] on span "DYA Testimonials" at bounding box center [226, 153] width 125 height 16
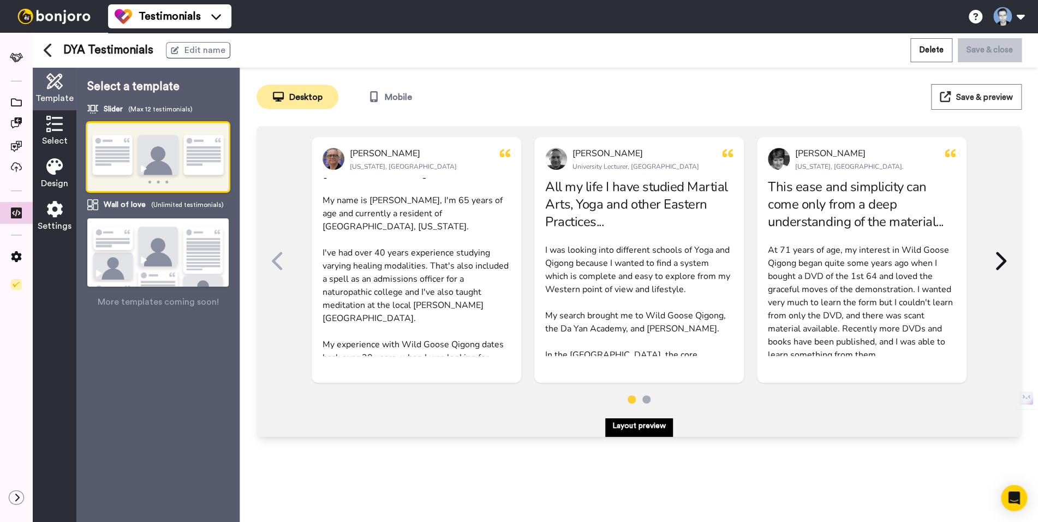
scroll to position [24, 0]
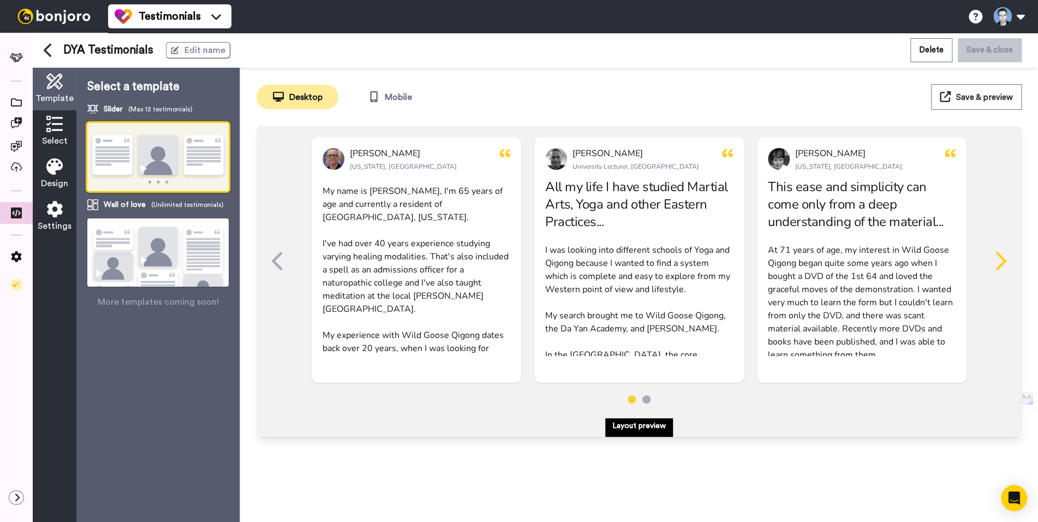
click at [1002, 262] on icon at bounding box center [1001, 261] width 10 height 18
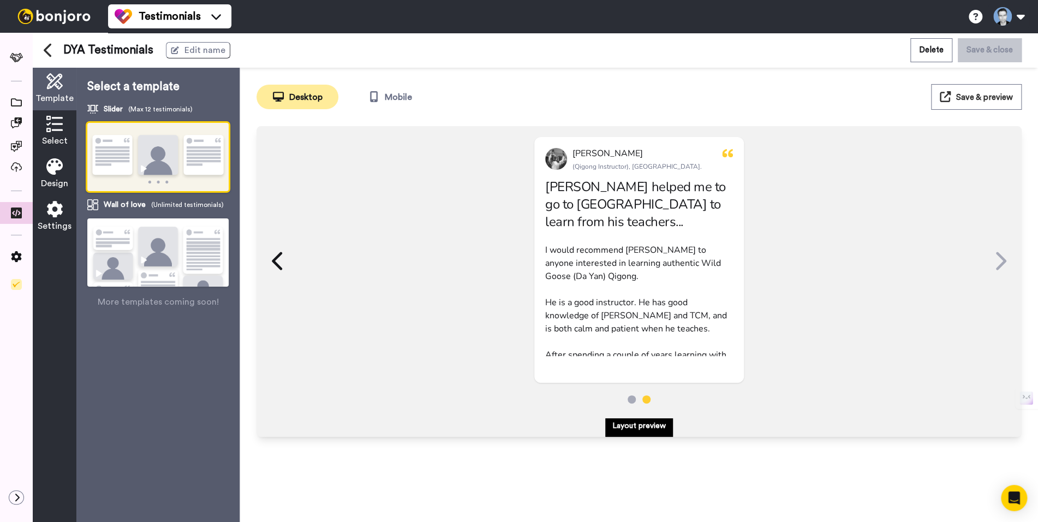
click at [1002, 262] on icon at bounding box center [1001, 261] width 10 height 18
click at [281, 263] on icon at bounding box center [278, 260] width 17 height 21
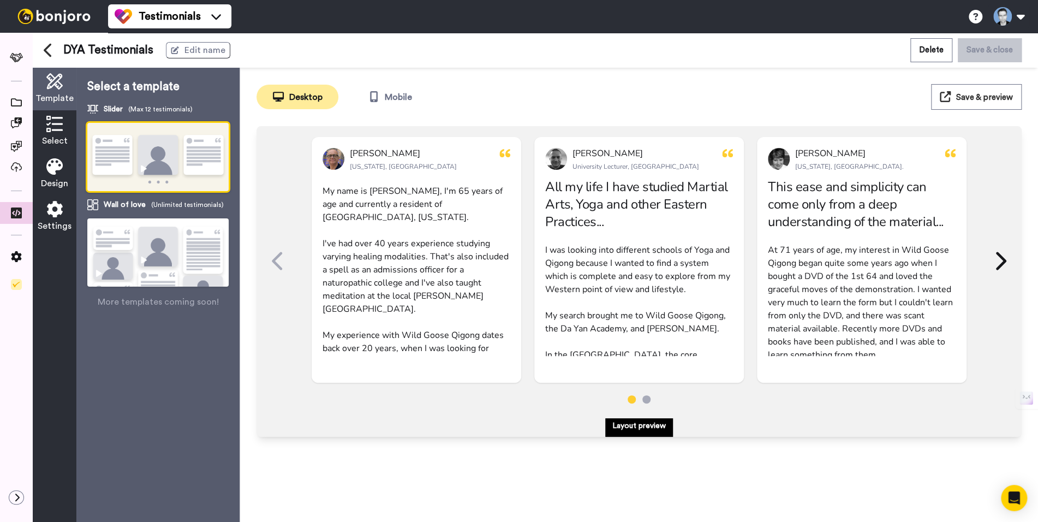
click at [274, 261] on icon at bounding box center [277, 261] width 10 height 18
click at [52, 129] on icon at bounding box center [54, 124] width 16 height 16
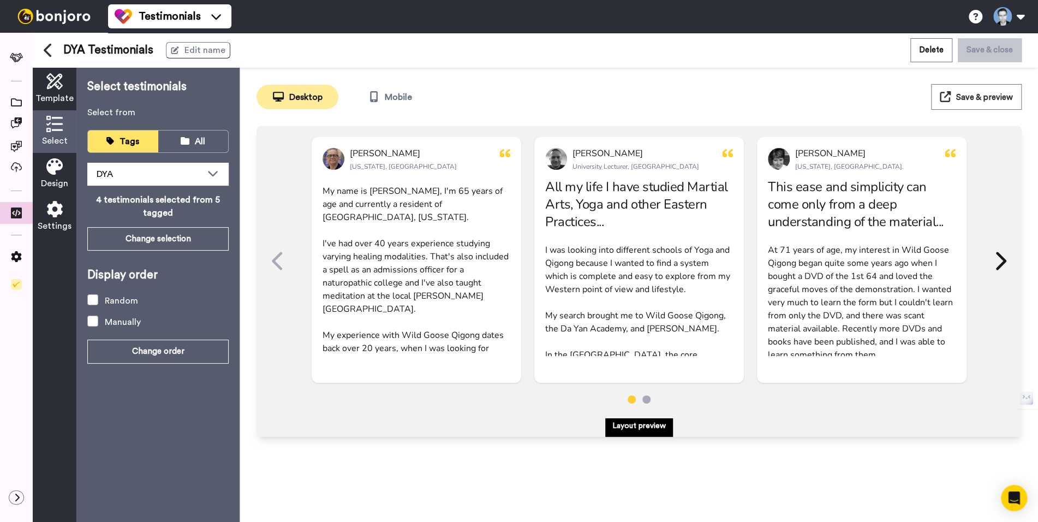
click at [20, 83] on div at bounding box center [16, 263] width 33 height 431
click at [14, 107] on span at bounding box center [16, 103] width 33 height 11
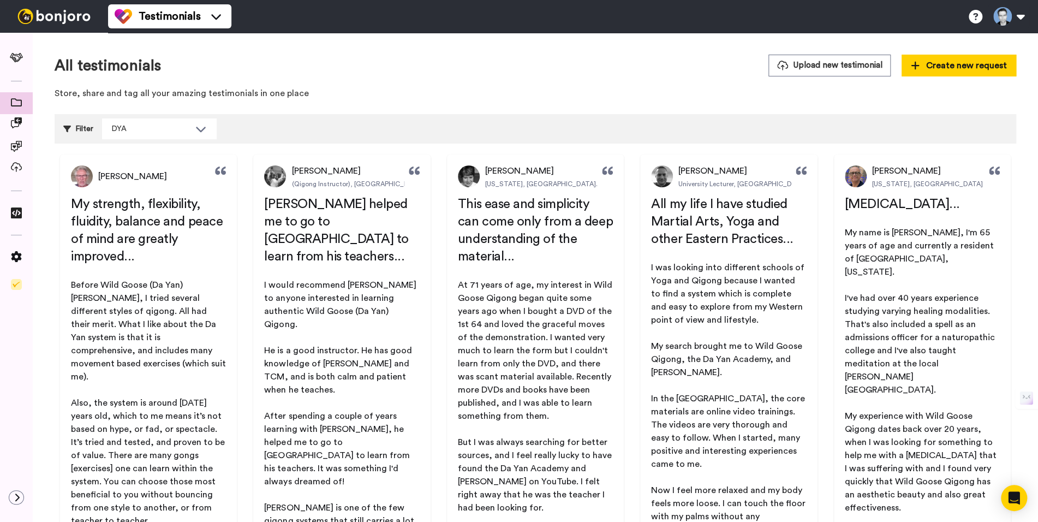
click at [469, 59] on div "All testimonials Upload new testimonial Create new request" at bounding box center [535, 66] width 961 height 22
click at [6, 217] on span at bounding box center [16, 215] width 33 height 11
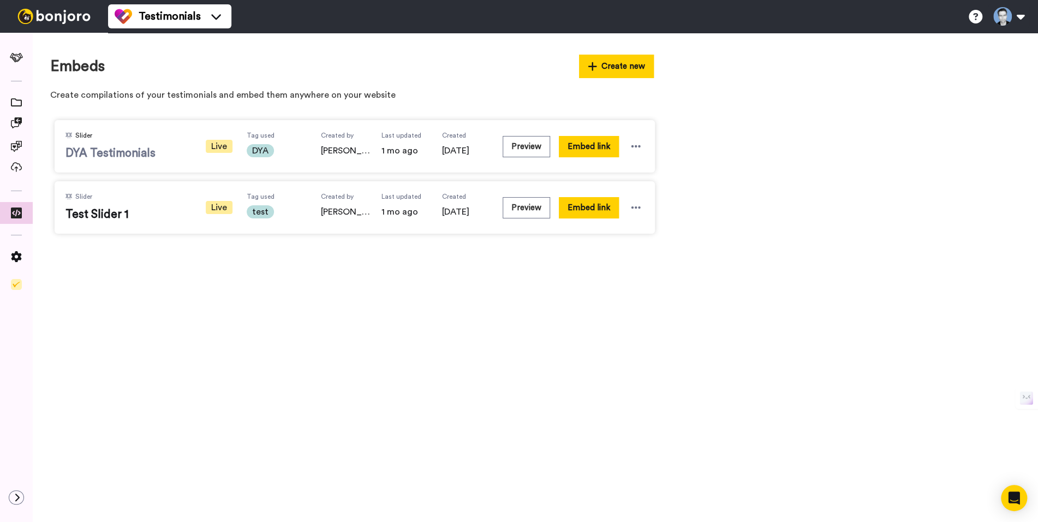
click at [124, 157] on span "DYA Testimonials" at bounding box center [127, 153] width 125 height 16
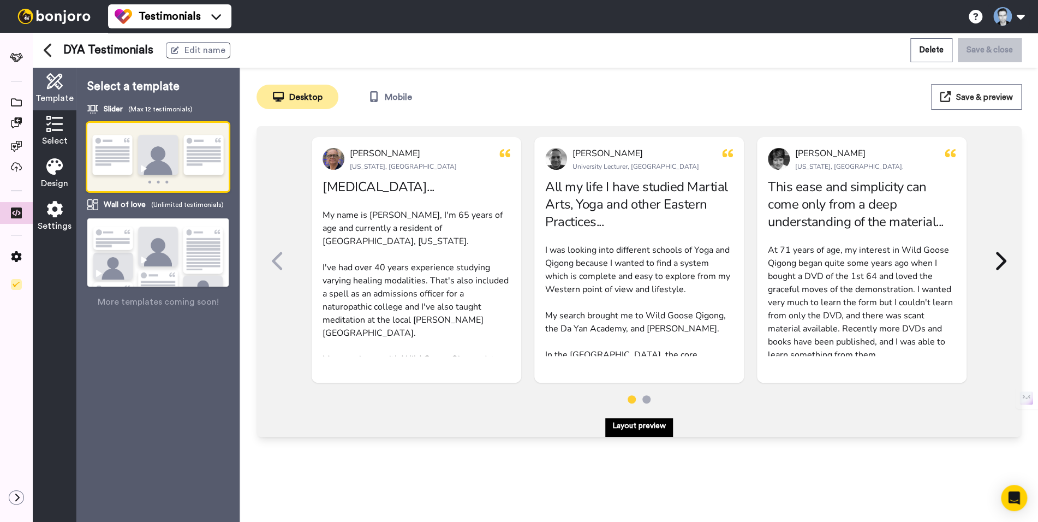
click at [61, 124] on icon at bounding box center [54, 124] width 16 height 16
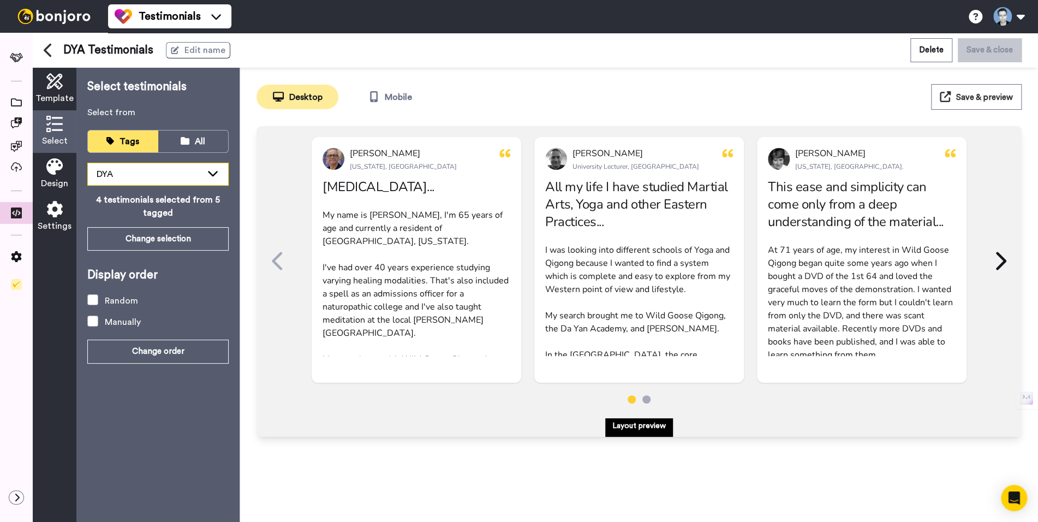
click at [213, 176] on icon at bounding box center [212, 173] width 13 height 11
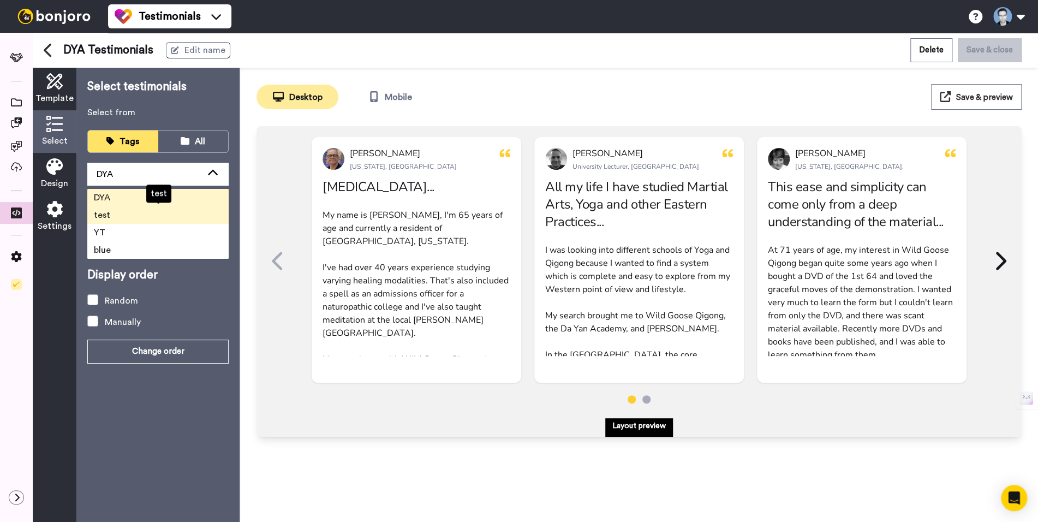
click at [148, 216] on li "test" at bounding box center [157, 214] width 141 height 17
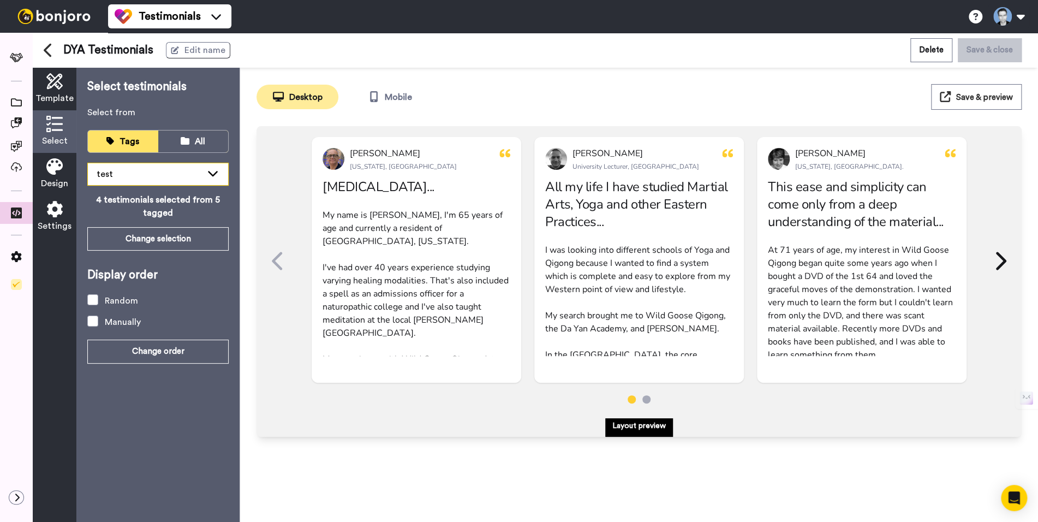
click at [212, 180] on div "test" at bounding box center [158, 174] width 140 height 22
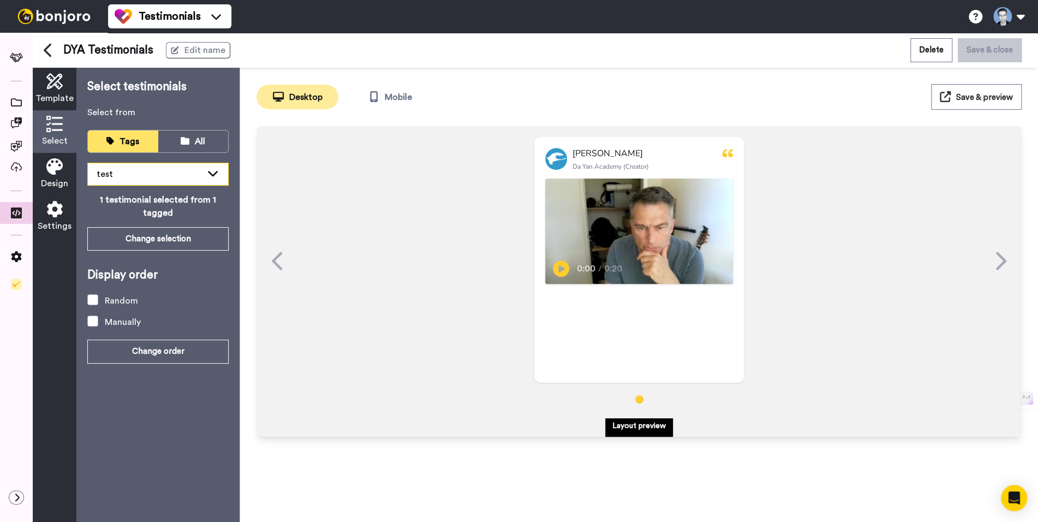
click at [206, 170] on icon at bounding box center [212, 173] width 13 height 11
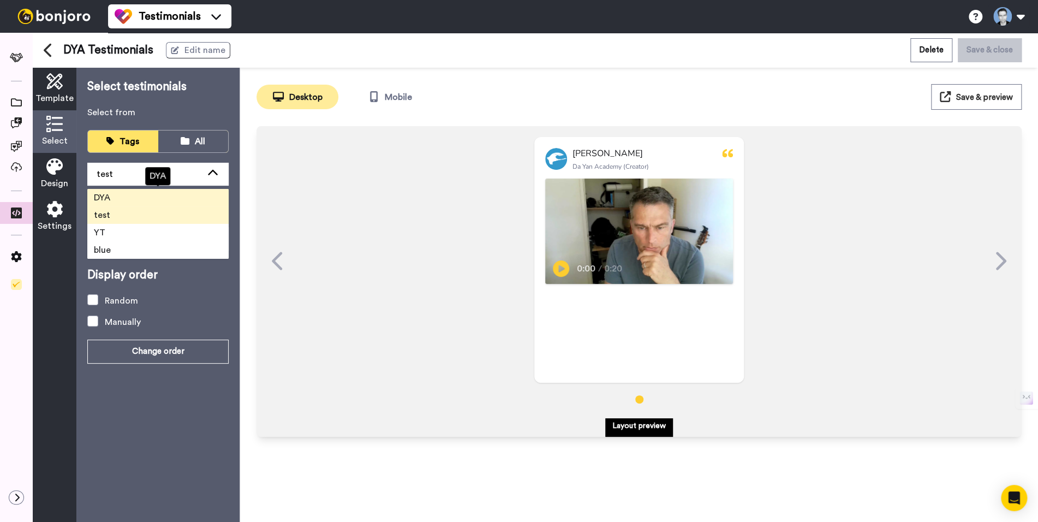
click at [130, 194] on li "DYA" at bounding box center [157, 197] width 141 height 17
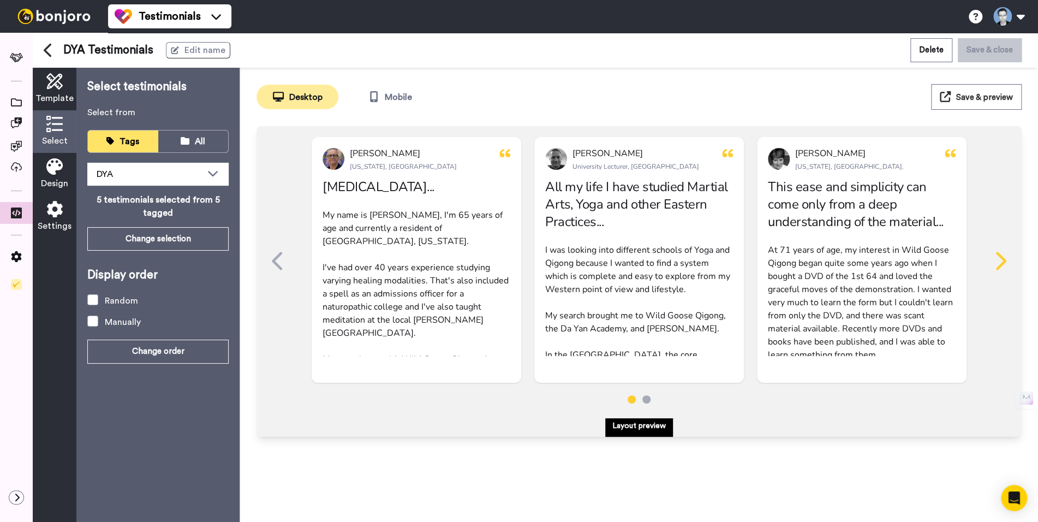
click at [1005, 259] on icon at bounding box center [1001, 261] width 10 height 18
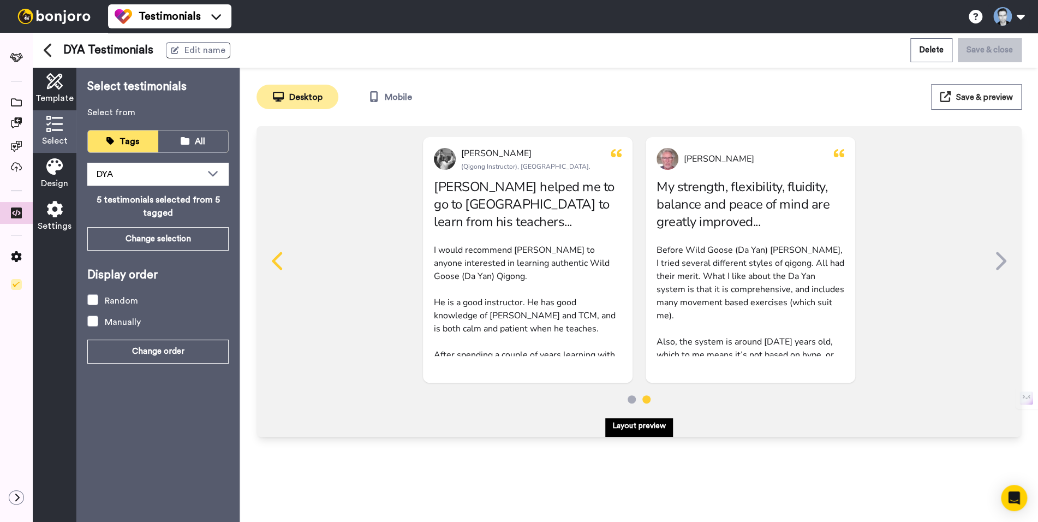
click at [275, 257] on icon at bounding box center [277, 261] width 10 height 18
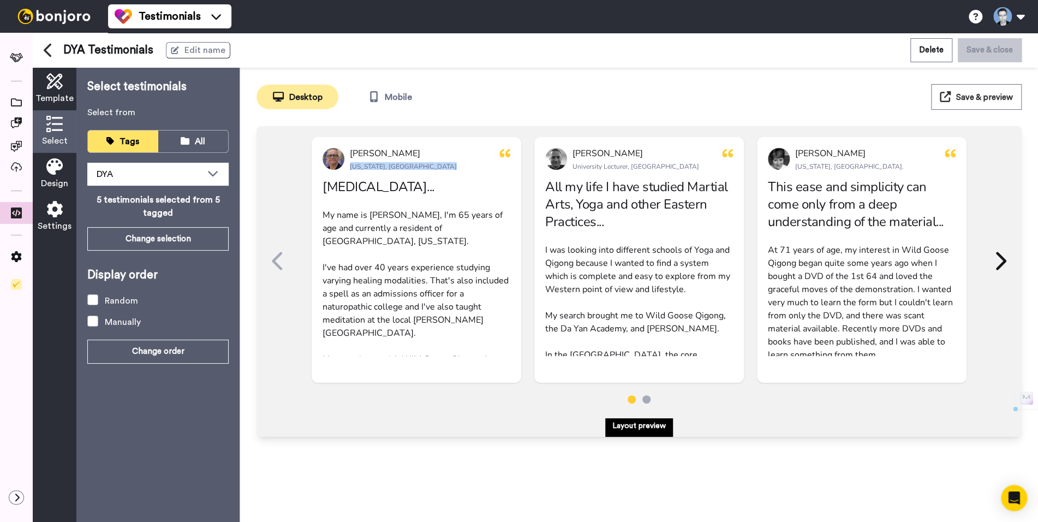
drag, startPoint x: 433, startPoint y: 154, endPoint x: 499, endPoint y: 153, distance: 66.6
click at [518, 154] on div "[PERSON_NAME] [US_STATE], [GEOGRAPHIC_DATA]" at bounding box center [417, 159] width 210 height 22
click at [147, 348] on button "Change order" at bounding box center [157, 350] width 141 height 23
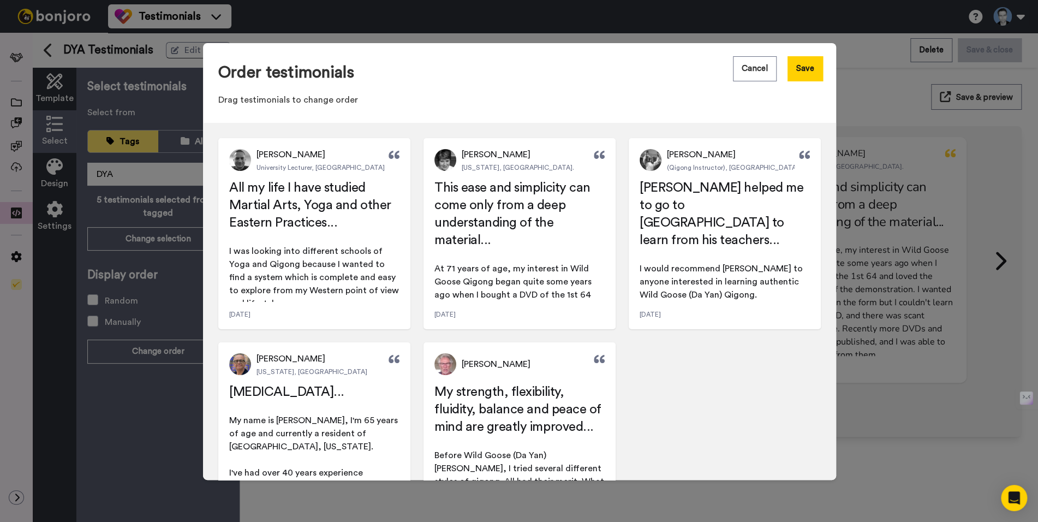
click at [707, 372] on div "1 [PERSON_NAME] University Lecturer, [GEOGRAPHIC_DATA] All my life I have studi…" at bounding box center [519, 301] width 633 height 357
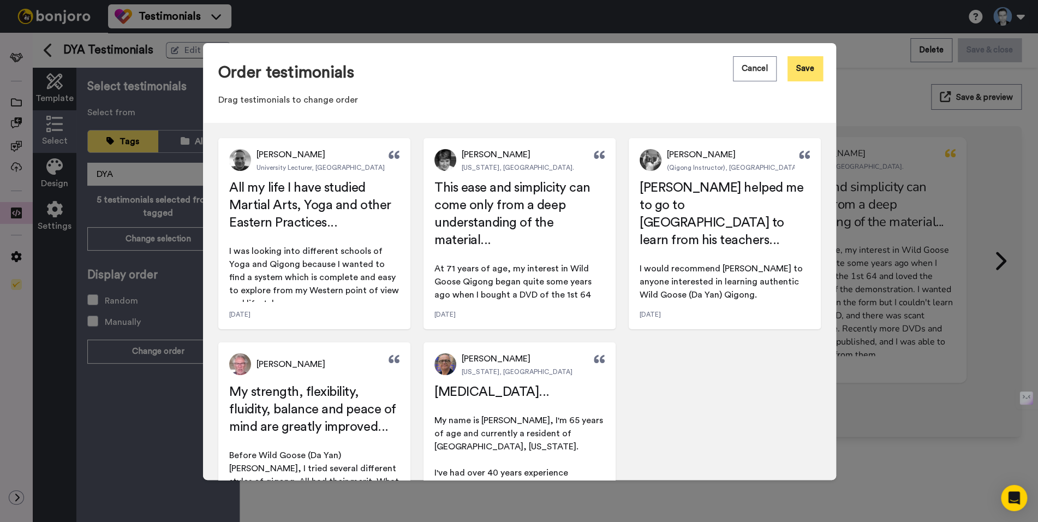
click at [801, 65] on button "Save" at bounding box center [804, 68] width 35 height 25
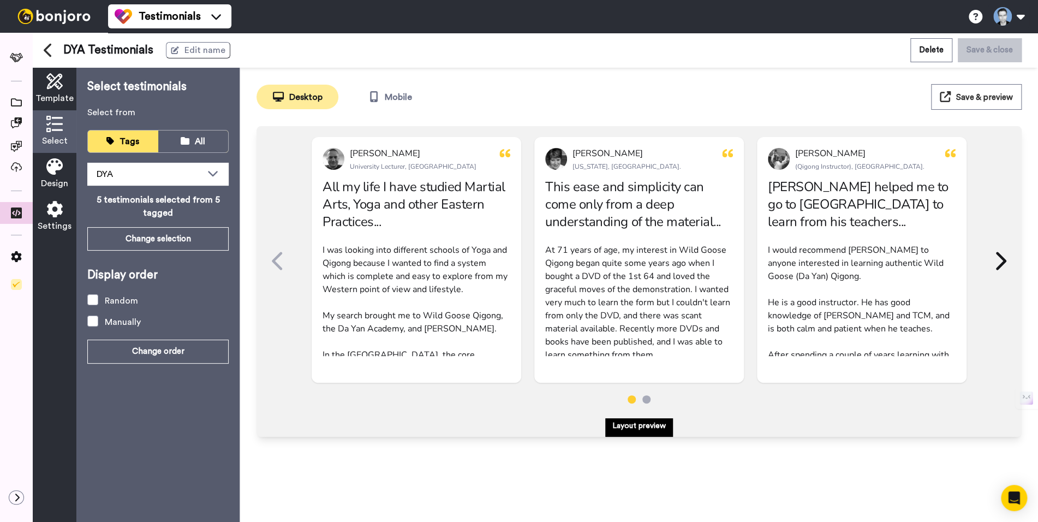
click at [61, 171] on icon at bounding box center [54, 166] width 16 height 16
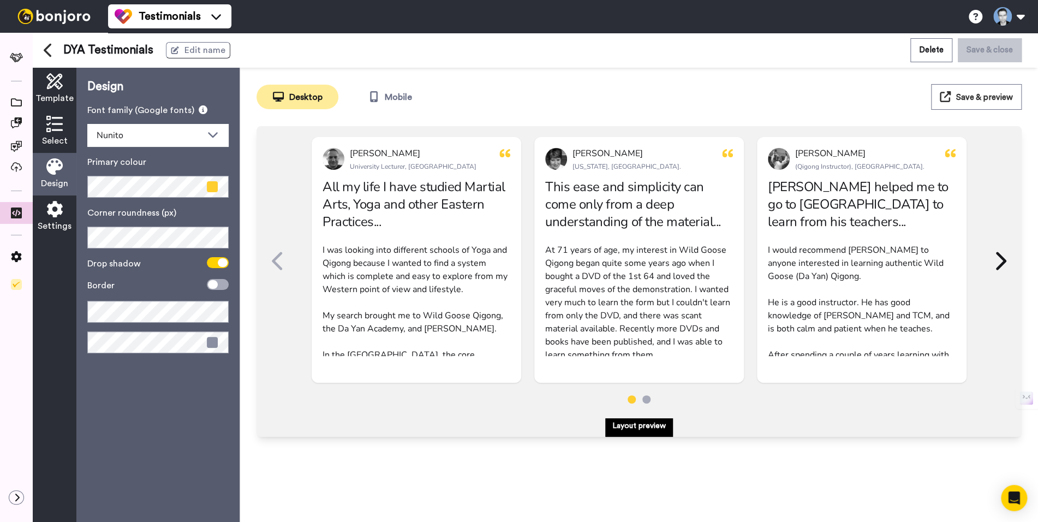
click at [214, 345] on span at bounding box center [212, 342] width 11 height 11
click at [210, 342] on span at bounding box center [212, 342] width 11 height 11
click at [212, 342] on span at bounding box center [212, 342] width 11 height 11
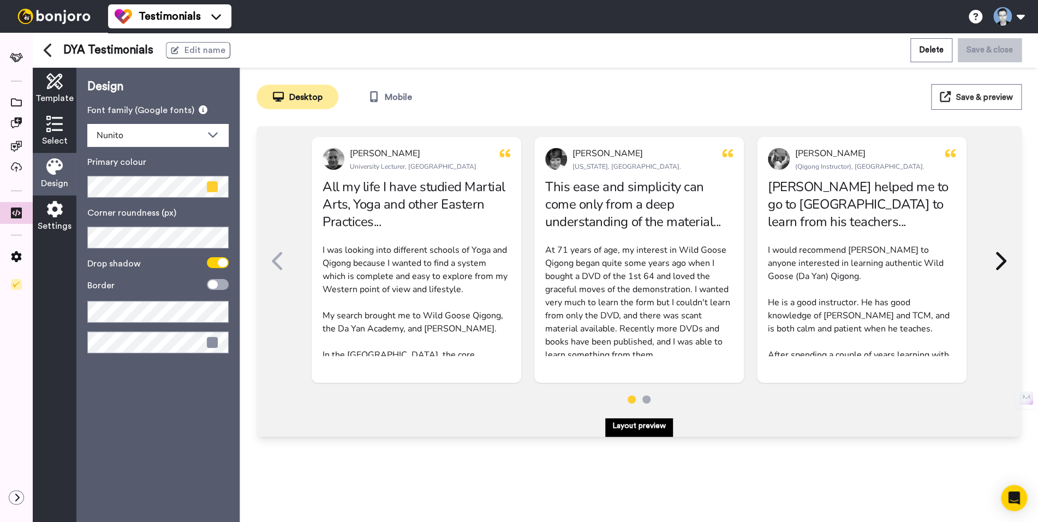
click at [168, 366] on div "Design Font family (Google fonts) Nunito Primary colour Corner roundness (px) D…" at bounding box center [157, 295] width 163 height 454
click at [1003, 266] on icon at bounding box center [999, 260] width 17 height 21
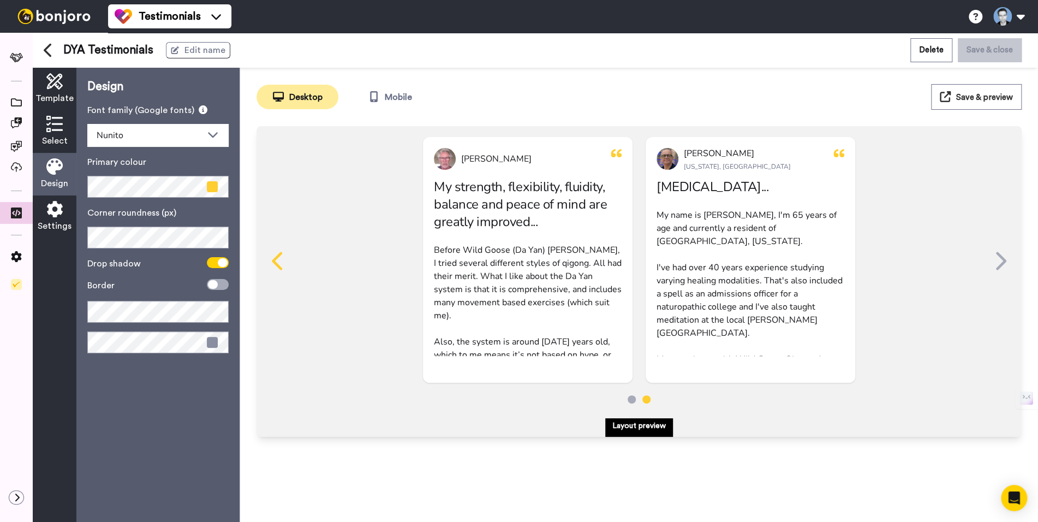
click at [271, 261] on icon at bounding box center [278, 260] width 17 height 21
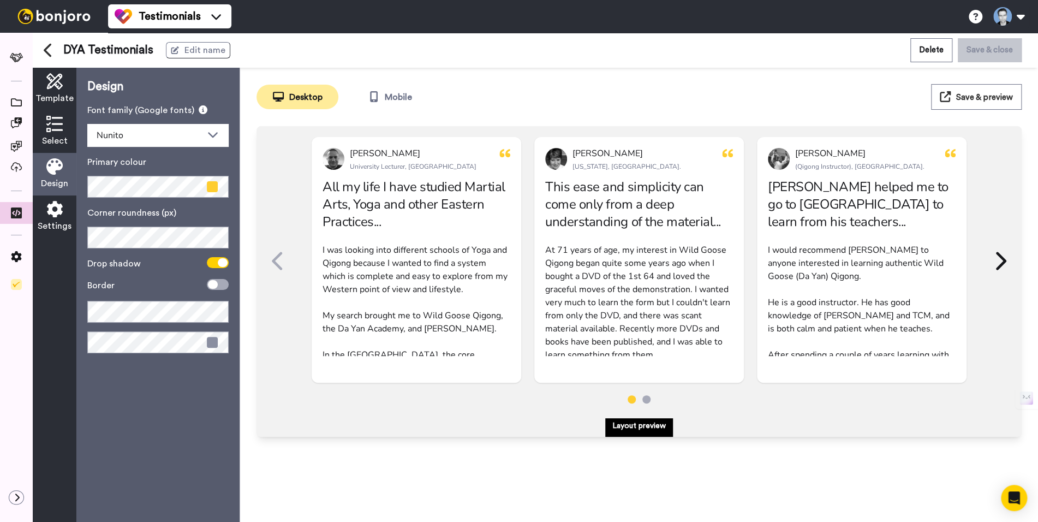
click at [213, 339] on span at bounding box center [212, 342] width 11 height 11
drag, startPoint x: 212, startPoint y: 339, endPoint x: 194, endPoint y: 356, distance: 24.7
click at [219, 373] on div "Design Font family (Google fonts) Nunito Primary colour Corner roundness (px) D…" at bounding box center [157, 295] width 163 height 454
click at [66, 215] on div "Settings" at bounding box center [55, 216] width 44 height 43
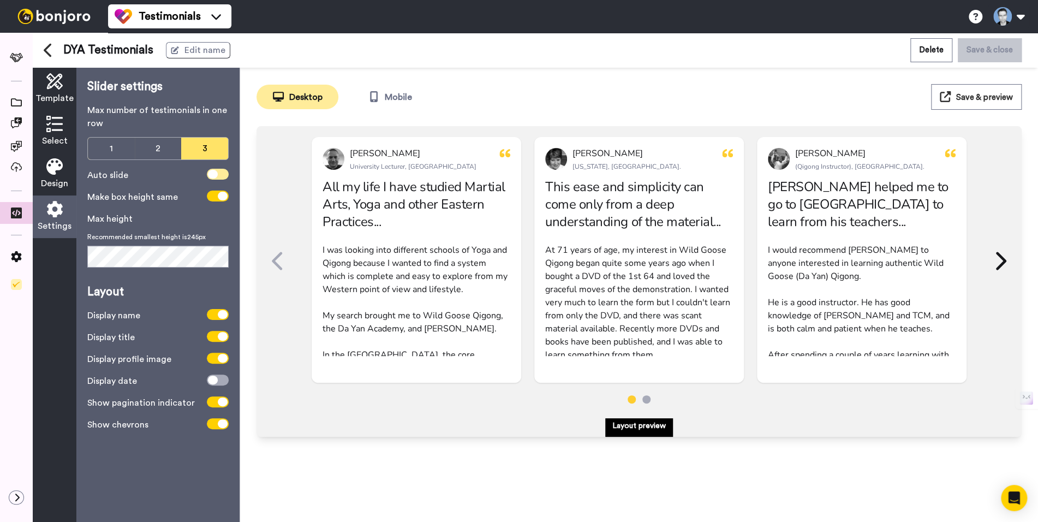
drag, startPoint x: 220, startPoint y: 174, endPoint x: 228, endPoint y: 174, distance: 7.7
click at [220, 174] on span at bounding box center [218, 174] width 22 height 11
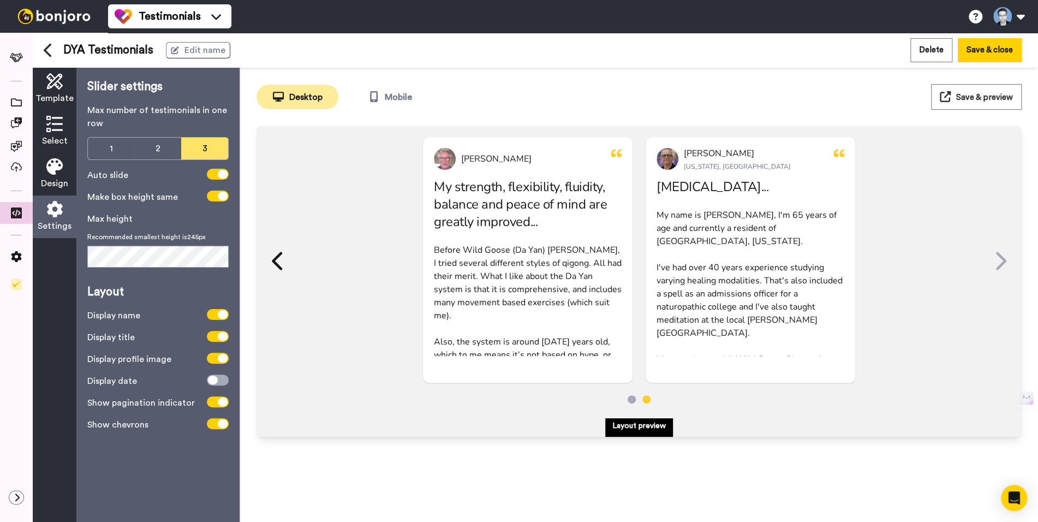
click at [56, 171] on icon at bounding box center [54, 166] width 16 height 16
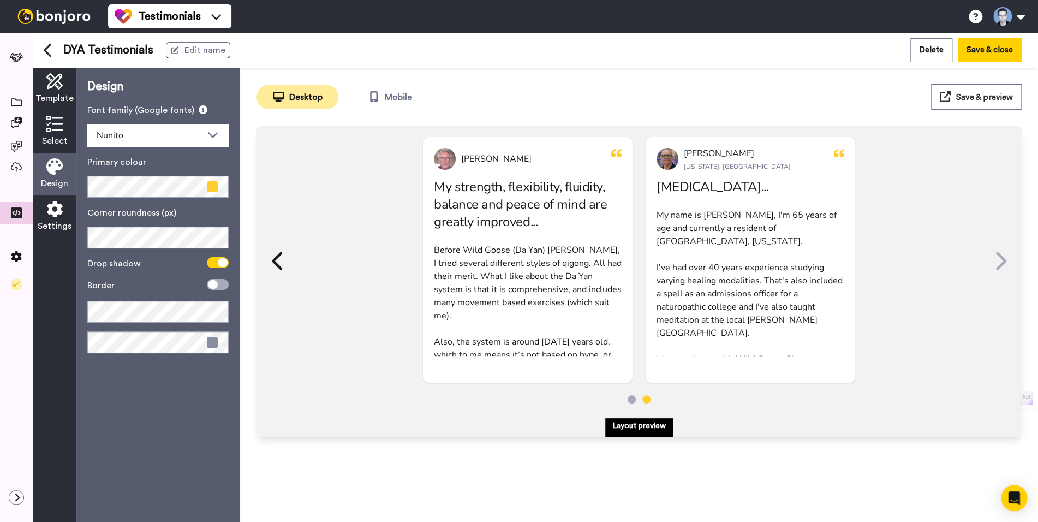
click at [216, 343] on span at bounding box center [212, 342] width 11 height 11
click at [213, 343] on span at bounding box center [212, 342] width 11 height 11
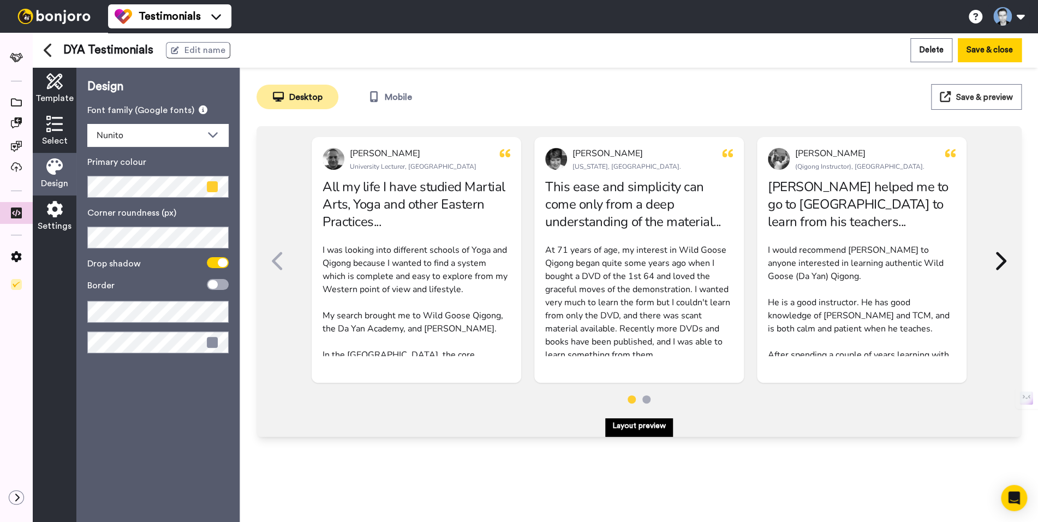
click at [213, 343] on span at bounding box center [212, 342] width 11 height 11
click at [212, 188] on span at bounding box center [212, 186] width 11 height 11
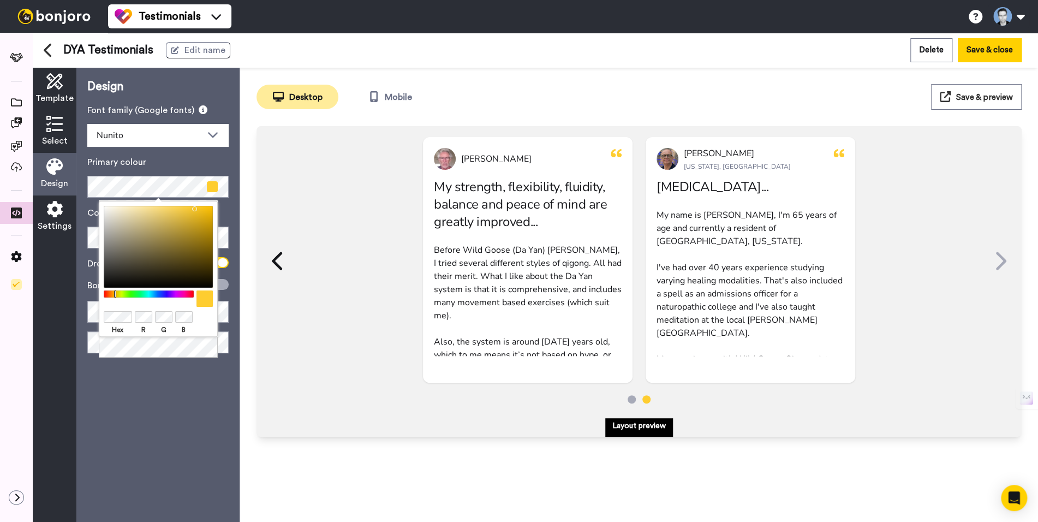
click at [165, 158] on label "Primary colour" at bounding box center [157, 162] width 141 height 13
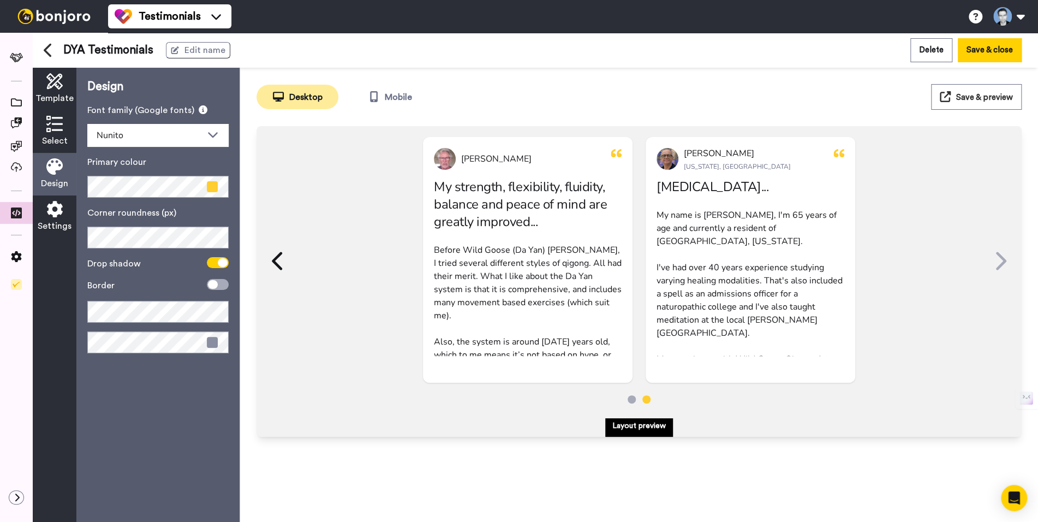
click at [211, 345] on span at bounding box center [212, 342] width 11 height 11
click at [212, 344] on span at bounding box center [212, 342] width 11 height 11
click at [997, 56] on button "Save & close" at bounding box center [990, 49] width 64 height 23
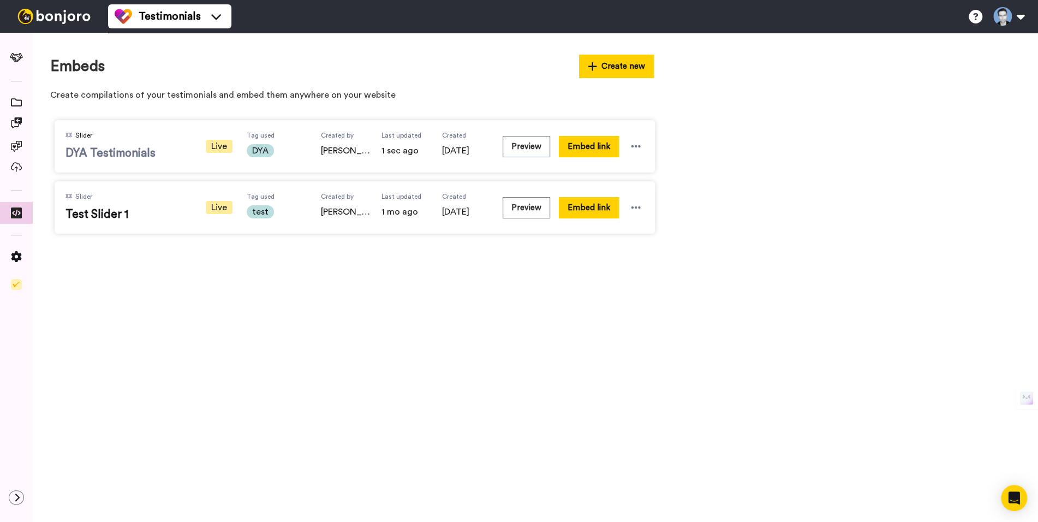
click at [110, 153] on span "DYA Testimonials" at bounding box center [127, 153] width 125 height 16
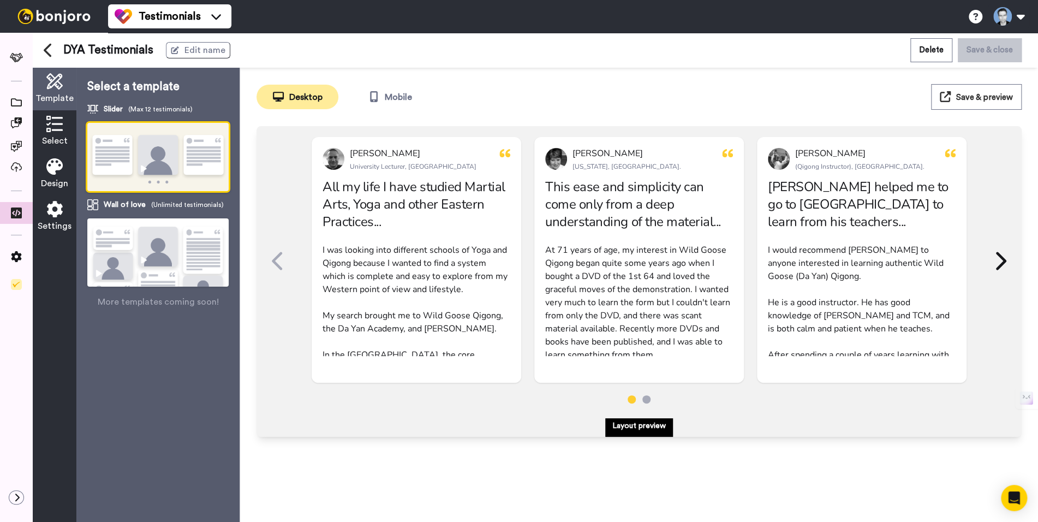
click at [276, 259] on icon at bounding box center [278, 260] width 17 height 21
click at [135, 163] on img at bounding box center [157, 157] width 141 height 69
click at [58, 129] on icon at bounding box center [54, 124] width 16 height 16
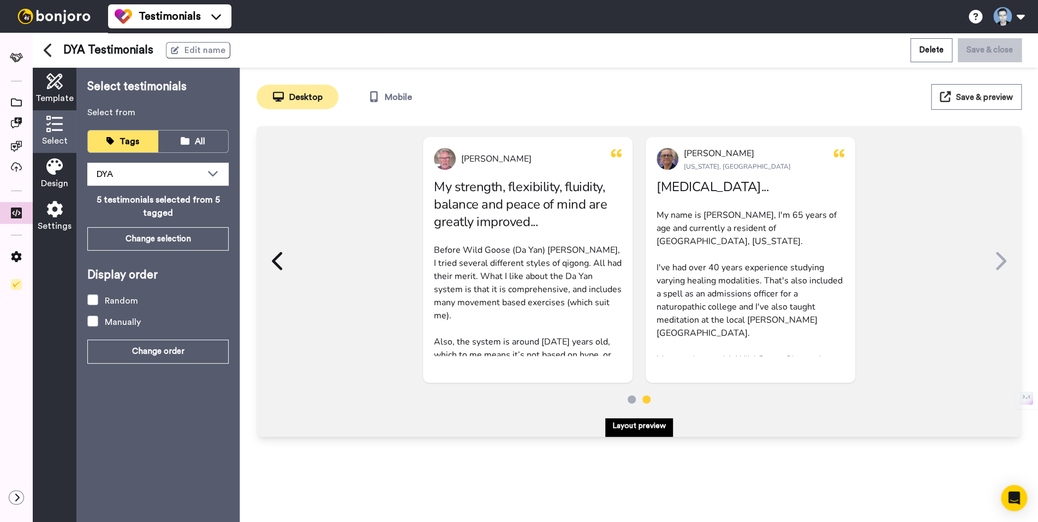
click at [56, 174] on icon at bounding box center [54, 166] width 16 height 16
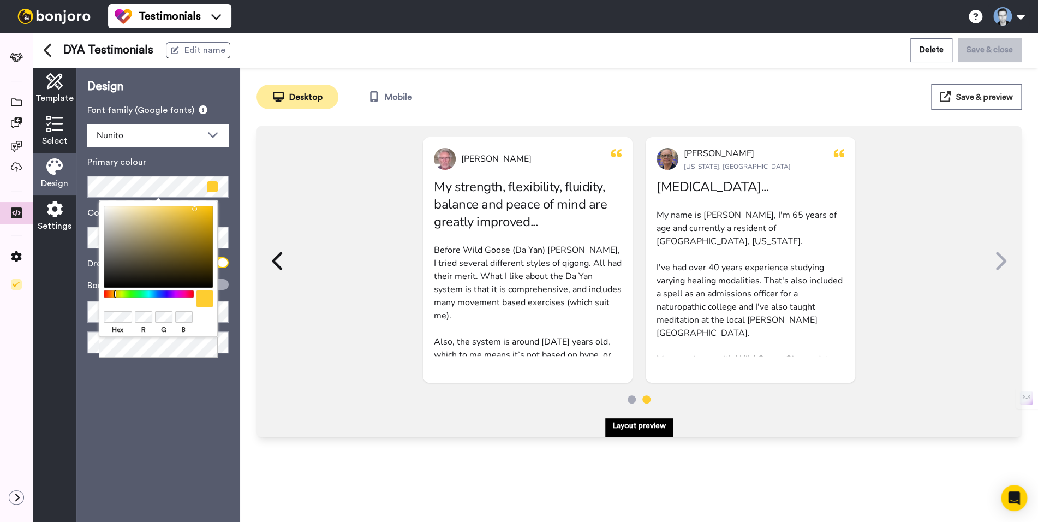
click at [162, 165] on label "Primary colour" at bounding box center [157, 162] width 141 height 13
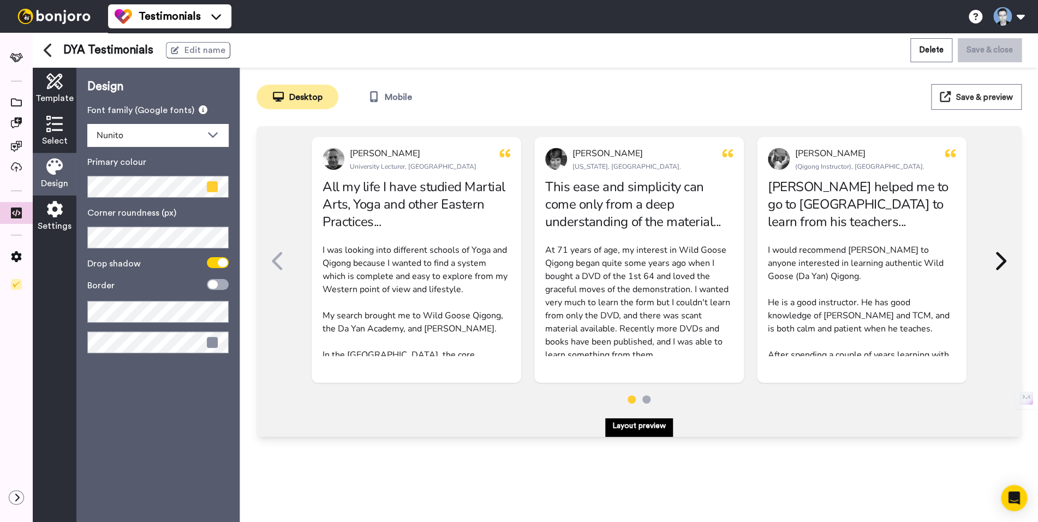
click at [208, 338] on span at bounding box center [212, 342] width 11 height 11
click at [211, 339] on span at bounding box center [212, 342] width 11 height 11
click at [1020, 493] on div "Open Intercom Messenger" at bounding box center [1014, 497] width 29 height 29
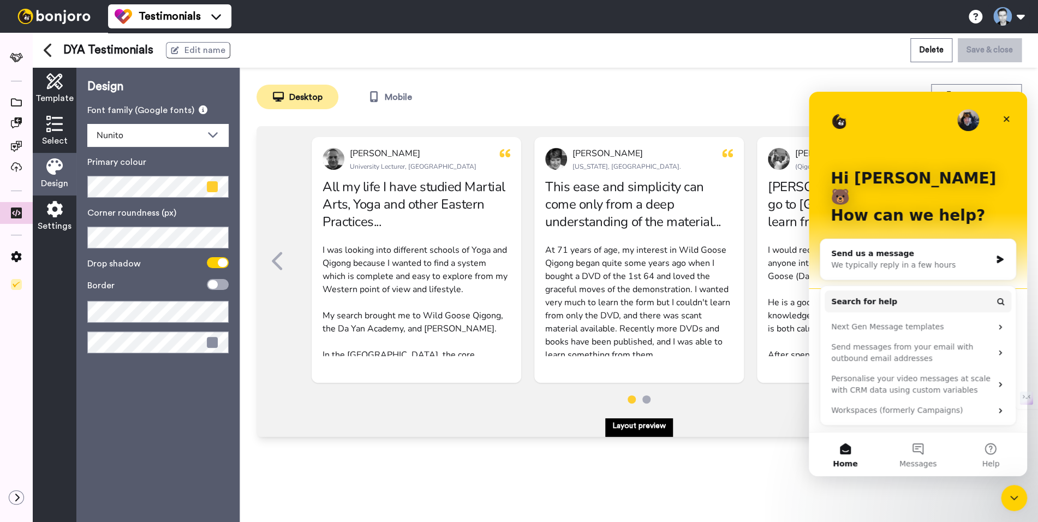
click at [910, 259] on div "We typically reply in a few hours" at bounding box center [911, 264] width 160 height 11
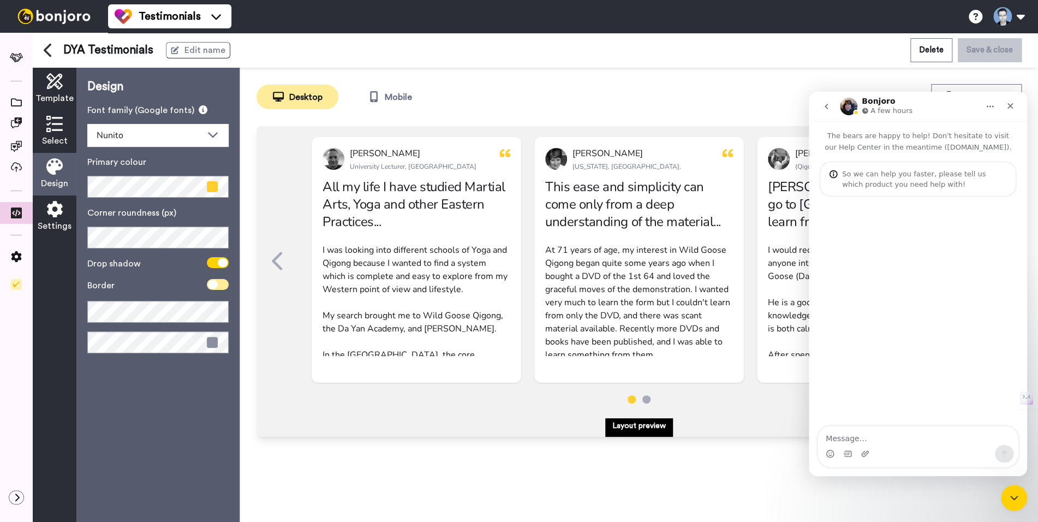
click at [212, 285] on icon at bounding box center [213, 284] width 10 height 9
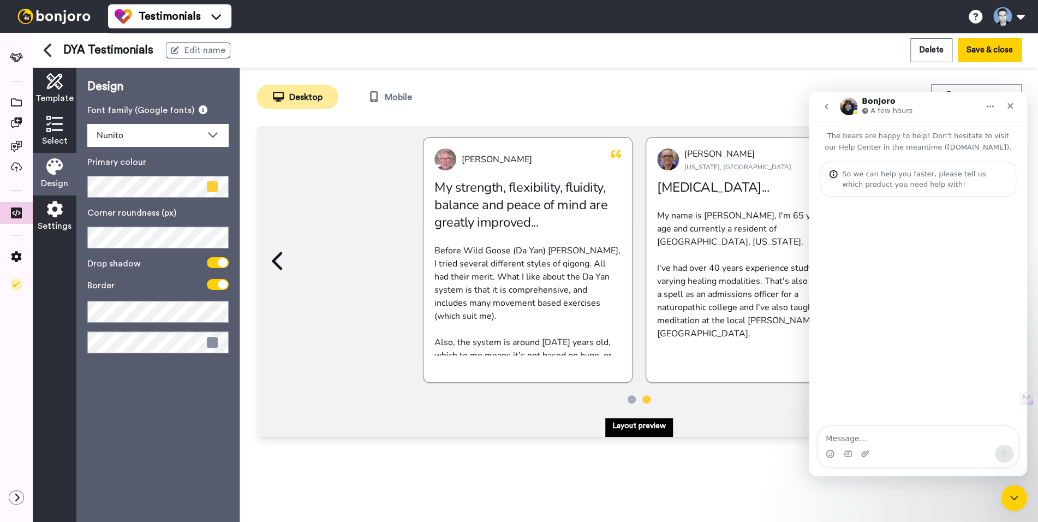
click at [212, 344] on span at bounding box center [212, 342] width 11 height 11
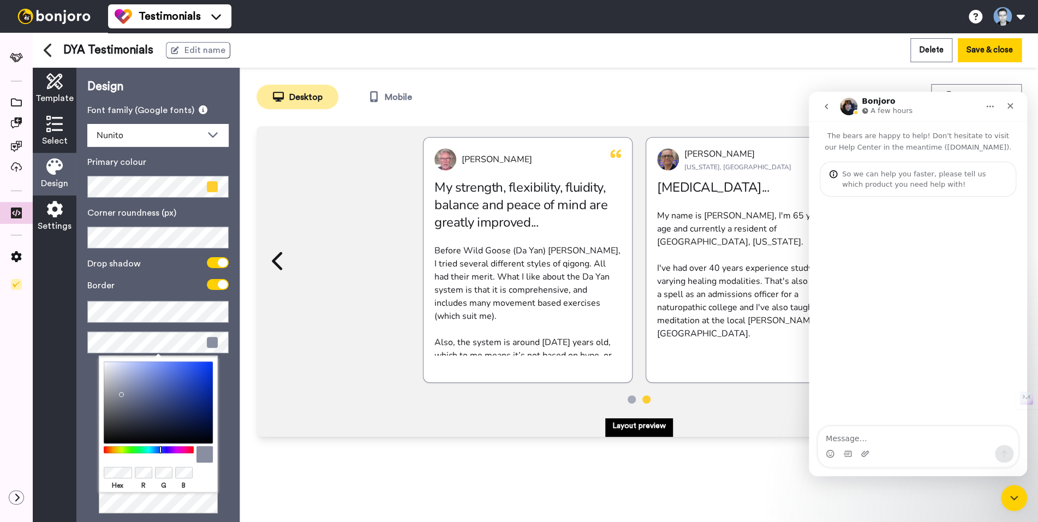
click at [212, 344] on span at bounding box center [212, 342] width 11 height 11
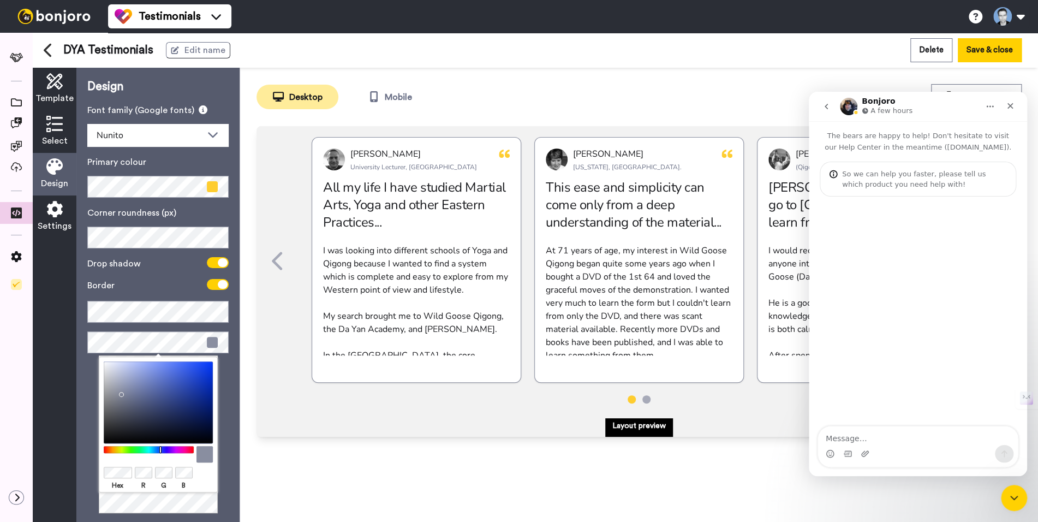
click at [235, 366] on div "Design Font family (Google fonts) Nunito Abhaya Libre [PERSON_NAME] Asap Conden…" at bounding box center [157, 295] width 163 height 454
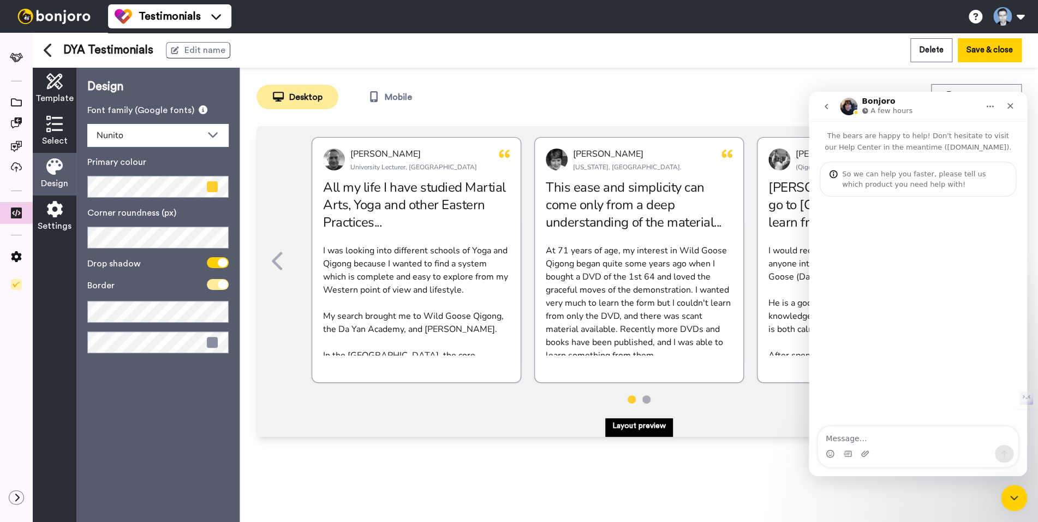
click at [224, 285] on icon at bounding box center [223, 284] width 10 height 9
click at [58, 131] on icon at bounding box center [54, 124] width 16 height 16
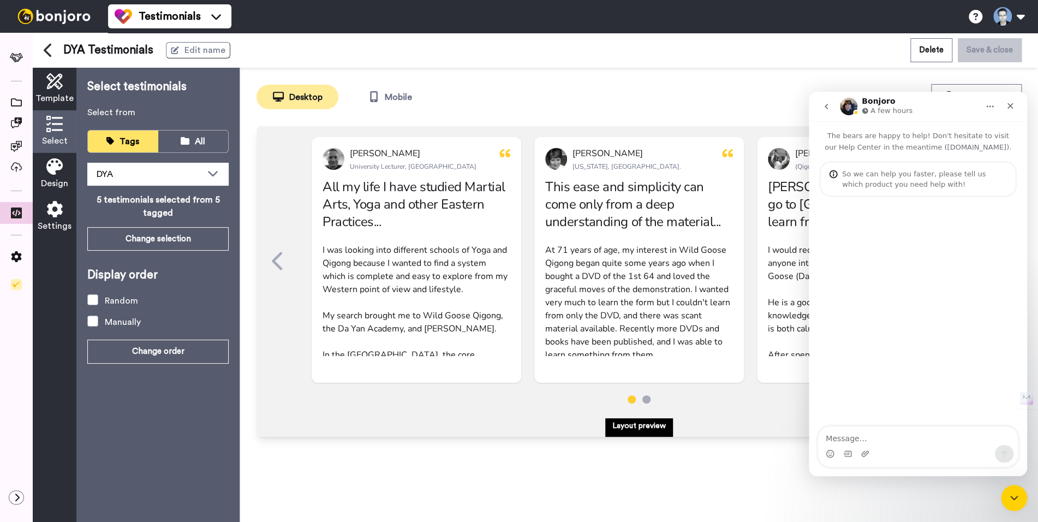
click at [56, 165] on icon at bounding box center [54, 166] width 16 height 16
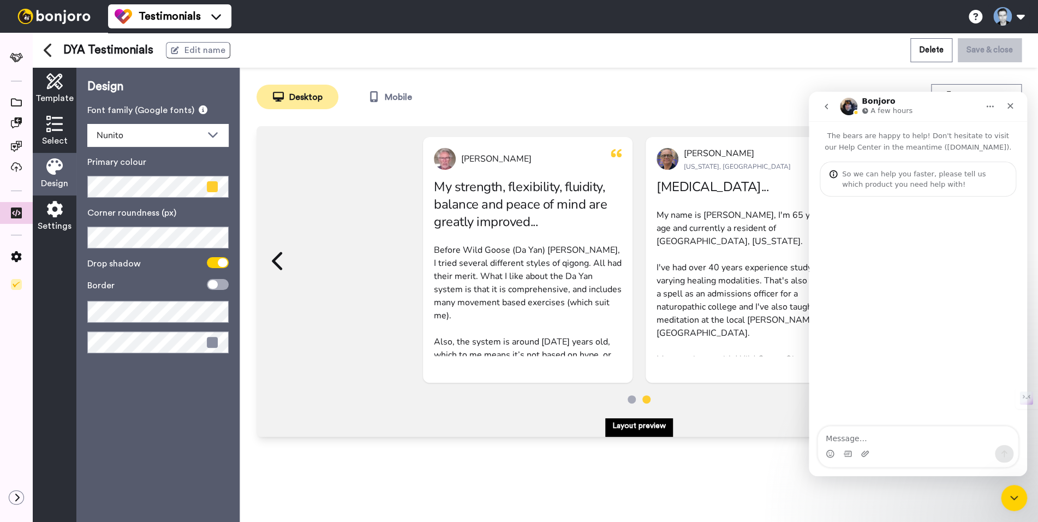
click at [213, 188] on span at bounding box center [212, 186] width 11 height 11
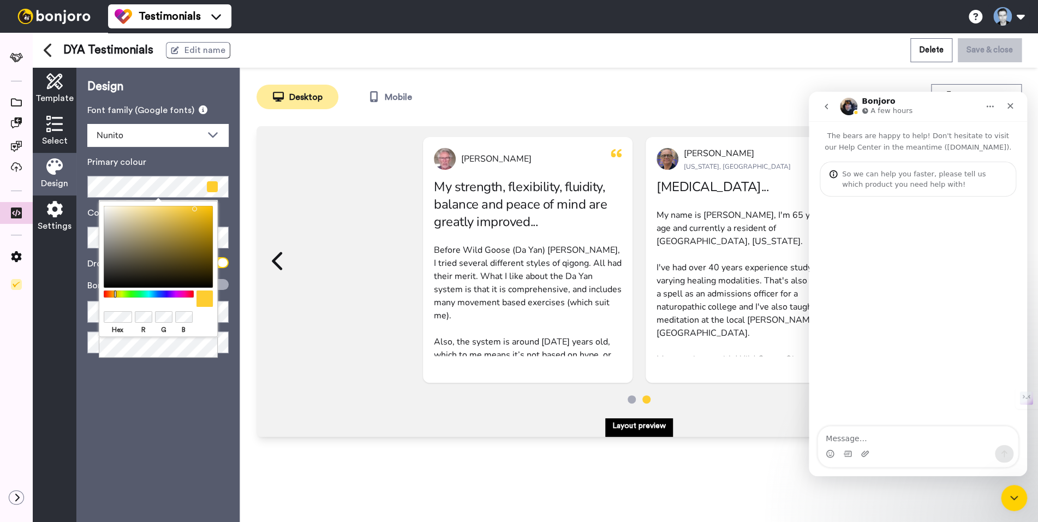
click at [213, 188] on span at bounding box center [212, 186] width 11 height 11
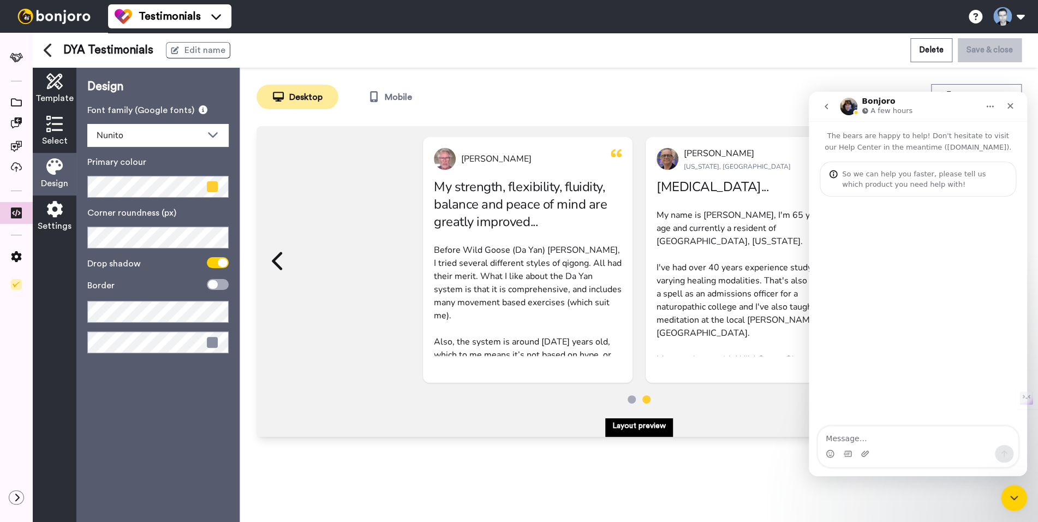
click at [174, 170] on div "Primary colour" at bounding box center [157, 177] width 141 height 42
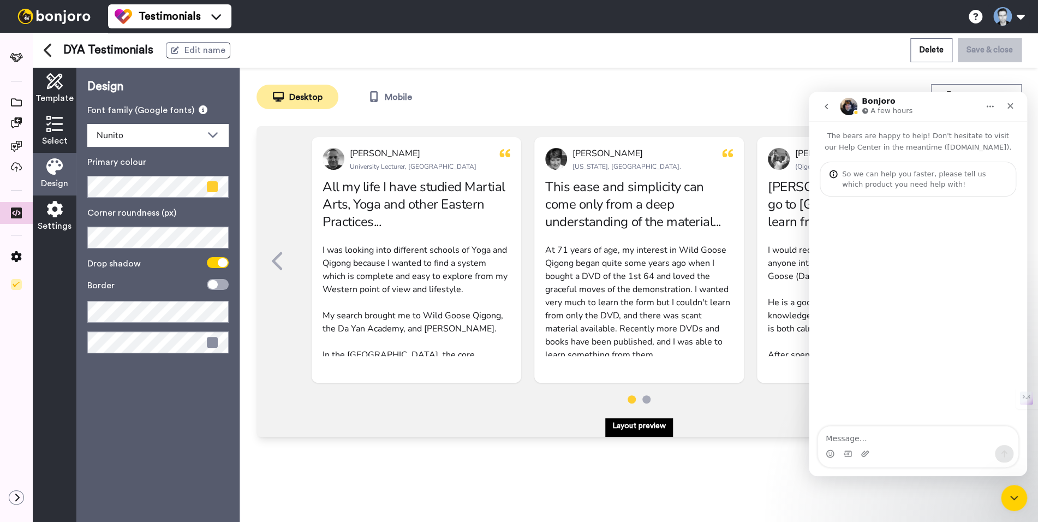
click at [62, 120] on icon at bounding box center [54, 124] width 16 height 16
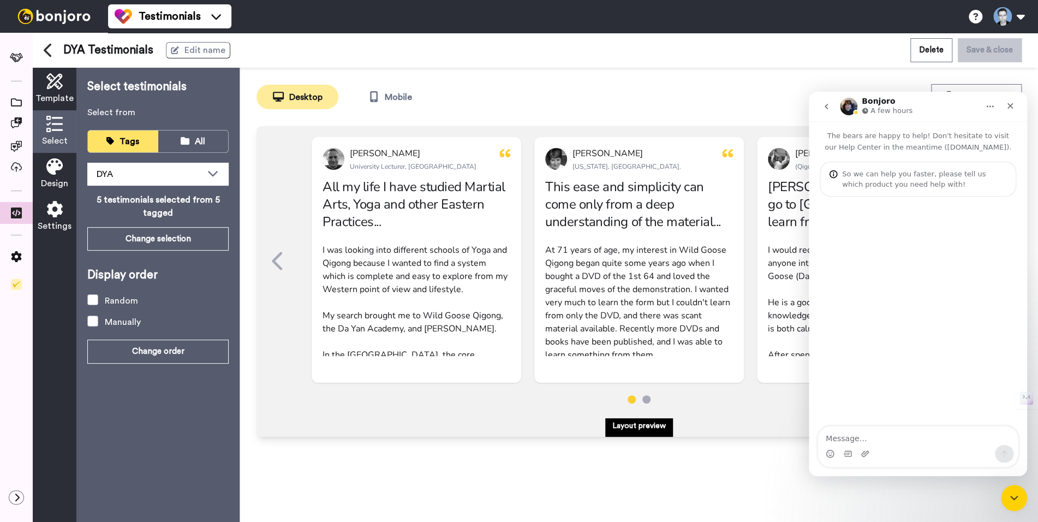
click at [60, 216] on icon at bounding box center [54, 209] width 16 height 16
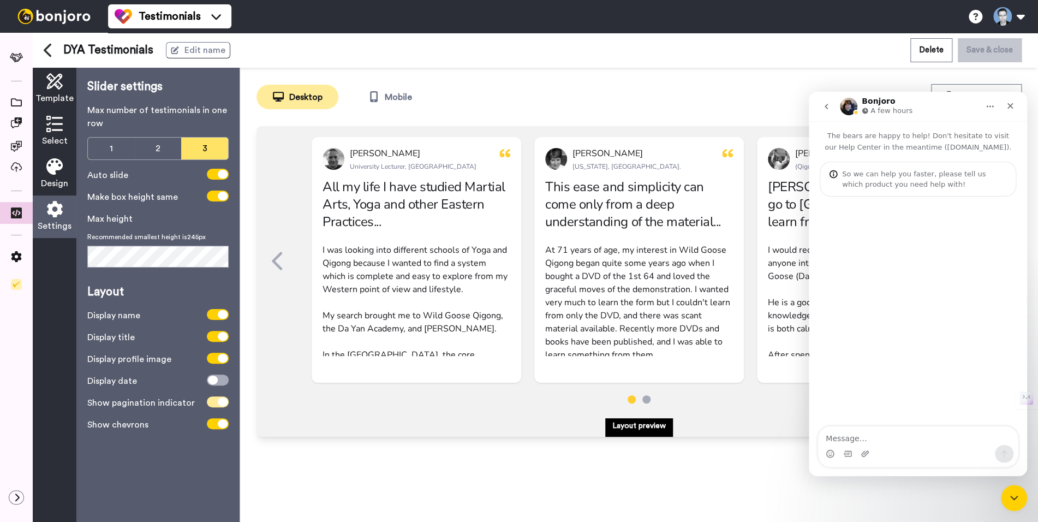
click at [220, 402] on icon at bounding box center [223, 401] width 10 height 9
click at [208, 403] on icon at bounding box center [213, 401] width 10 height 9
click at [226, 425] on icon at bounding box center [223, 423] width 10 height 9
click at [226, 425] on span at bounding box center [218, 423] width 22 height 11
click at [865, 436] on textarea "Message…" at bounding box center [918, 435] width 200 height 19
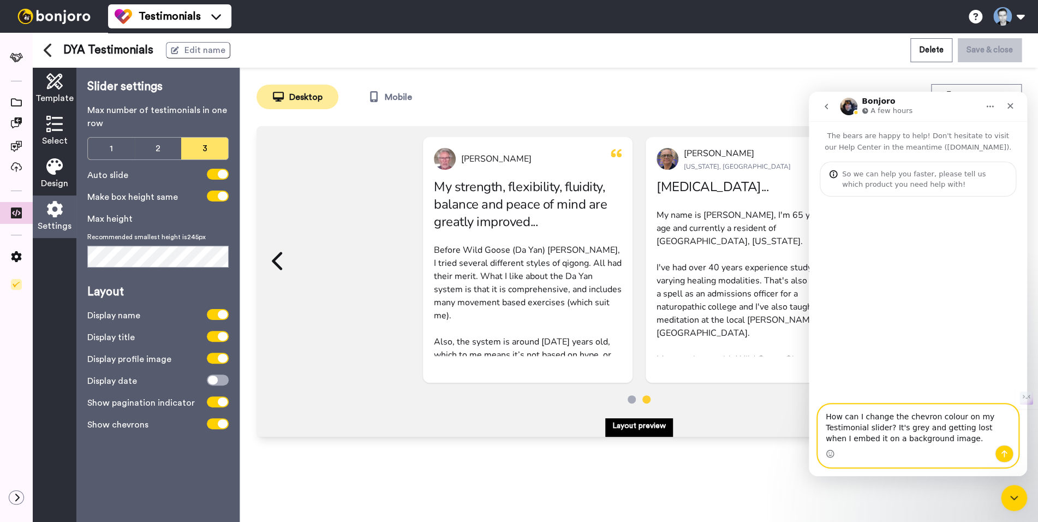
click at [950, 440] on textarea "How can I change the chevron colour on my Testimonial slider? It's grey and get…" at bounding box center [918, 424] width 200 height 40
type textarea "How can I change the chevron colour on my Testimonial slider? It's grey and get…"
click at [1003, 455] on icon "Send a message…" at bounding box center [1004, 453] width 9 height 9
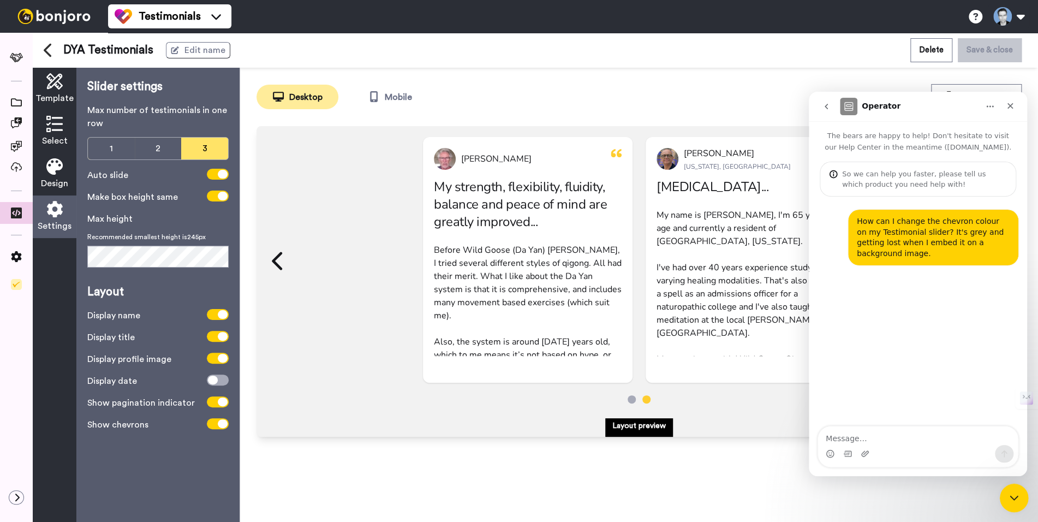
click at [1011, 497] on icon "Close Intercom Messenger" at bounding box center [1012, 495] width 13 height 13
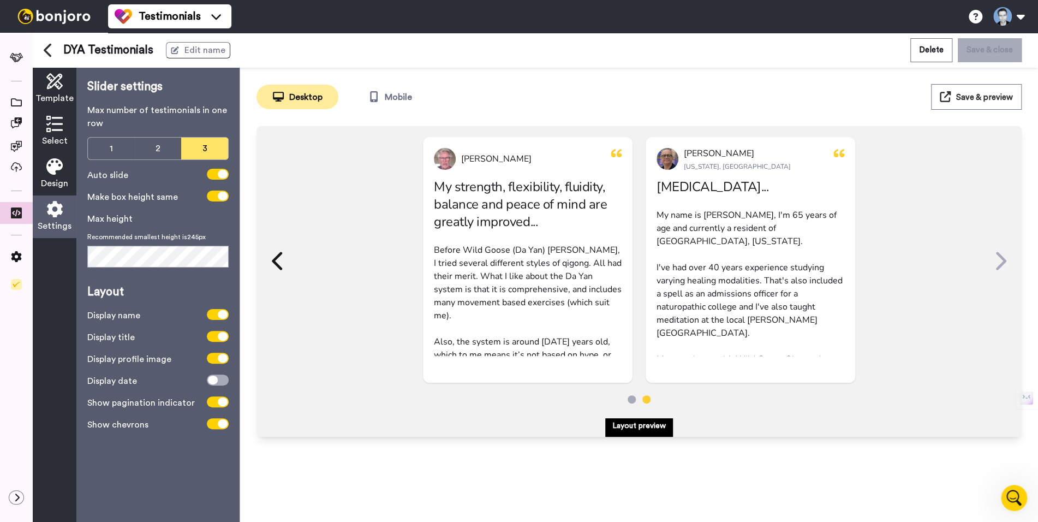
click at [983, 54] on button "Save & close" at bounding box center [990, 49] width 64 height 23
click at [977, 41] on button "Save & close" at bounding box center [990, 49] width 64 height 23
click at [996, 260] on icon at bounding box center [999, 260] width 17 height 21
click at [1001, 261] on icon at bounding box center [1001, 261] width 10 height 18
click at [223, 176] on icon at bounding box center [223, 174] width 10 height 9
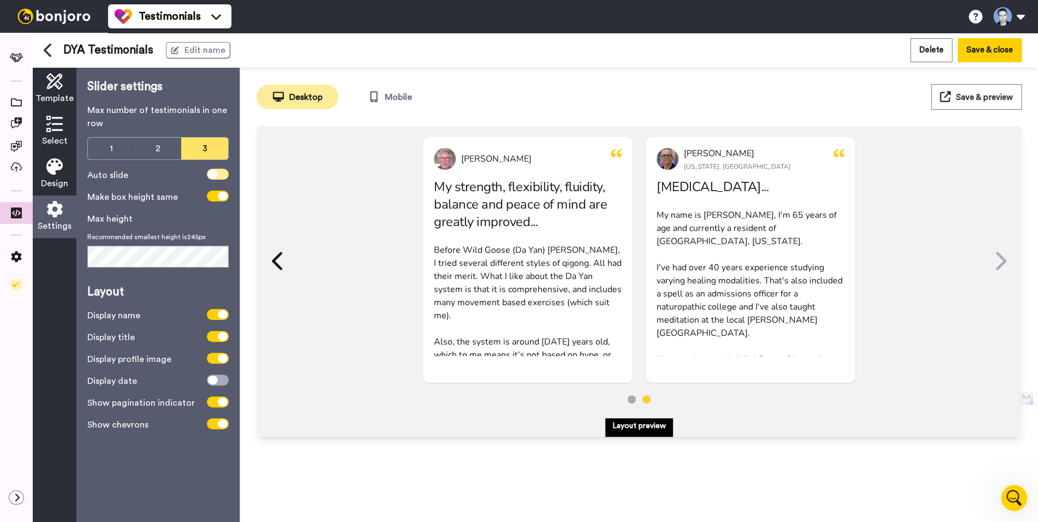
click at [218, 176] on span at bounding box center [218, 174] width 22 height 11
click at [993, 54] on button "Save & close" at bounding box center [990, 49] width 64 height 23
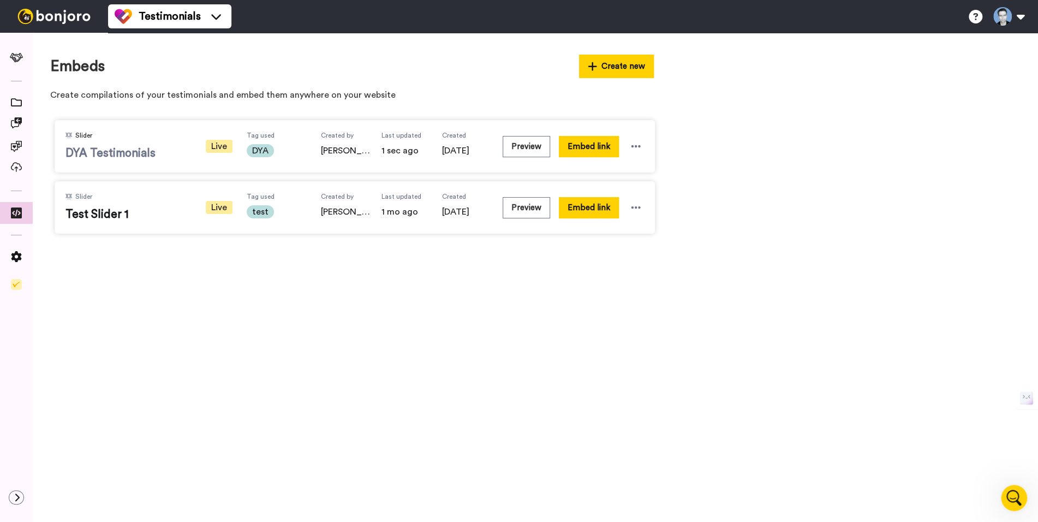
click at [129, 155] on span "DYA Testimonials" at bounding box center [127, 153] width 125 height 16
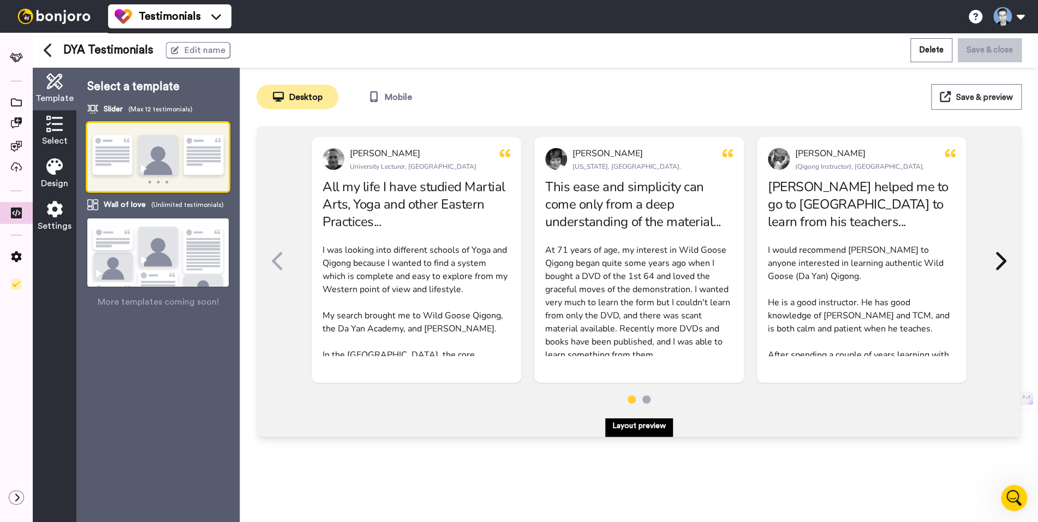
drag, startPoint x: 47, startPoint y: 170, endPoint x: 73, endPoint y: 171, distance: 26.2
click at [47, 170] on icon at bounding box center [54, 166] width 16 height 16
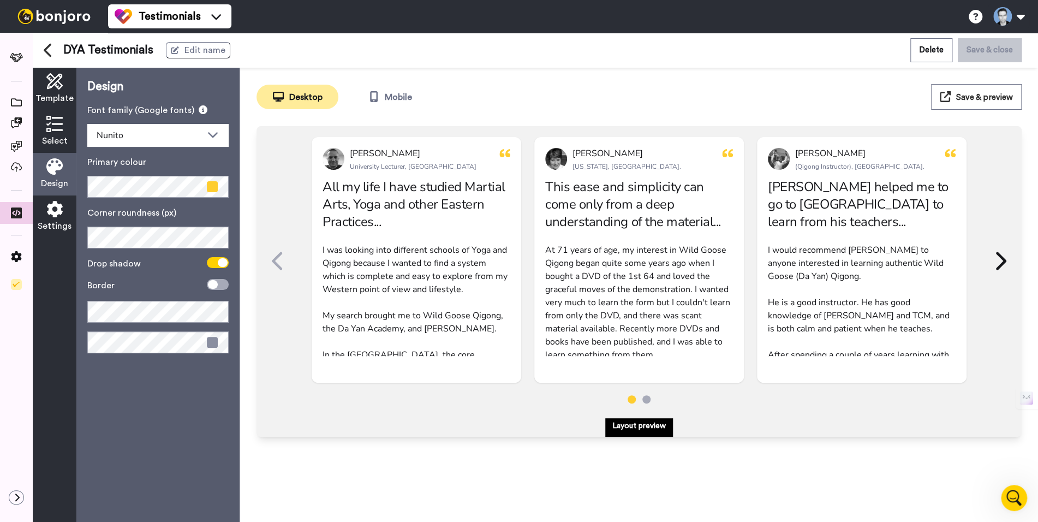
click at [61, 130] on icon at bounding box center [54, 124] width 16 height 16
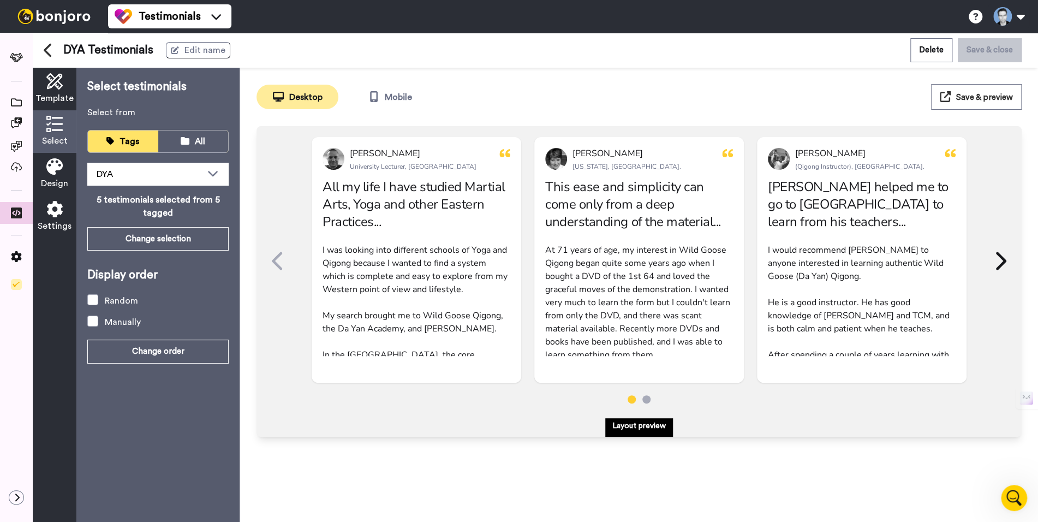
drag, startPoint x: 57, startPoint y: 216, endPoint x: 73, endPoint y: 206, distance: 18.9
click at [57, 216] on icon at bounding box center [54, 209] width 16 height 16
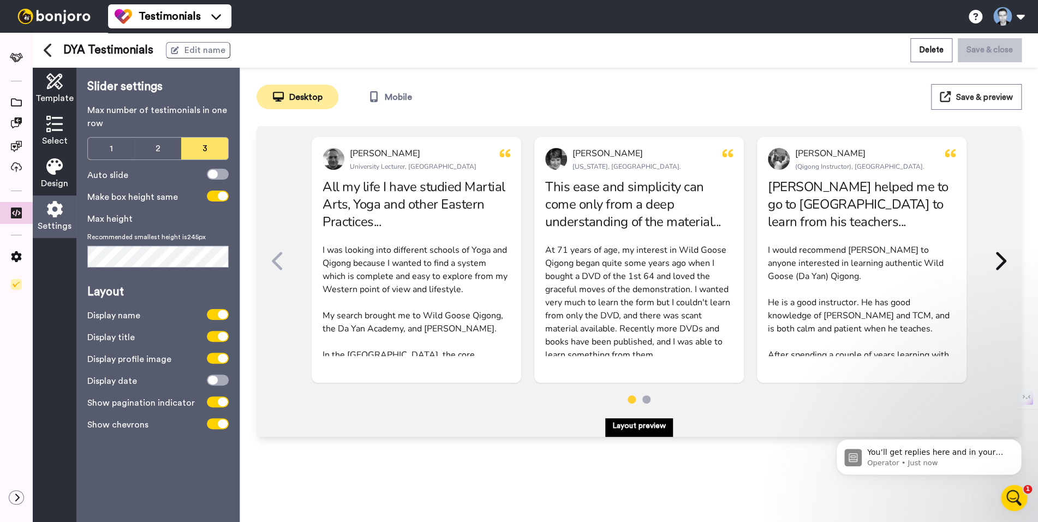
click at [217, 169] on div "Auto slide" at bounding box center [157, 175] width 141 height 13
click at [213, 173] on icon at bounding box center [213, 174] width 10 height 9
click at [992, 50] on button "Save & close" at bounding box center [990, 49] width 64 height 23
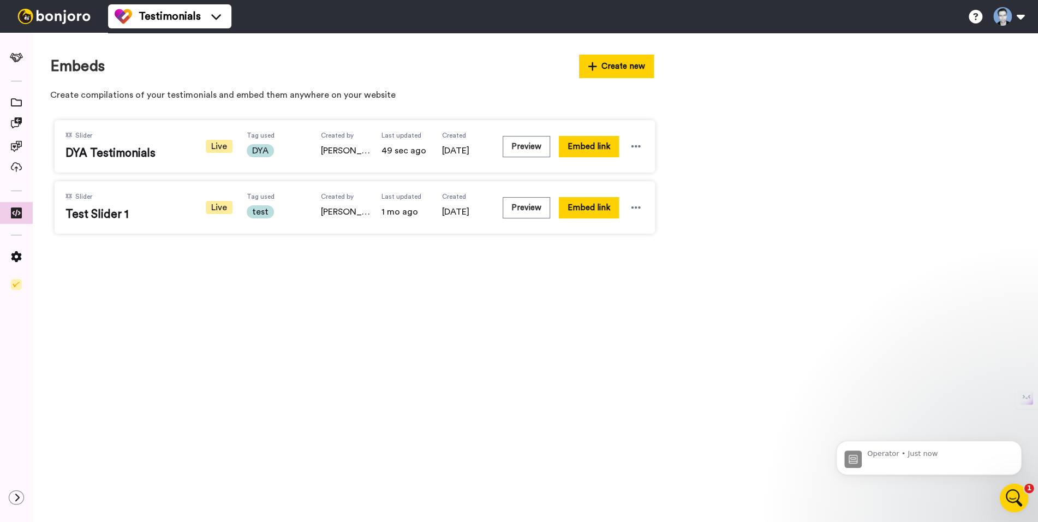
click at [1017, 499] on icon "Open Intercom Messenger" at bounding box center [1012, 496] width 18 height 18
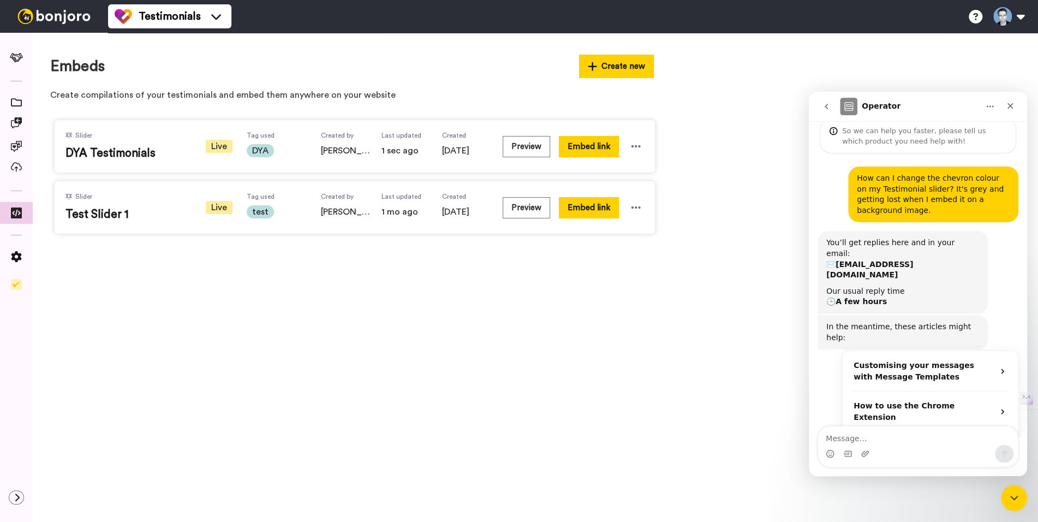
scroll to position [83, 0]
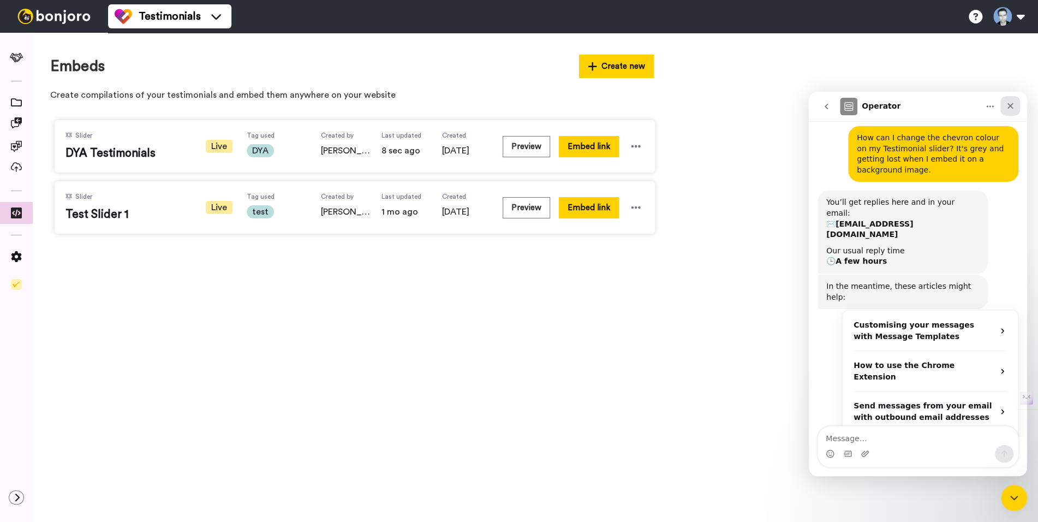
click at [1013, 101] on icon "Close" at bounding box center [1010, 105] width 9 height 9
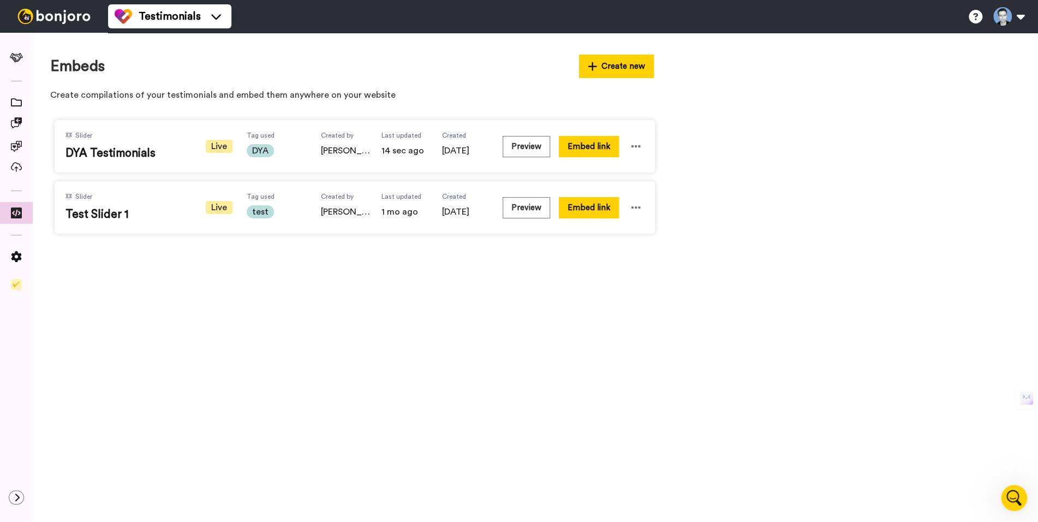
click at [313, 302] on div "Embeds Create new Create compilations of your testimonials and embed them anywh…" at bounding box center [535, 277] width 1005 height 489
